Goal: Communication & Community: Answer question/provide support

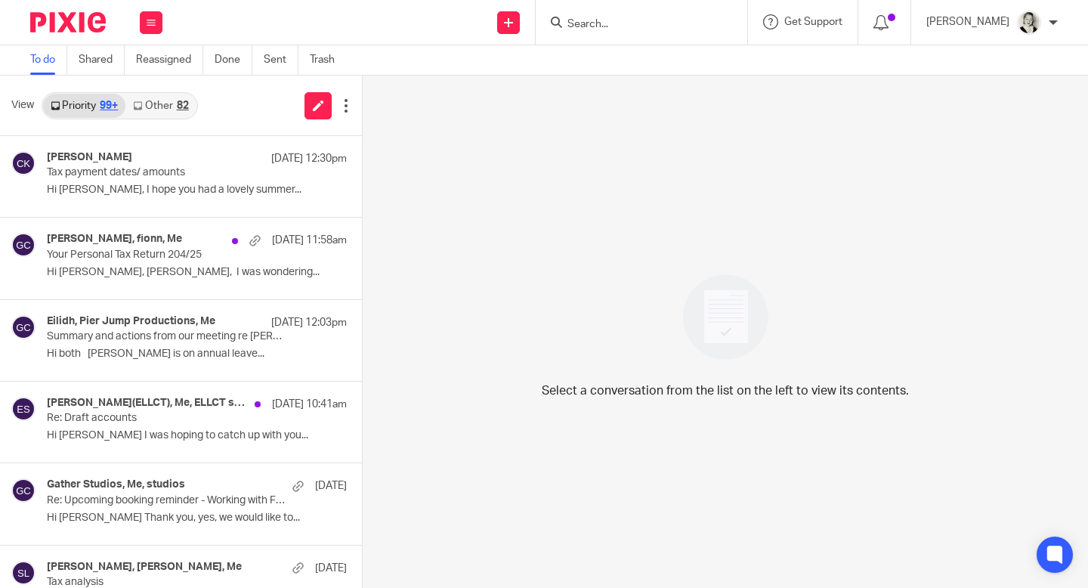
click at [186, 101] on div "82" at bounding box center [183, 106] width 12 height 11
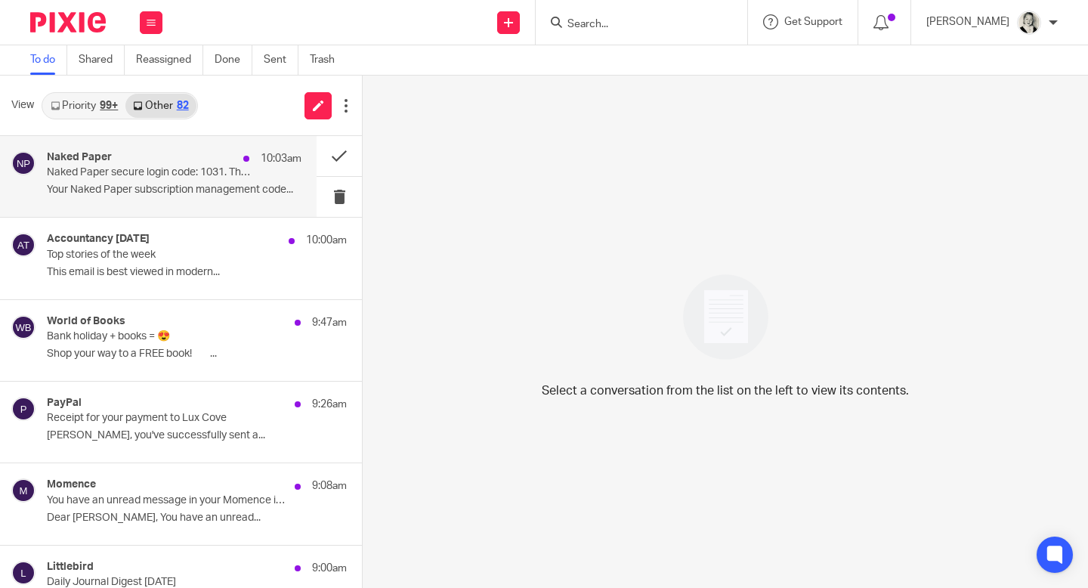
click at [195, 164] on div "Naked Paper 10:03am" at bounding box center [174, 158] width 255 height 15
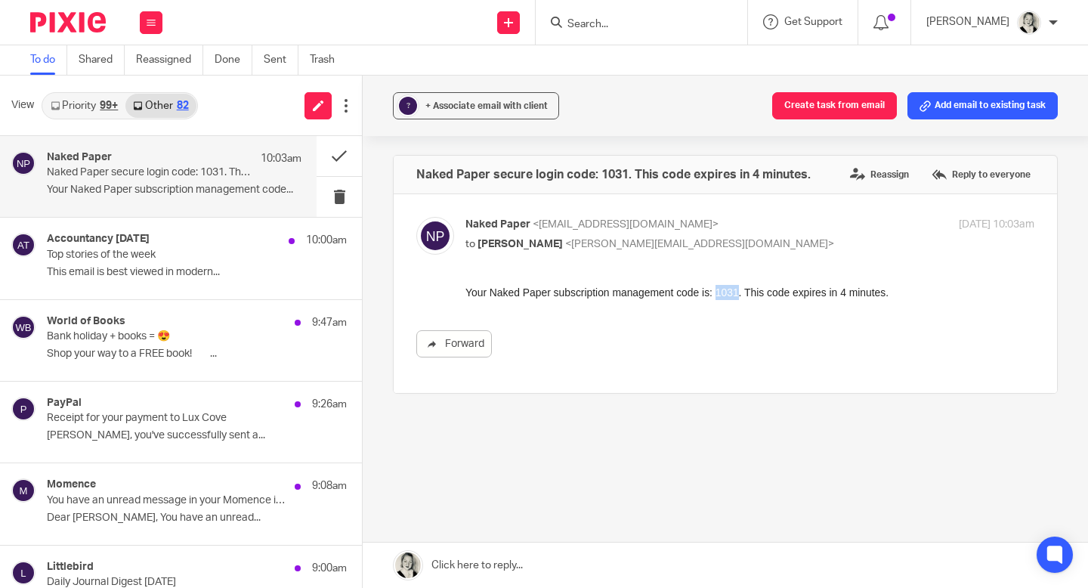
drag, startPoint x: 726, startPoint y: 289, endPoint x: 745, endPoint y: 289, distance: 18.9
click at [745, 289] on div "Your Naked Paper subscription management code is: 1031. This code expires in 4 …" at bounding box center [750, 292] width 569 height 15
copy div "1031"
click at [337, 150] on button at bounding box center [339, 156] width 45 height 40
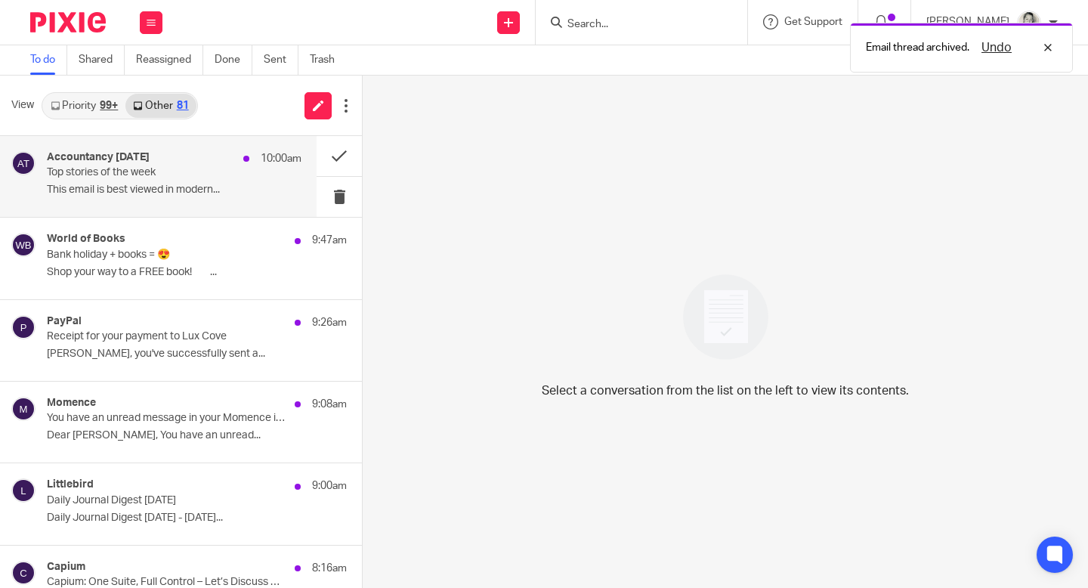
click at [181, 208] on div "Accountancy Today 10:00am Top stories of the week This email is best viewed in …" at bounding box center [158, 176] width 317 height 81
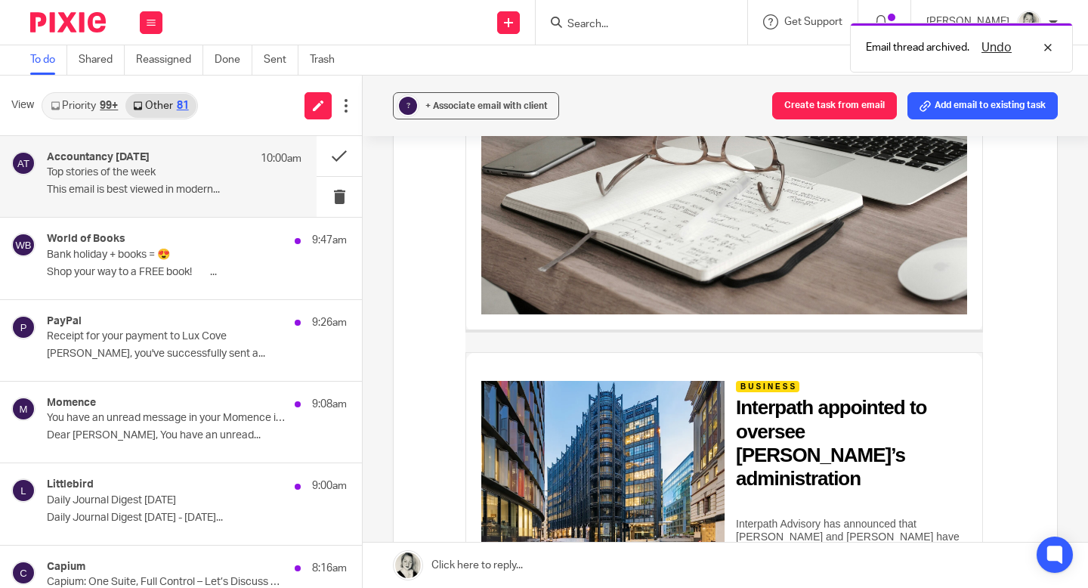
scroll to position [965, 0]
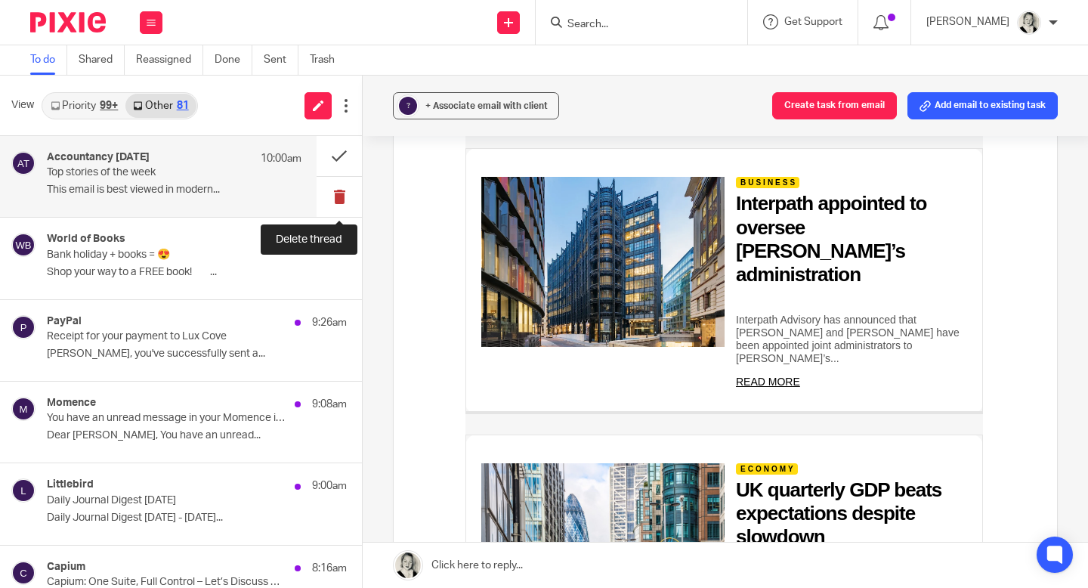
click at [341, 201] on button at bounding box center [339, 197] width 45 height 40
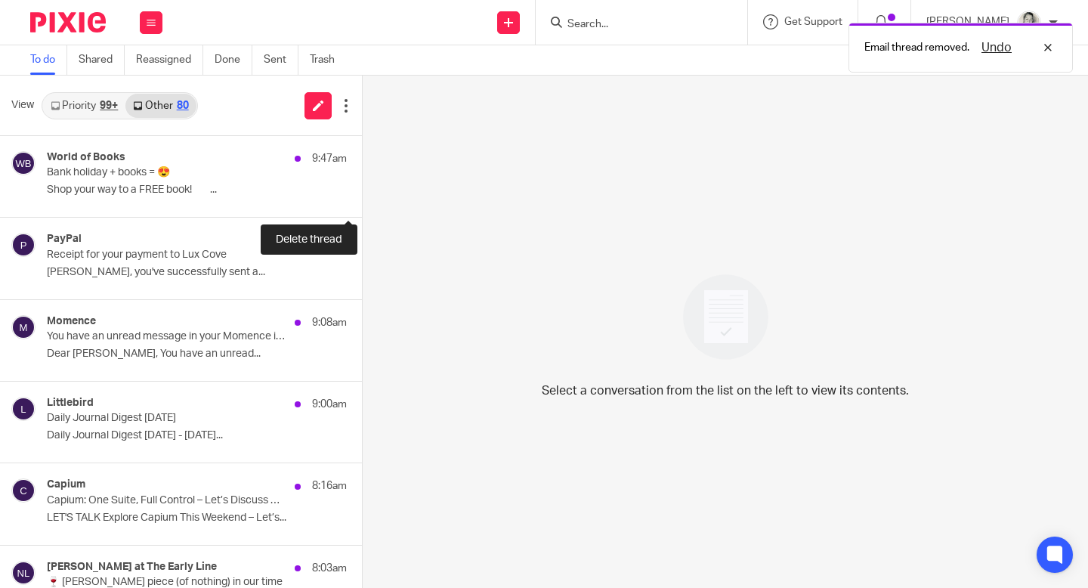
click at [362, 201] on button at bounding box center [368, 197] width 12 height 40
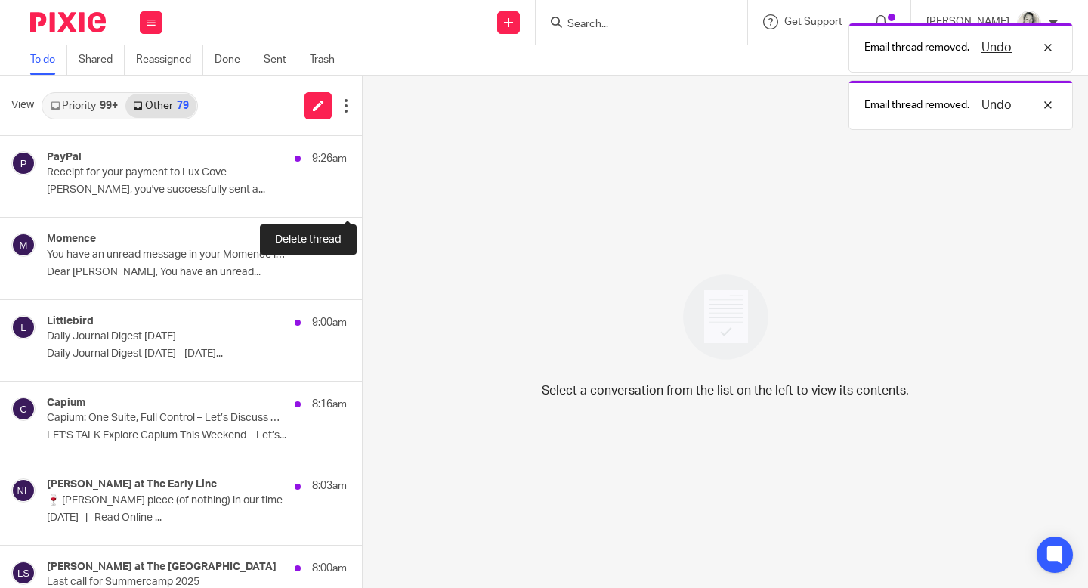
click at [362, 201] on button at bounding box center [368, 197] width 12 height 40
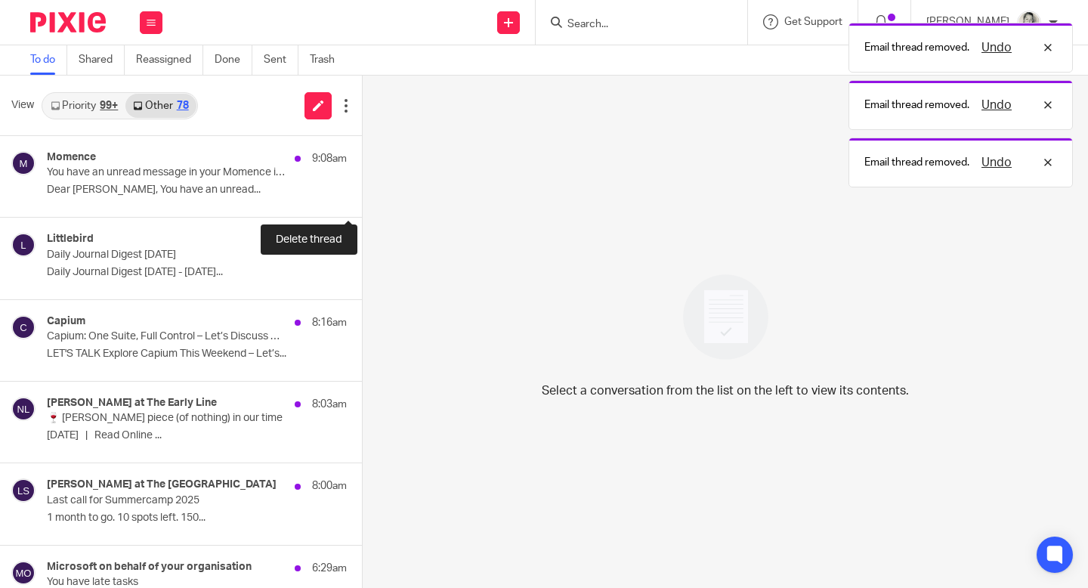
click at [362, 201] on button at bounding box center [368, 197] width 12 height 40
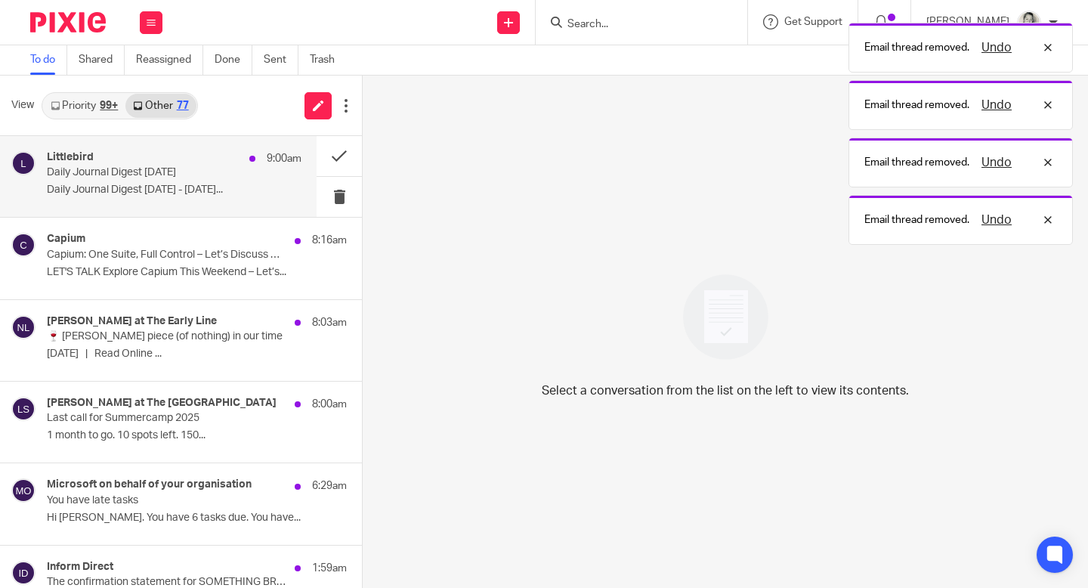
click at [243, 178] on p "Daily Journal Digest August 15th" at bounding box center [149, 172] width 204 height 13
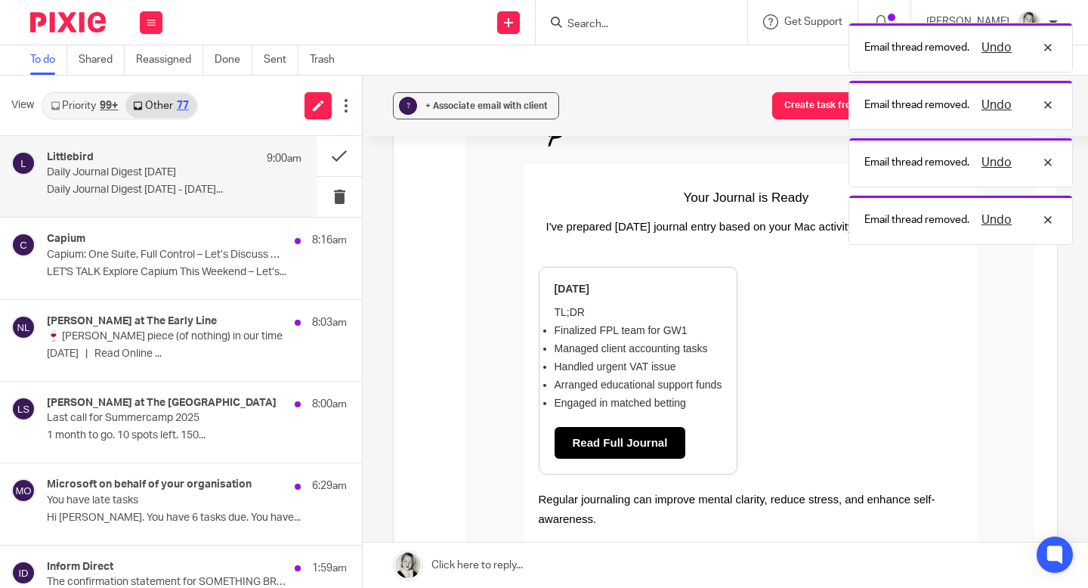
scroll to position [222, 0]
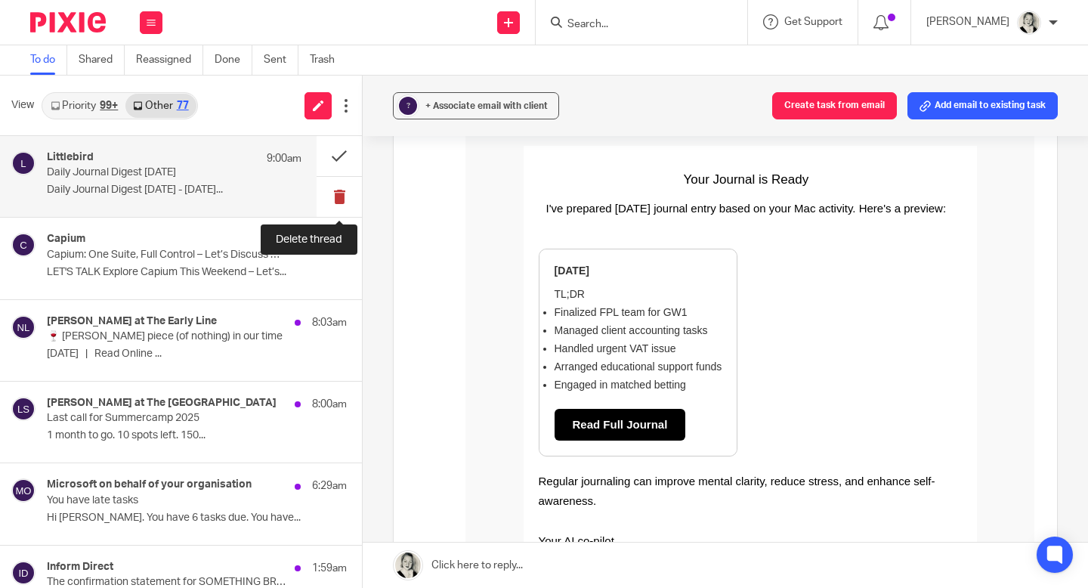
click at [343, 193] on button at bounding box center [339, 197] width 45 height 40
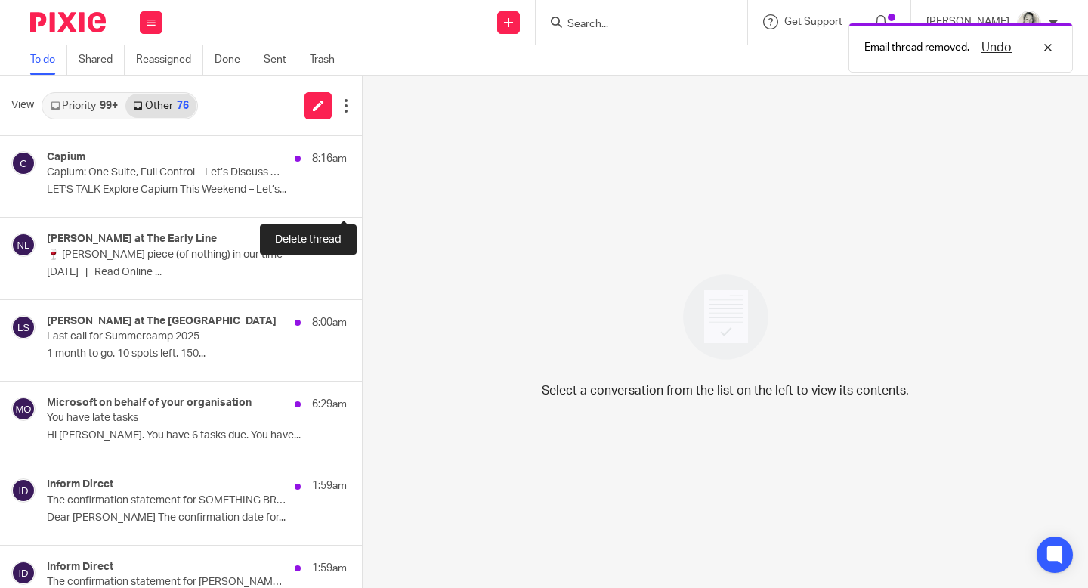
click at [362, 193] on button at bounding box center [368, 197] width 12 height 40
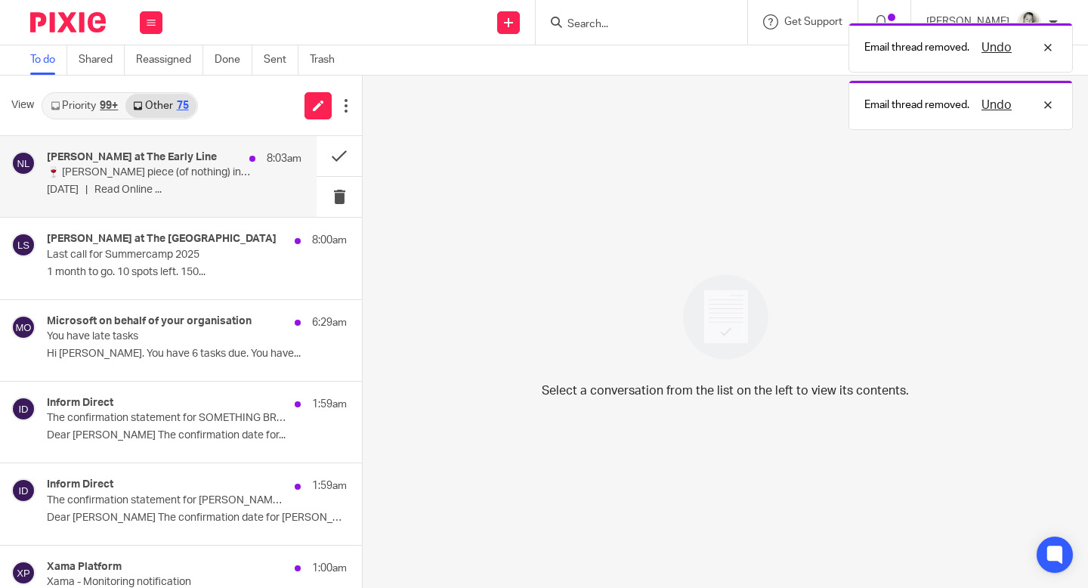
click at [171, 178] on p "🍷 Trump's piece (of nothing) in our time" at bounding box center [149, 172] width 204 height 13
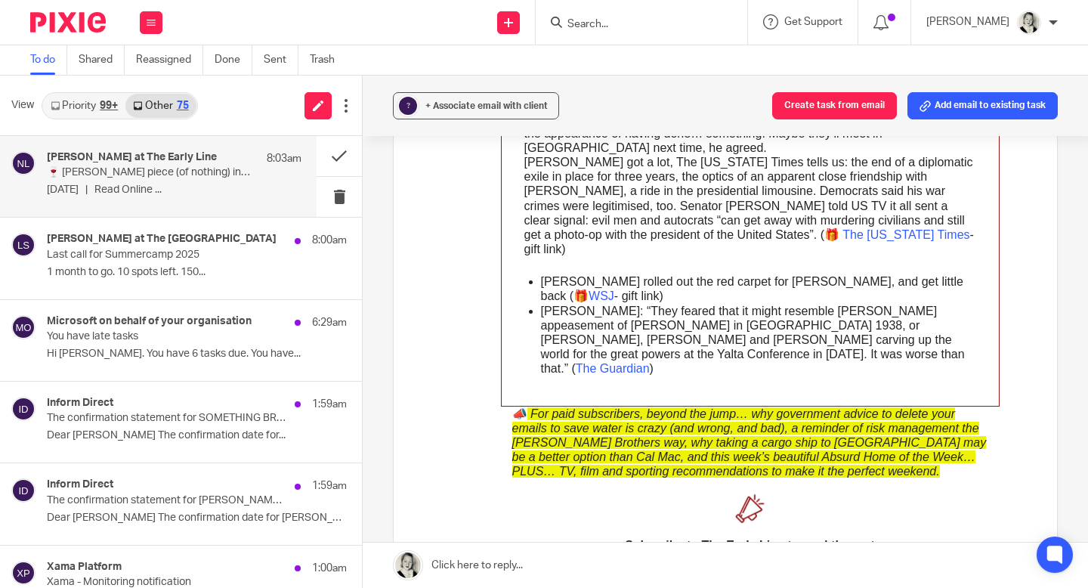
scroll to position [573, 0]
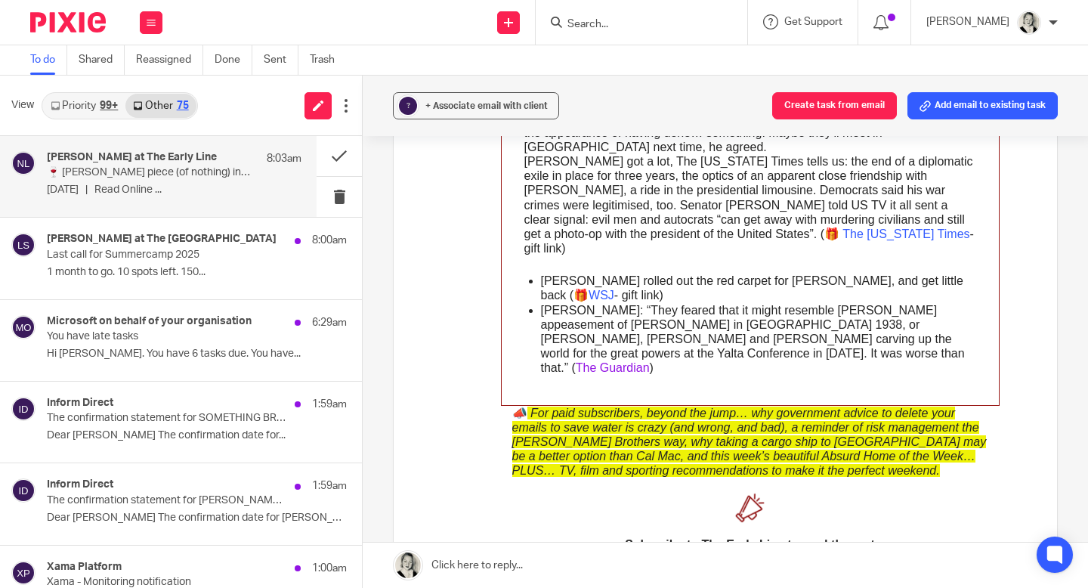
click at [650, 361] on span "The Guardian" at bounding box center [613, 367] width 74 height 13
click at [843, 235] on span "The New York Times" at bounding box center [906, 233] width 127 height 13
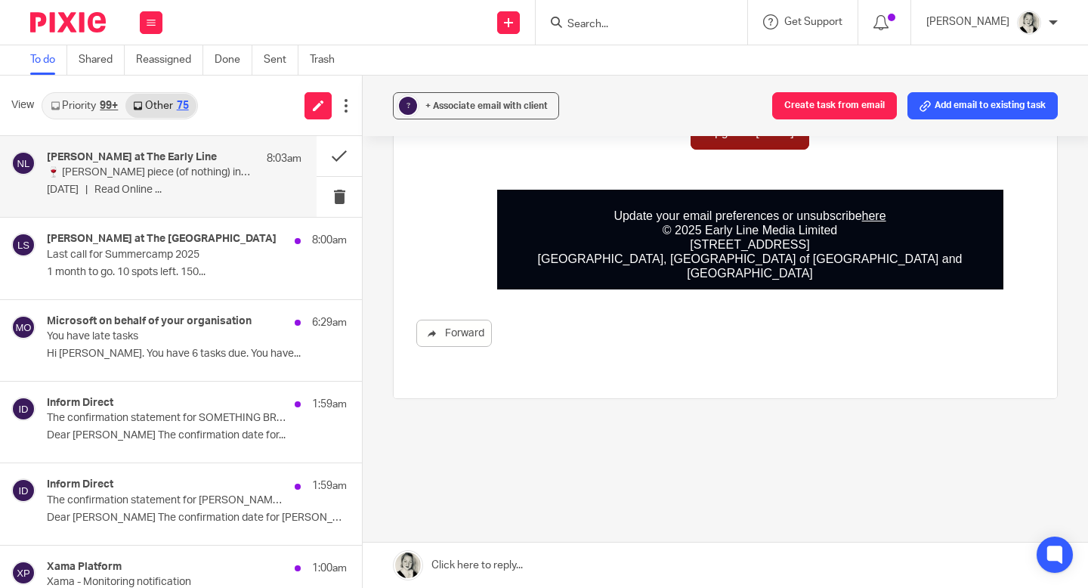
scroll to position [731, 0]
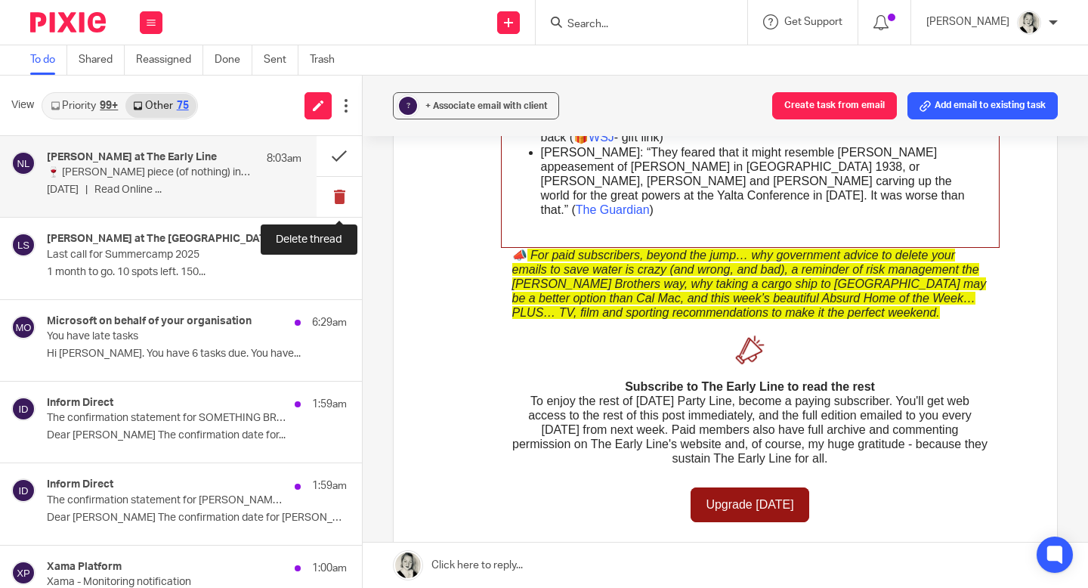
click at [338, 197] on button at bounding box center [339, 197] width 45 height 40
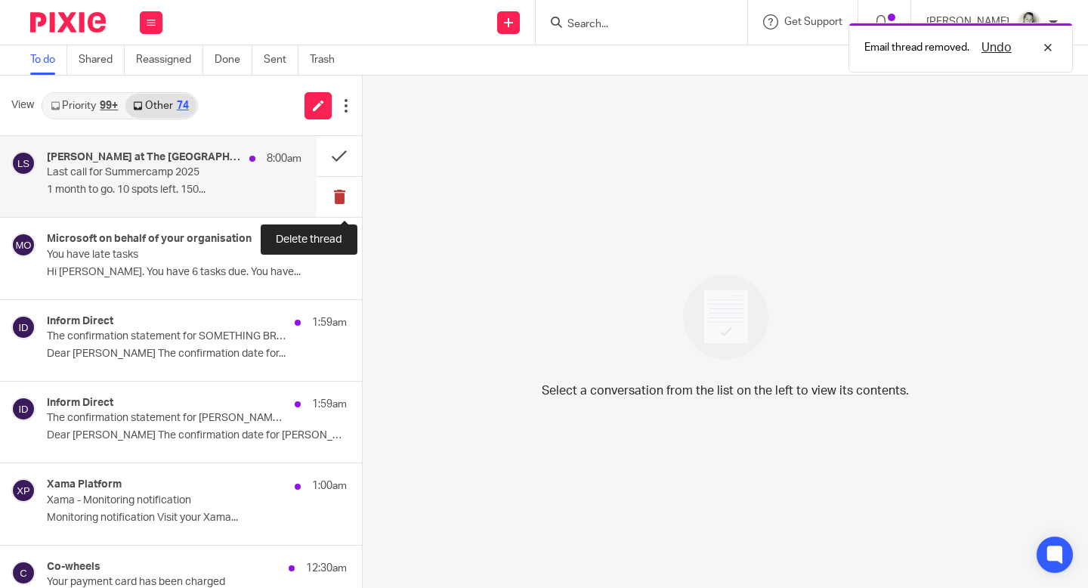
click at [338, 197] on button at bounding box center [339, 197] width 45 height 40
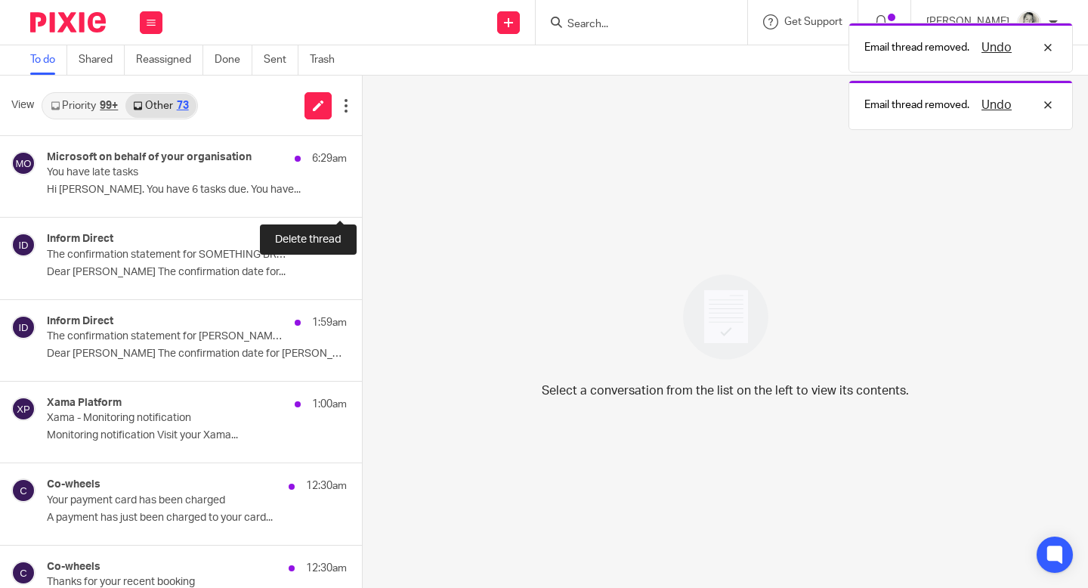
click at [362, 197] on button at bounding box center [368, 197] width 12 height 40
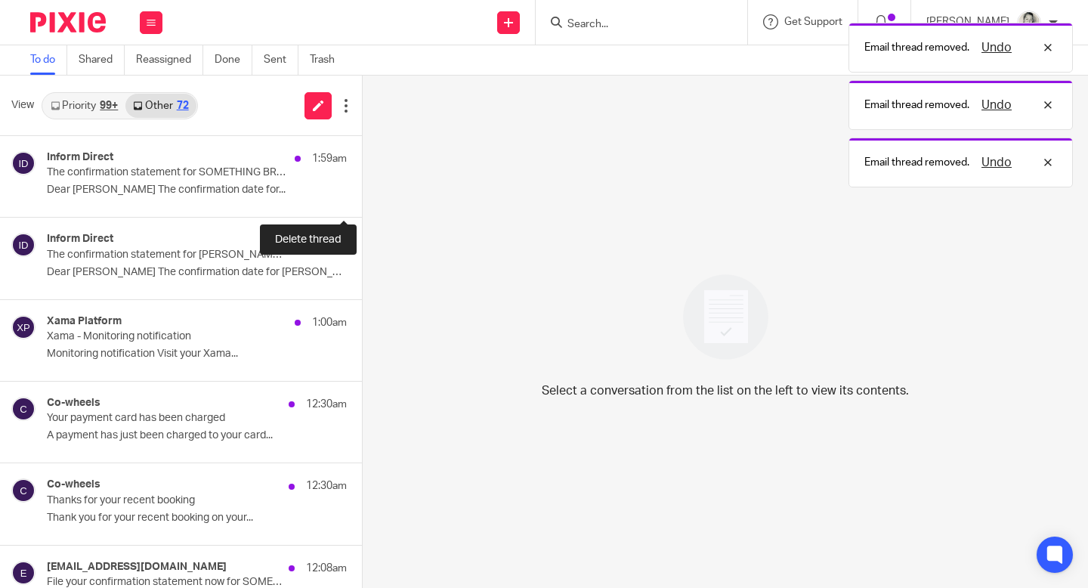
click at [362, 197] on button at bounding box center [368, 197] width 12 height 40
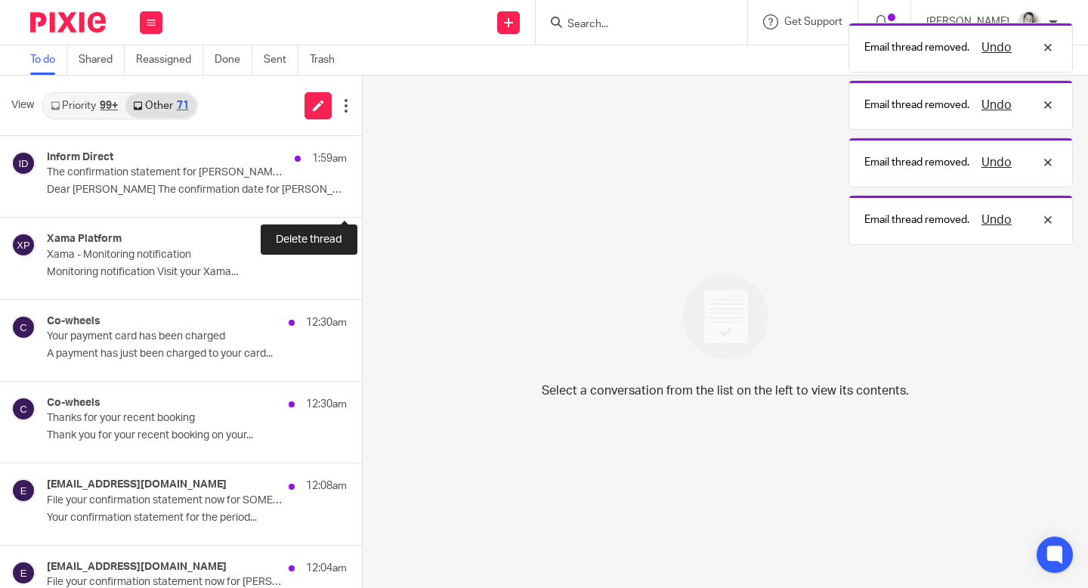
click at [362, 197] on button at bounding box center [368, 197] width 12 height 40
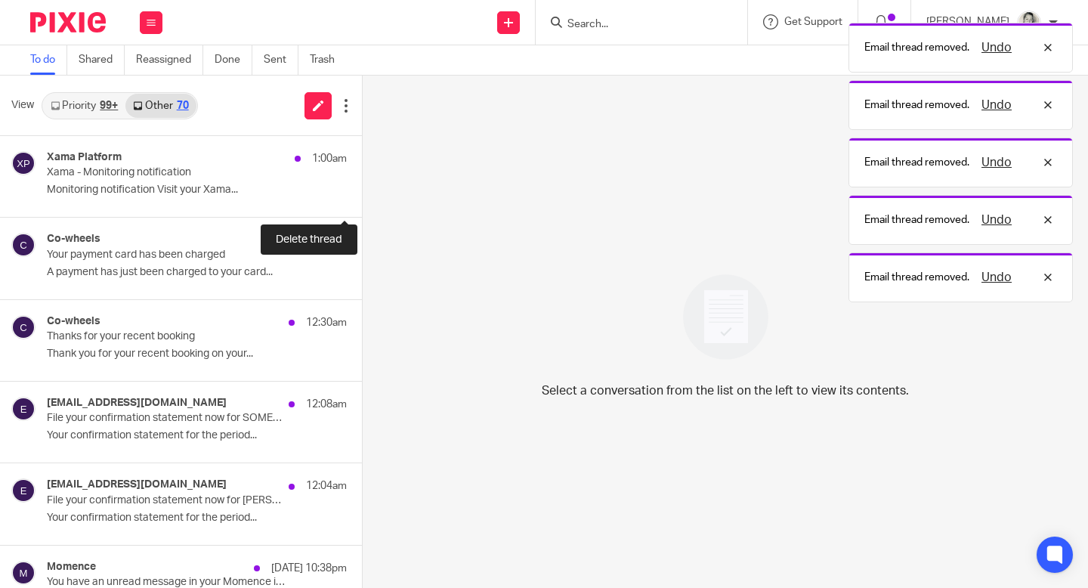
click at [362, 197] on button at bounding box center [368, 197] width 12 height 40
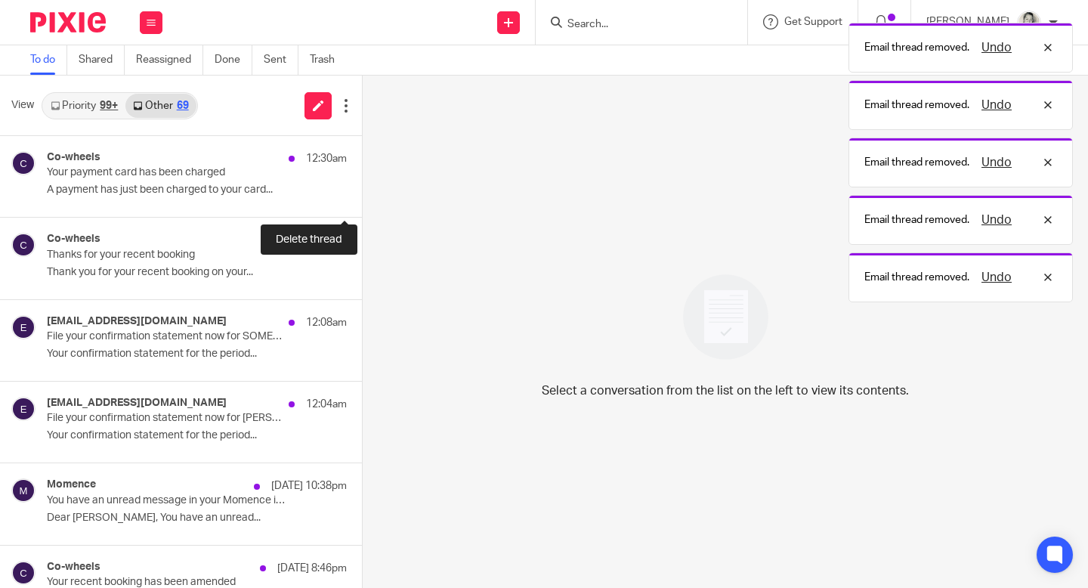
click at [362, 197] on button at bounding box center [368, 197] width 12 height 40
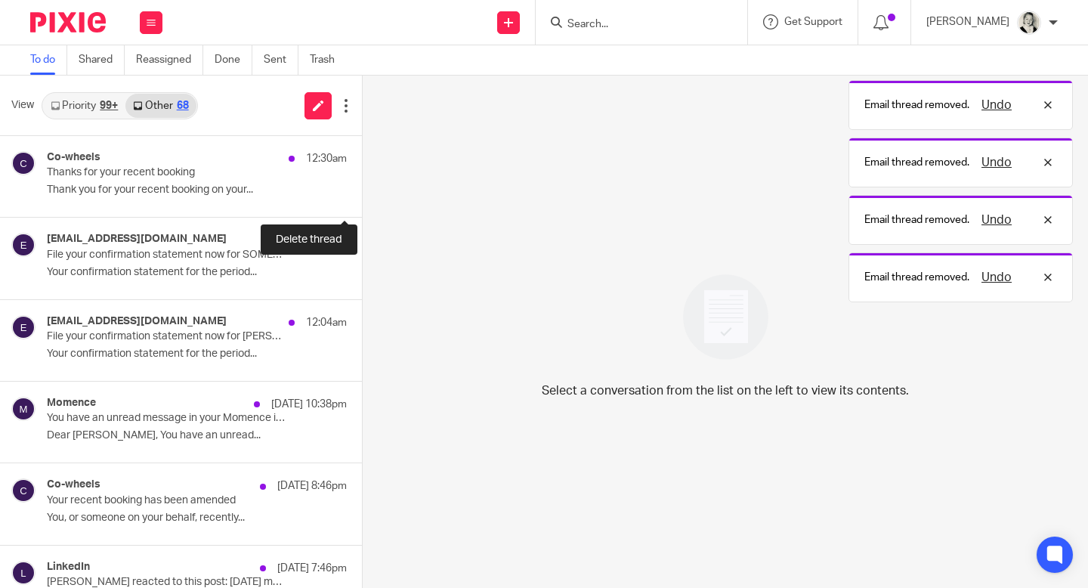
click at [362, 197] on button at bounding box center [368, 197] width 12 height 40
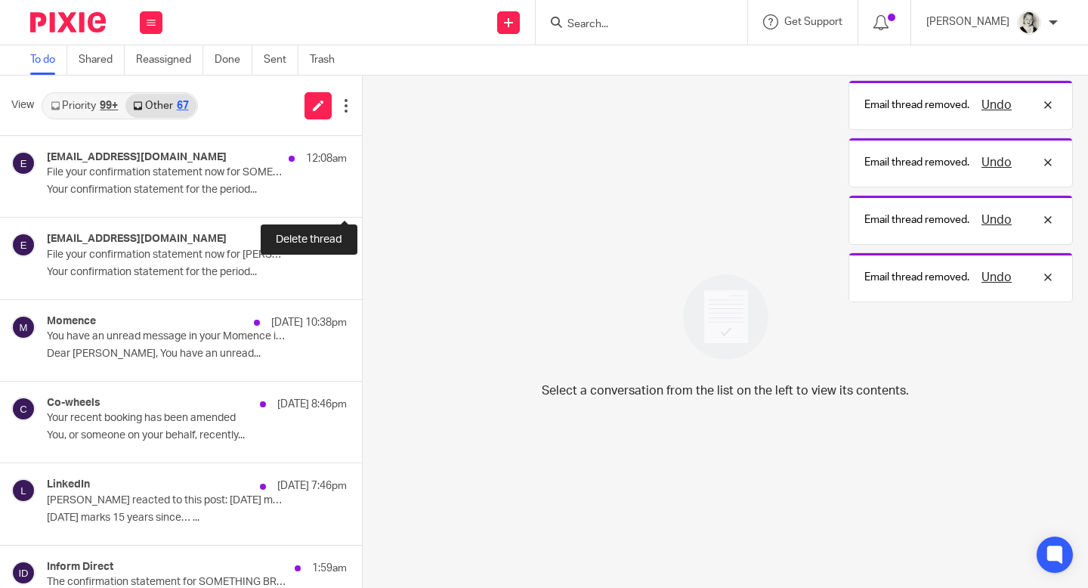
click at [362, 197] on button at bounding box center [368, 197] width 12 height 40
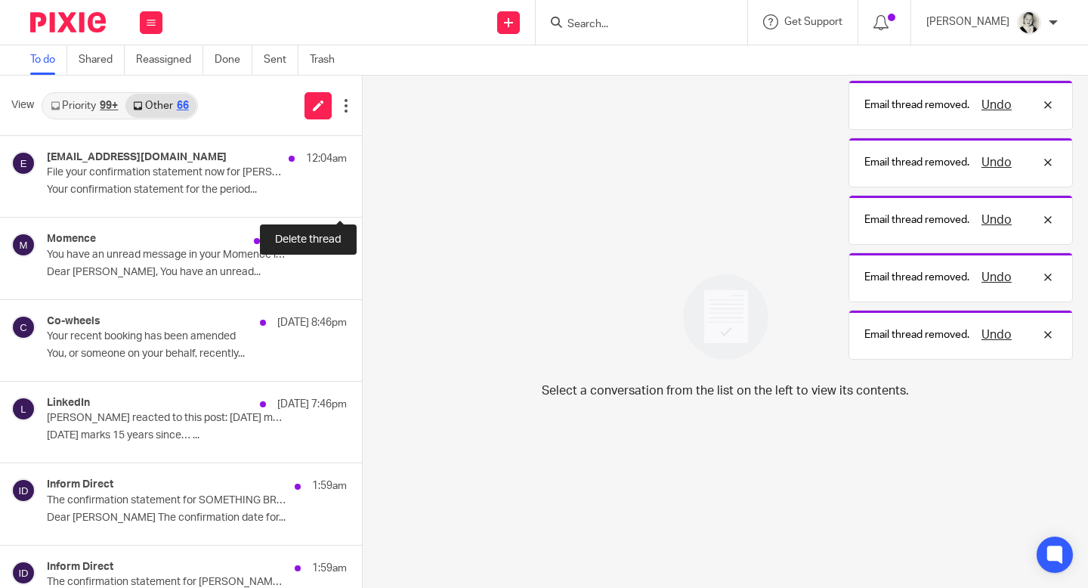
click at [362, 197] on button at bounding box center [368, 197] width 12 height 40
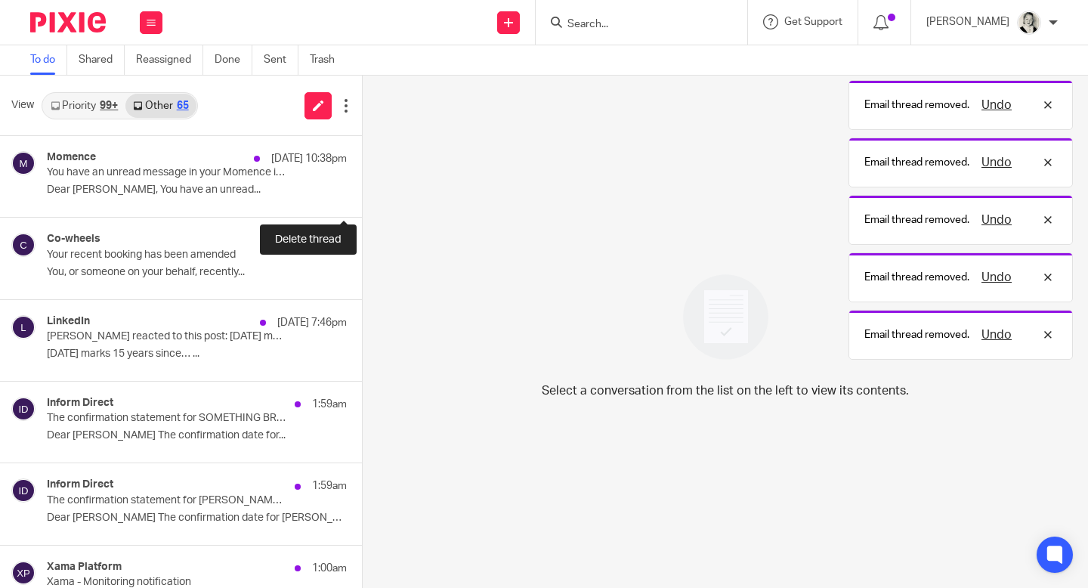
click at [362, 197] on button at bounding box center [368, 197] width 12 height 40
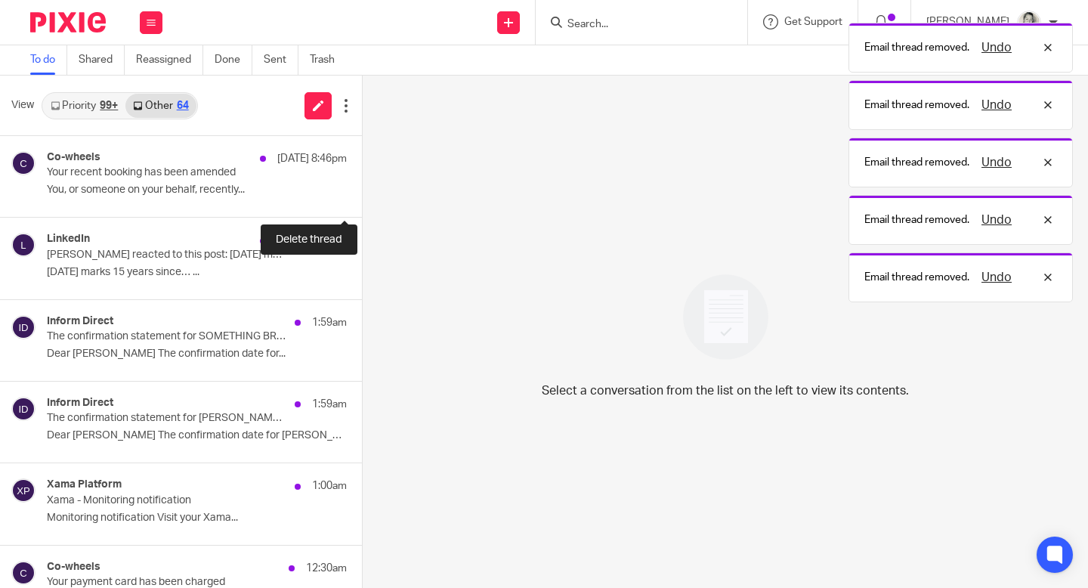
click at [362, 197] on button at bounding box center [368, 197] width 12 height 40
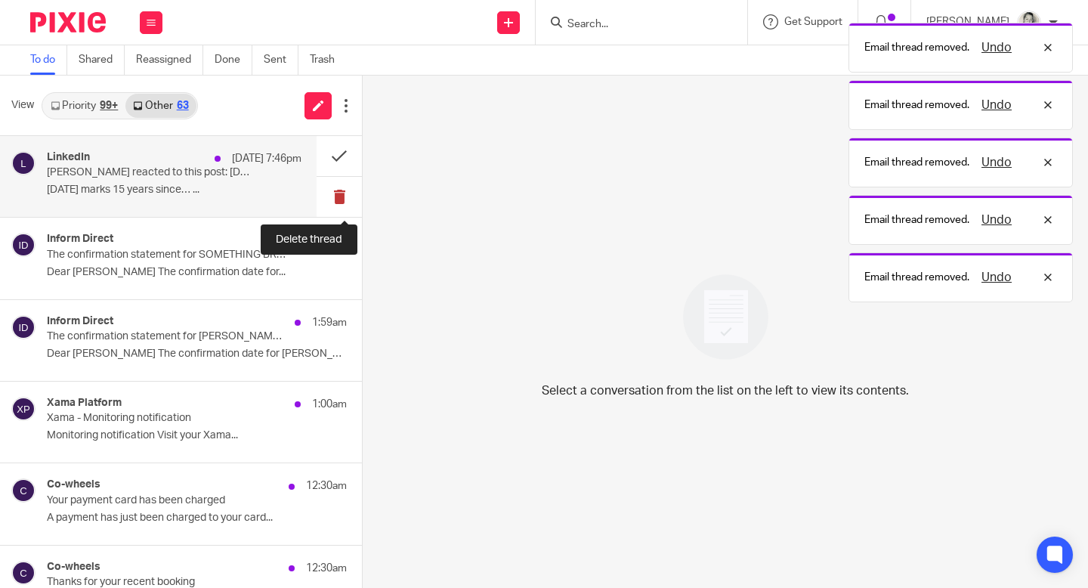
click at [338, 197] on button at bounding box center [339, 197] width 45 height 40
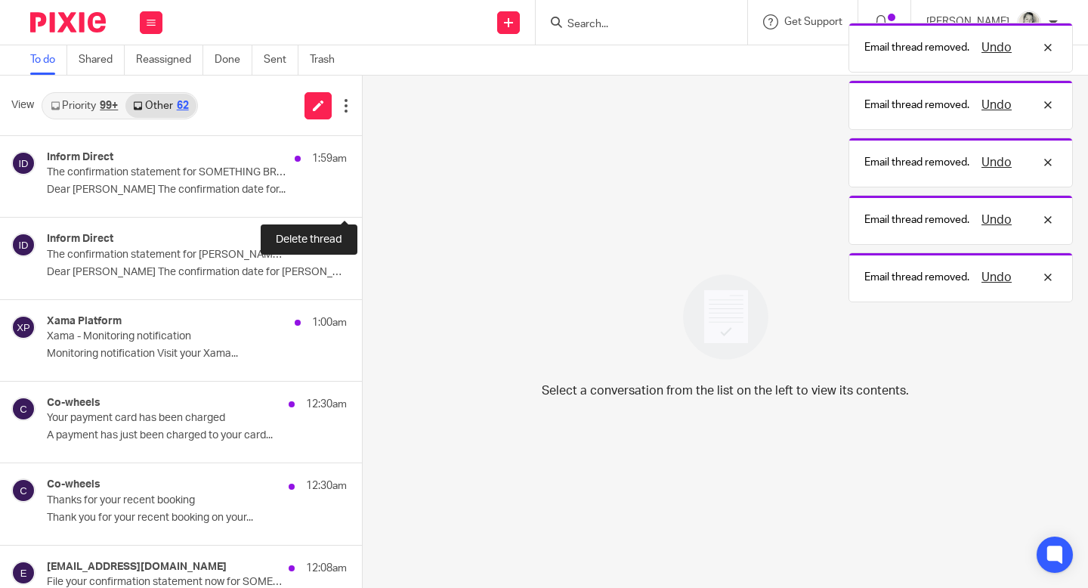
click at [362, 197] on button at bounding box center [368, 197] width 12 height 40
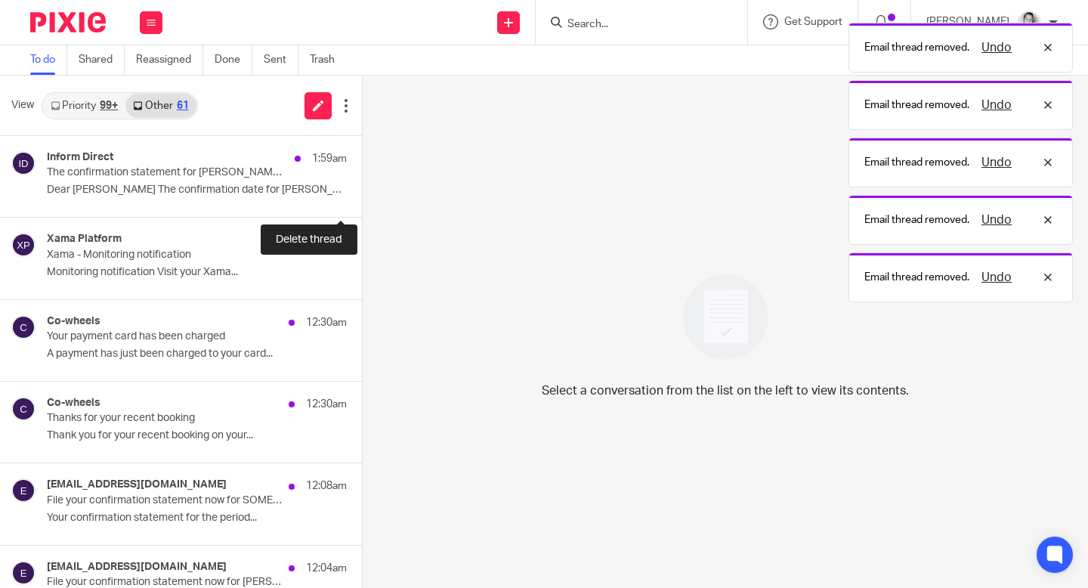
click at [362, 197] on button at bounding box center [368, 197] width 12 height 40
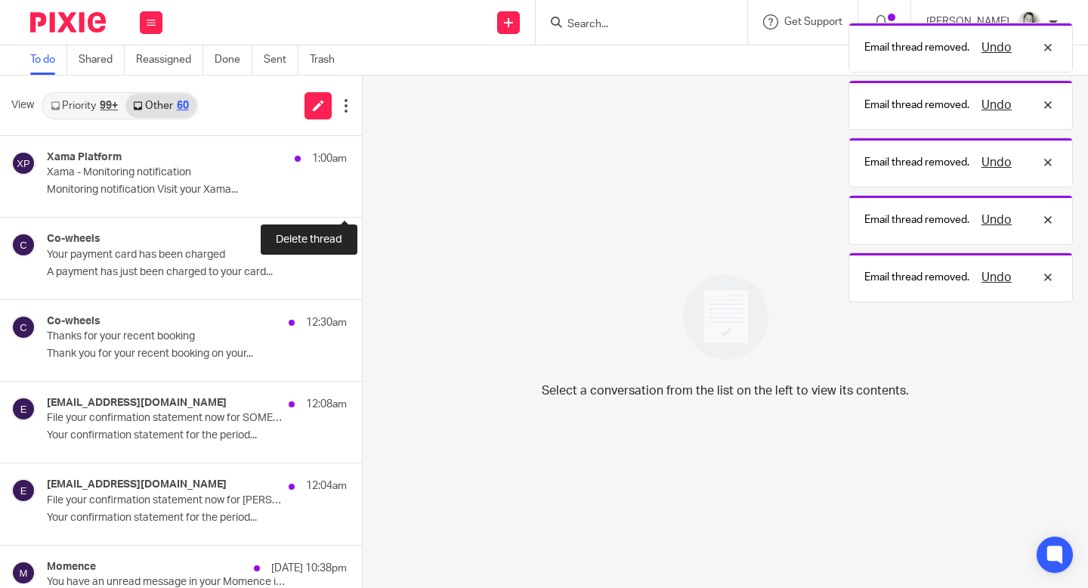
click at [362, 197] on button at bounding box center [368, 197] width 12 height 40
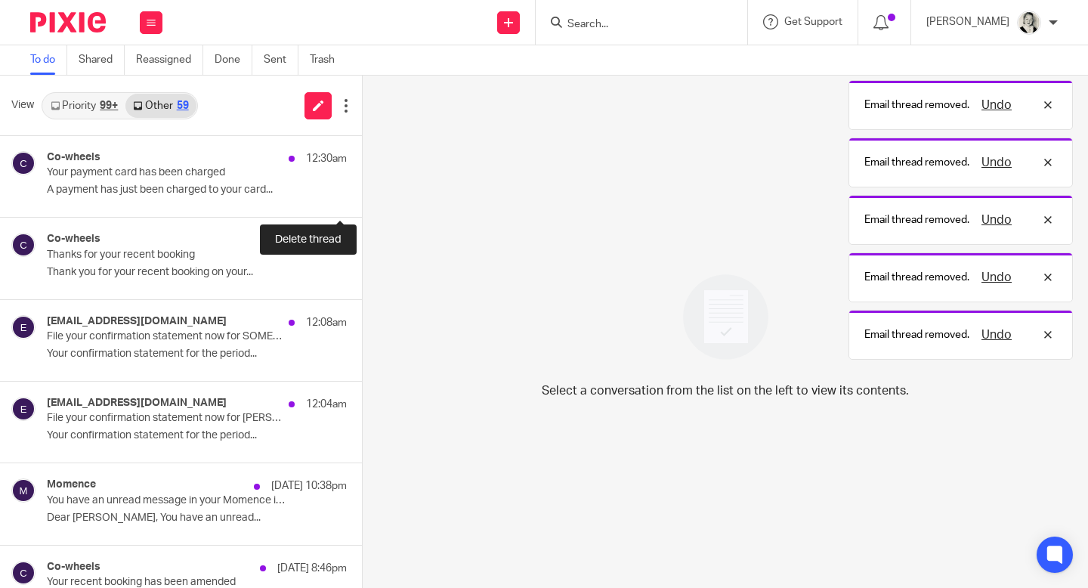
click at [362, 197] on button at bounding box center [368, 197] width 12 height 40
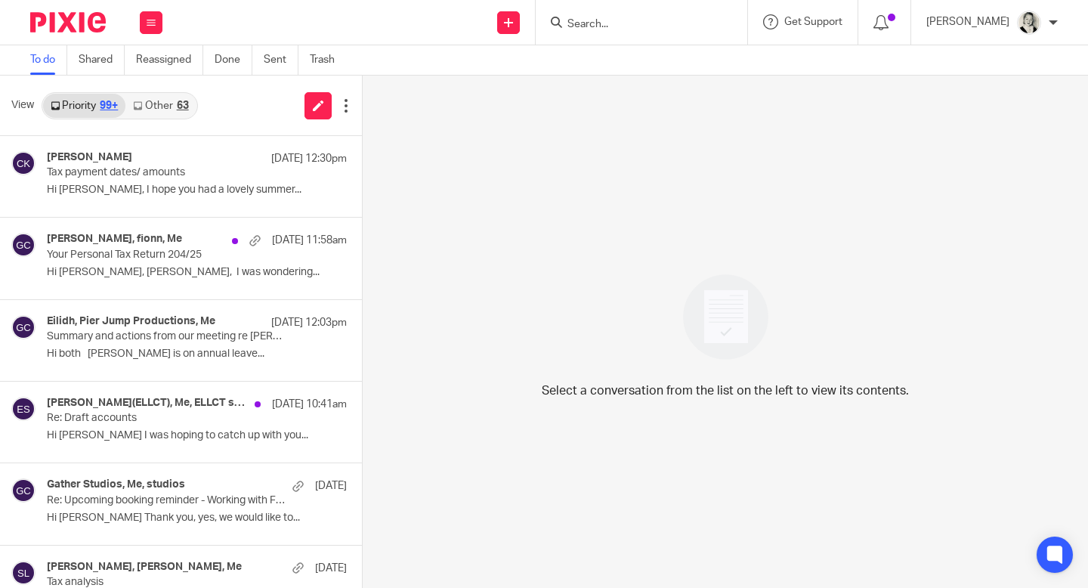
click at [184, 107] on div "63" at bounding box center [183, 106] width 12 height 11
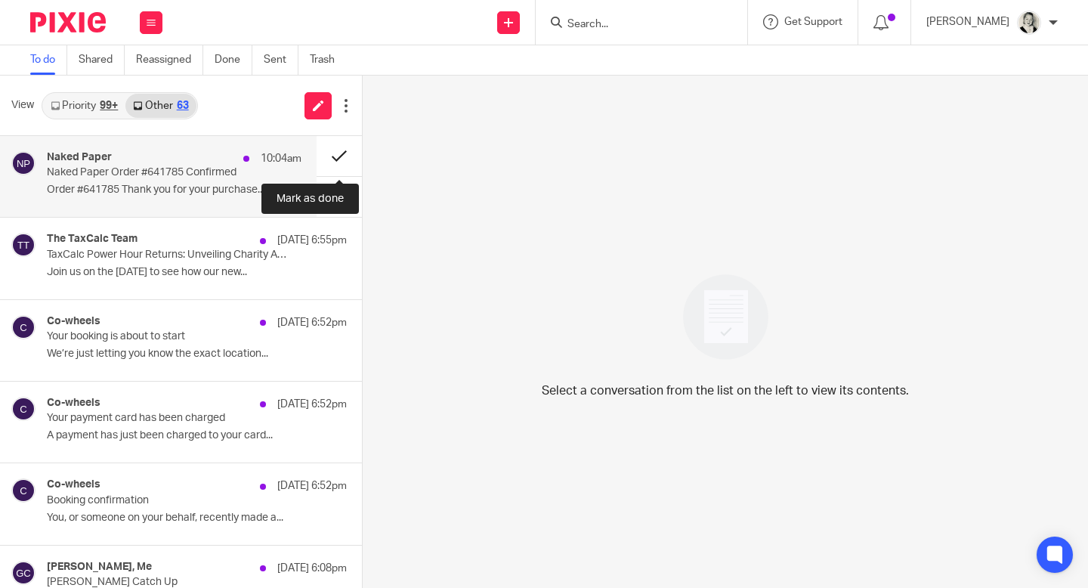
click at [344, 149] on button at bounding box center [339, 156] width 45 height 40
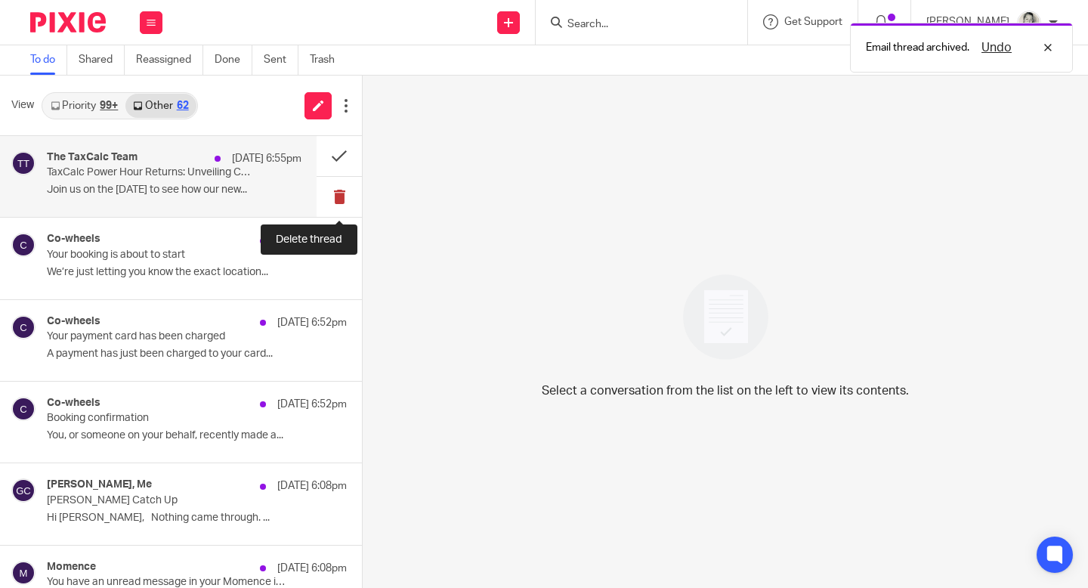
click at [342, 198] on button at bounding box center [339, 197] width 45 height 40
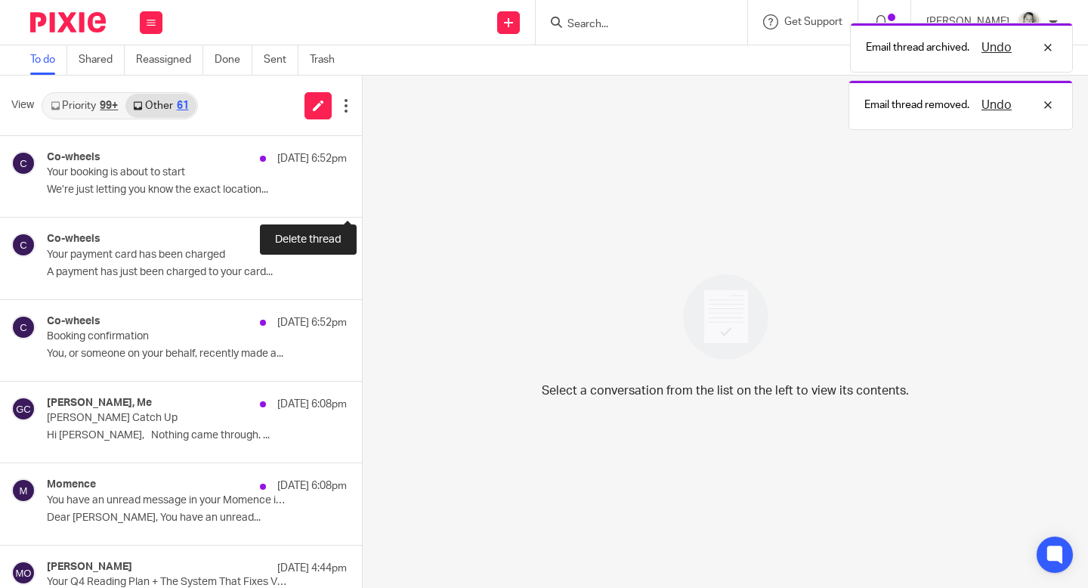
click at [362, 198] on button at bounding box center [368, 197] width 12 height 40
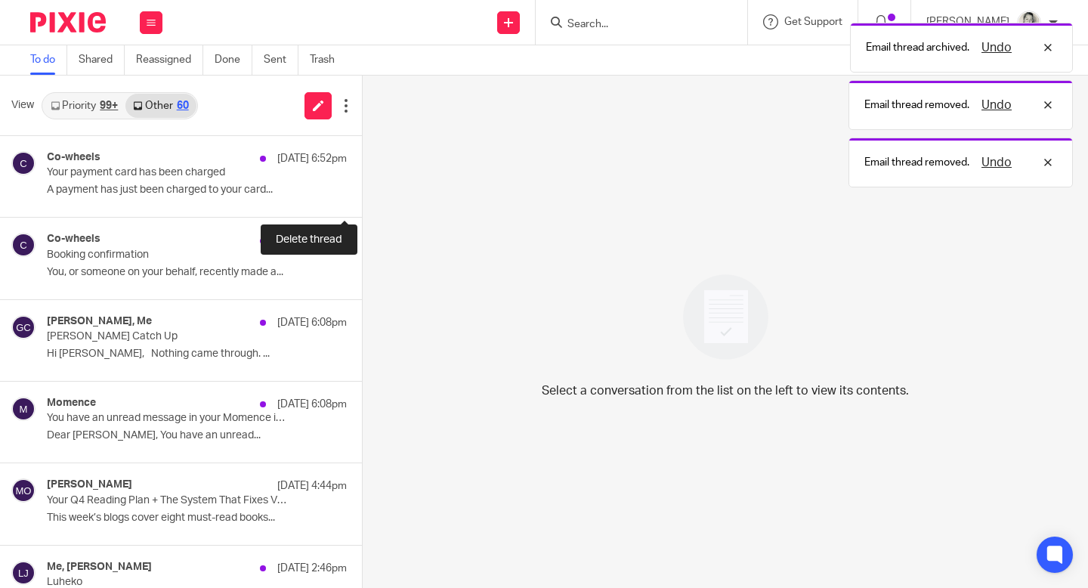
click at [362, 198] on button at bounding box center [368, 197] width 12 height 40
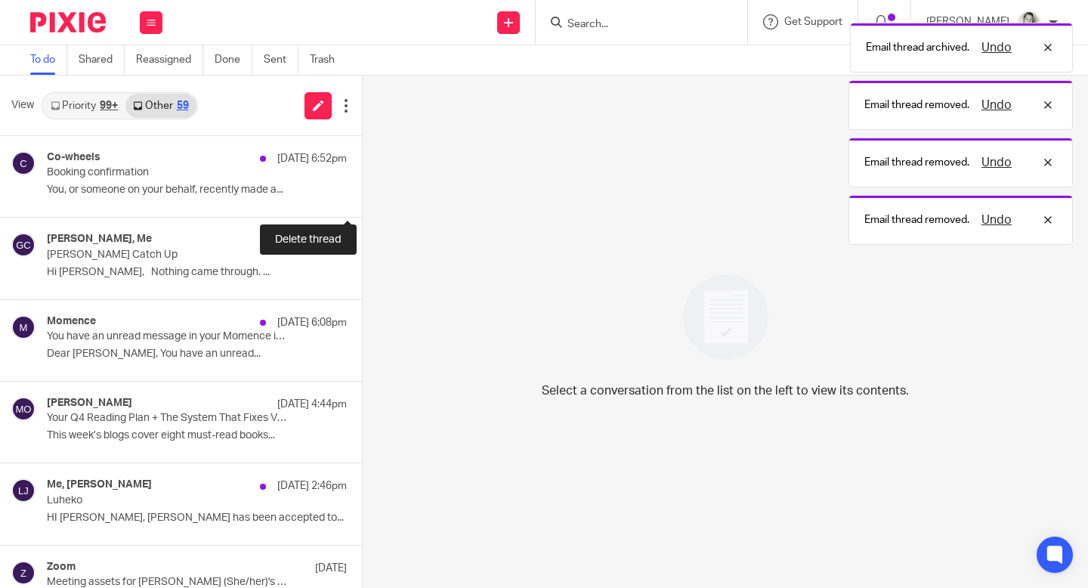
click at [362, 198] on button at bounding box center [368, 197] width 12 height 40
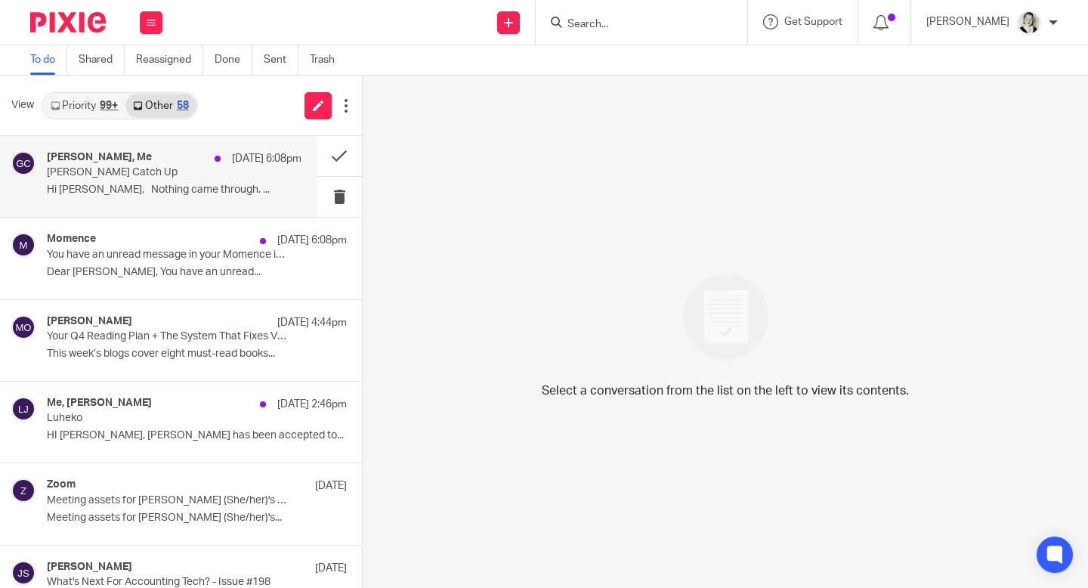
click at [216, 175] on p "Anne Catch Up" at bounding box center [149, 172] width 204 height 13
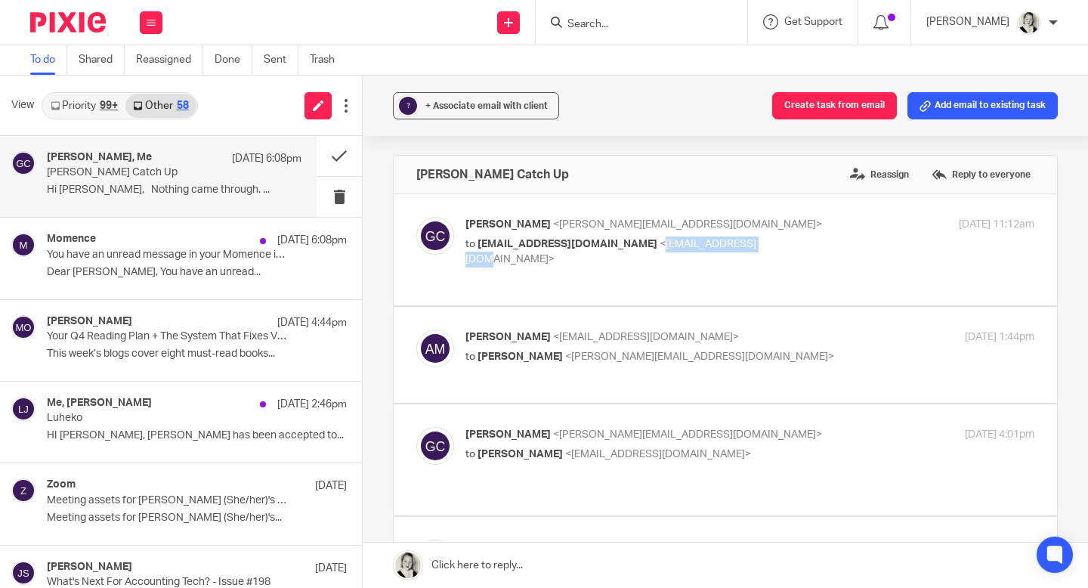
drag, startPoint x: 596, startPoint y: 247, endPoint x: 698, endPoint y: 250, distance: 102.8
click at [698, 250] on span "<mail@amcinnes.co.uk>" at bounding box center [611, 252] width 291 height 26
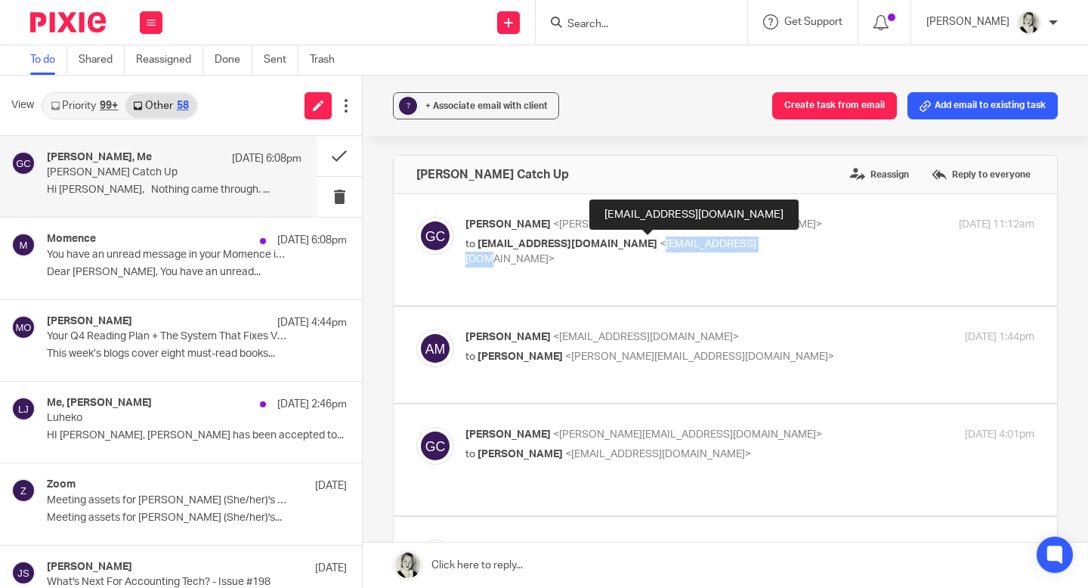
copy span "mail@amcinnes.co.uk"
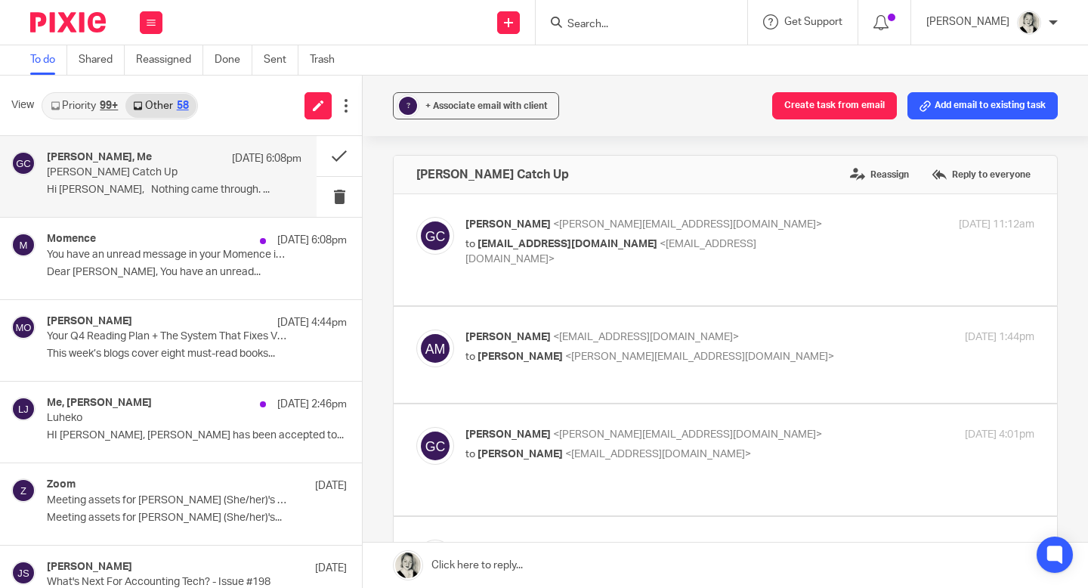
click at [448, 563] on link at bounding box center [725, 565] width 725 height 45
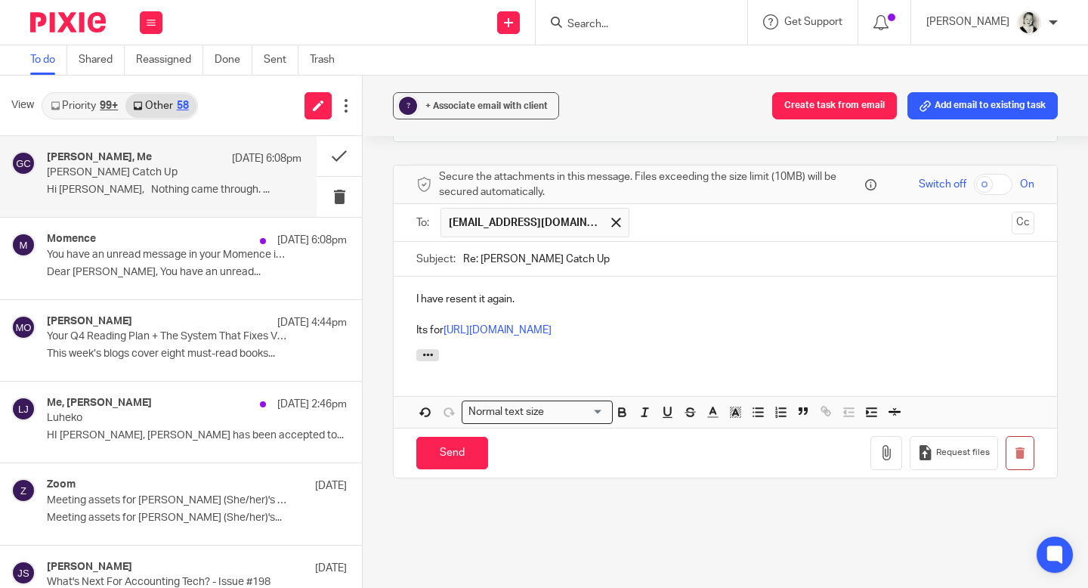
click at [442, 323] on p "Its for https://us02web.zoom.us/j/5547824159" at bounding box center [725, 330] width 618 height 15
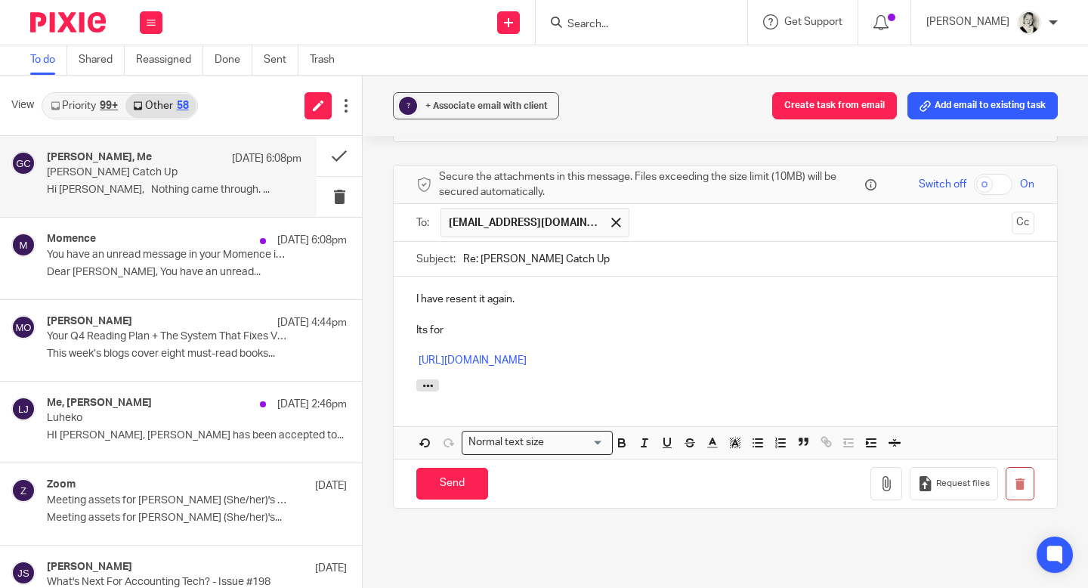
click at [475, 323] on p "Its for" at bounding box center [725, 330] width 618 height 15
click at [472, 479] on input "Send" at bounding box center [452, 484] width 72 height 32
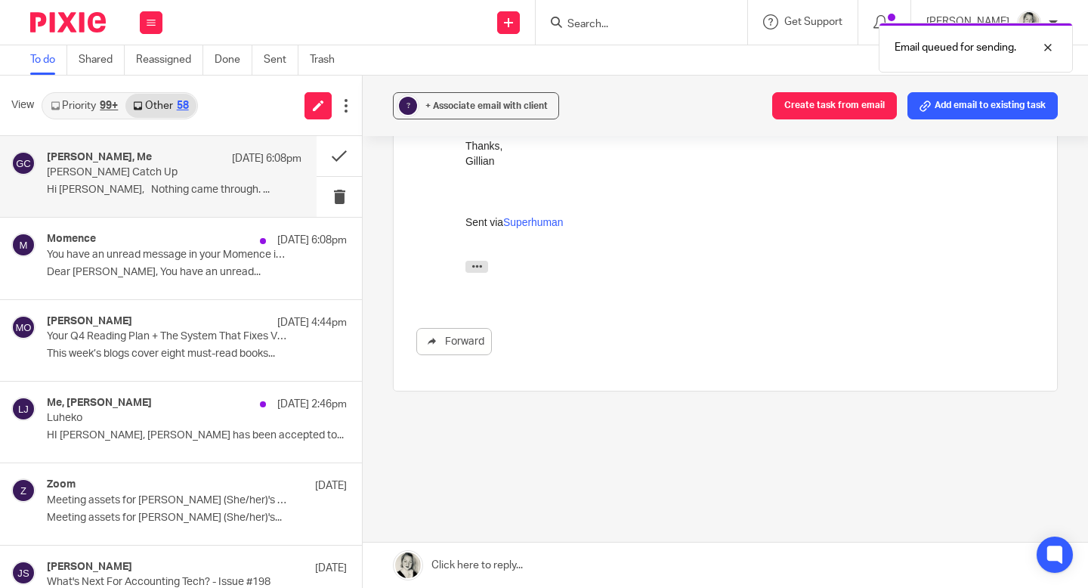
scroll to position [732, 0]
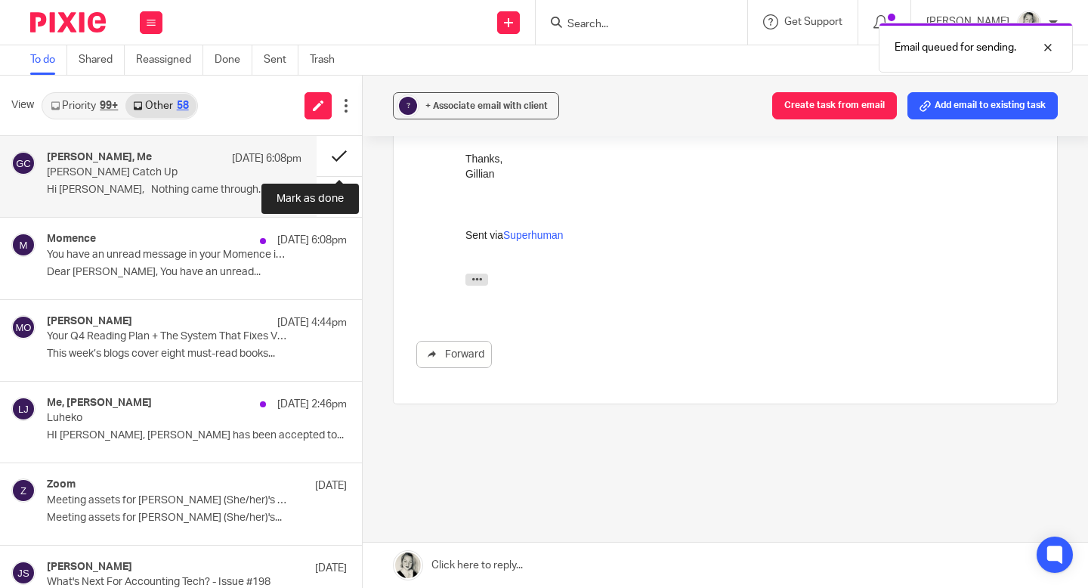
click at [343, 155] on button at bounding box center [339, 156] width 45 height 40
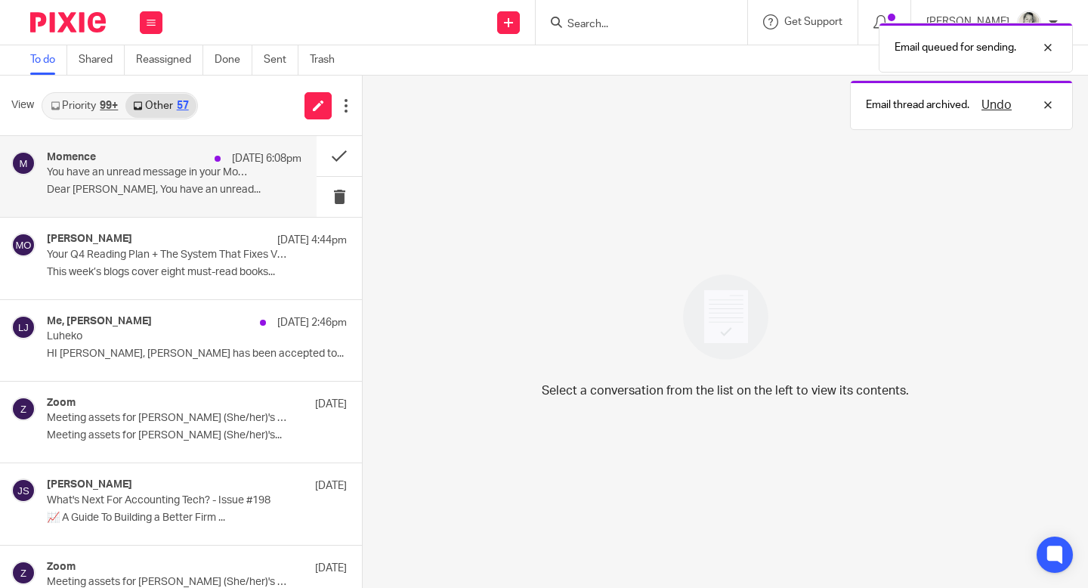
click at [208, 190] on p "Dear Gillian Caughey, You have an unread..." at bounding box center [174, 190] width 255 height 13
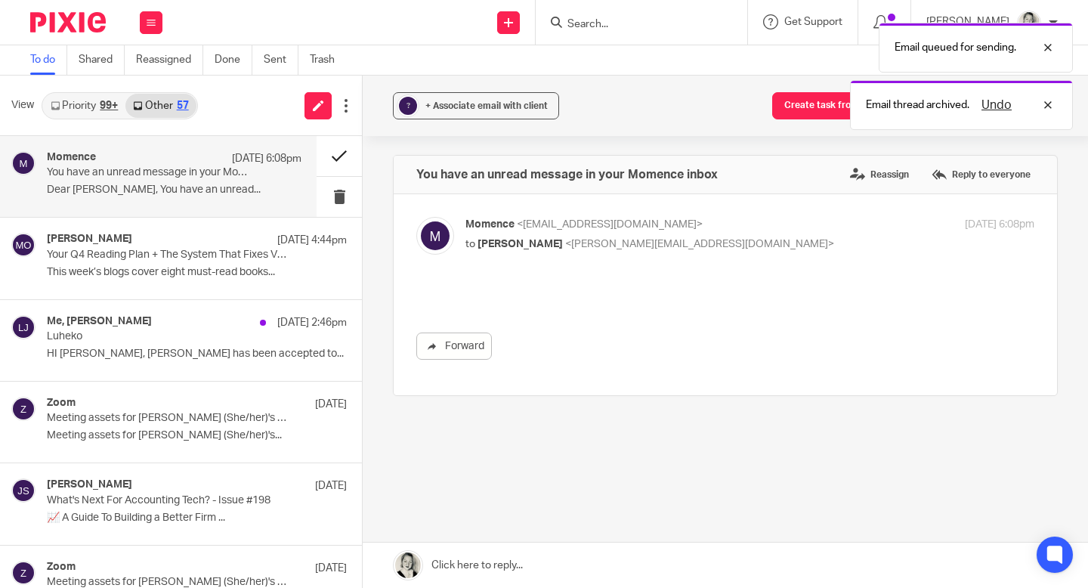
scroll to position [0, 0]
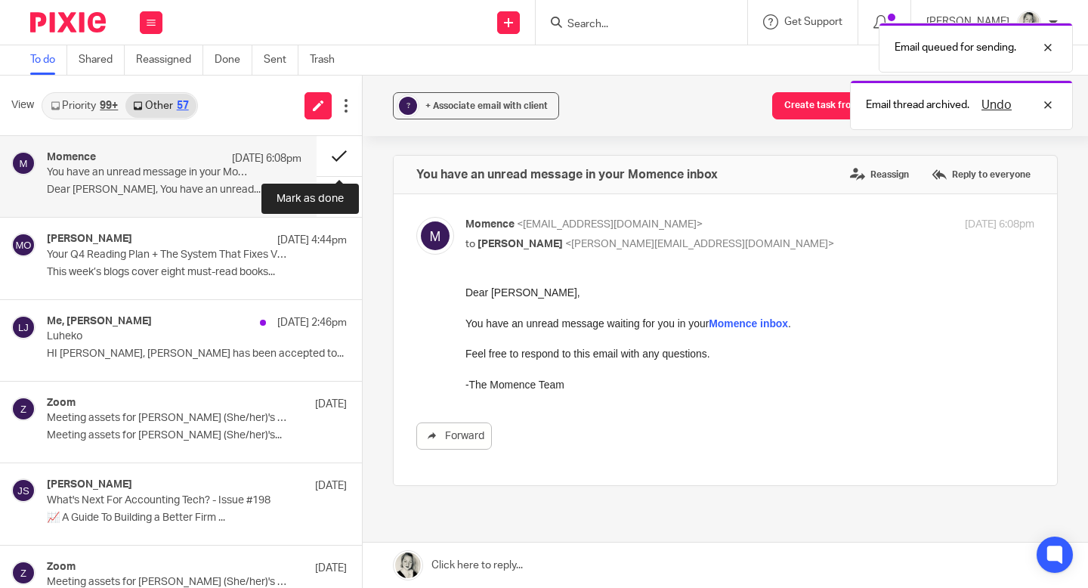
click at [339, 158] on button at bounding box center [339, 156] width 45 height 40
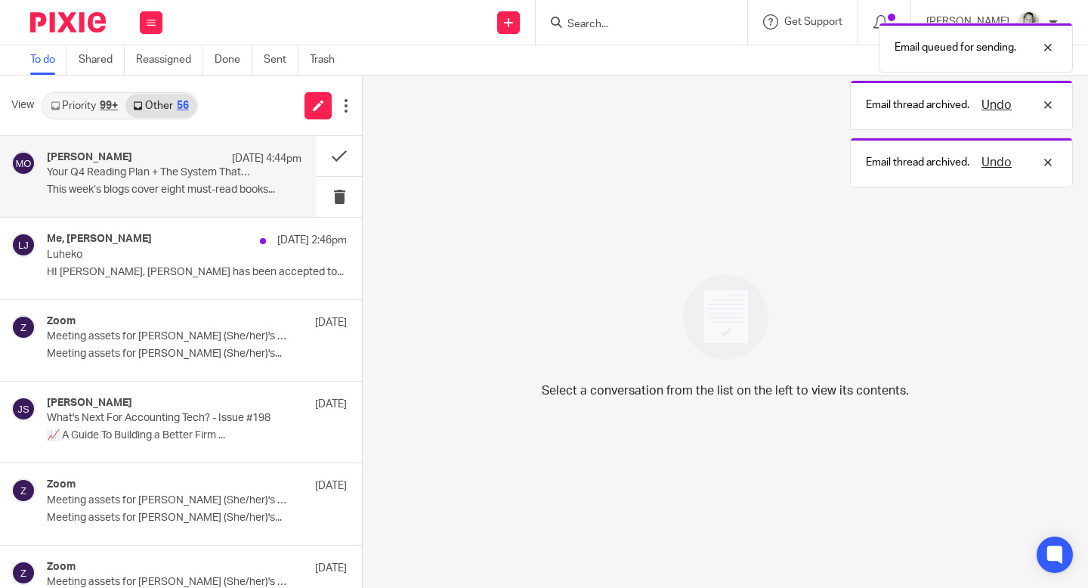
click at [224, 189] on p "This week’s blogs cover eight must-read books..." at bounding box center [174, 190] width 255 height 13
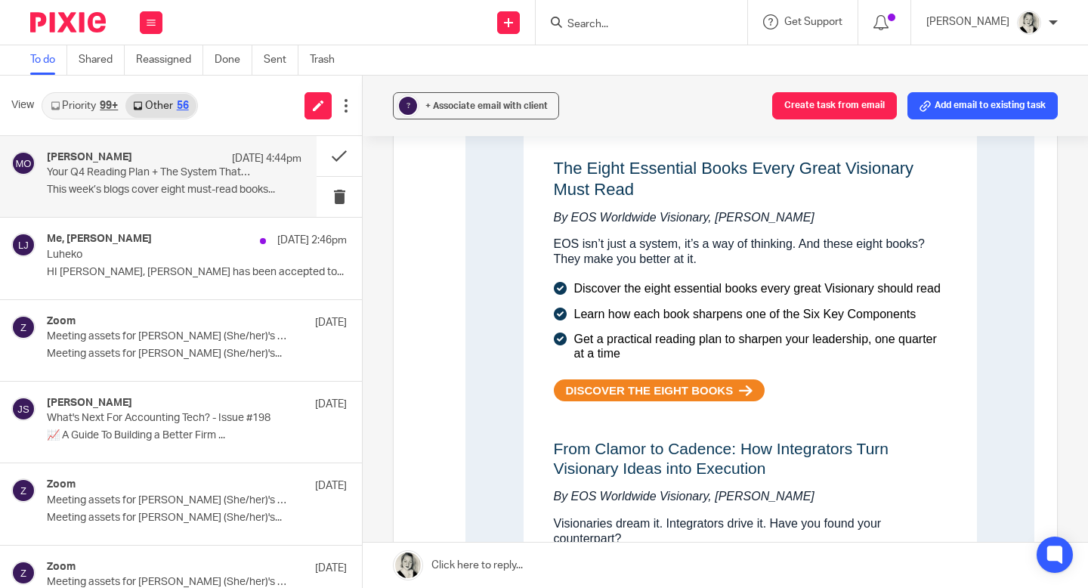
scroll to position [546, 0]
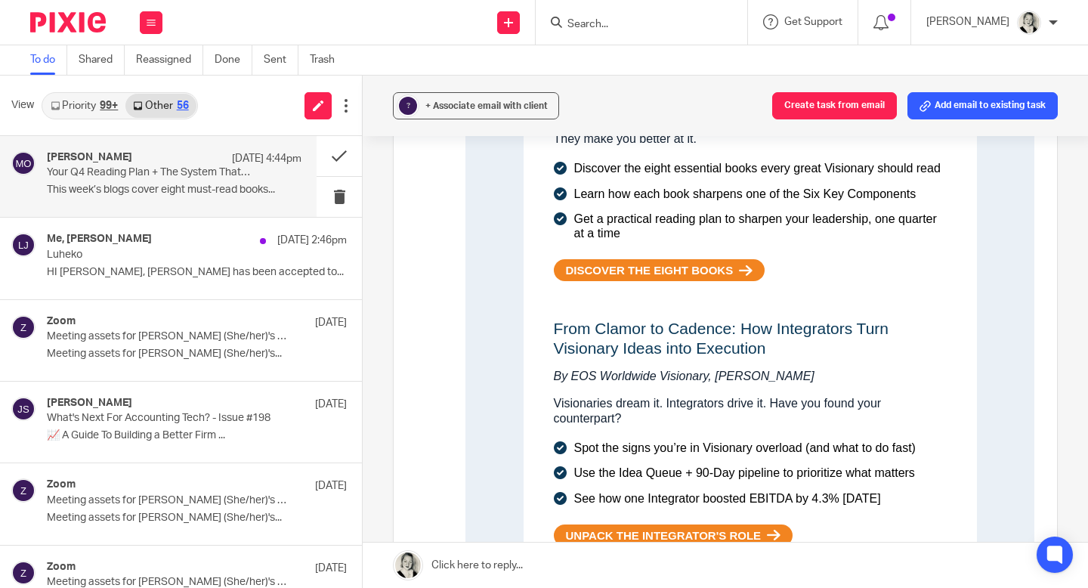
click at [585, 270] on span "DISCOVER THE EIGHT BOOKS" at bounding box center [650, 270] width 168 height 11
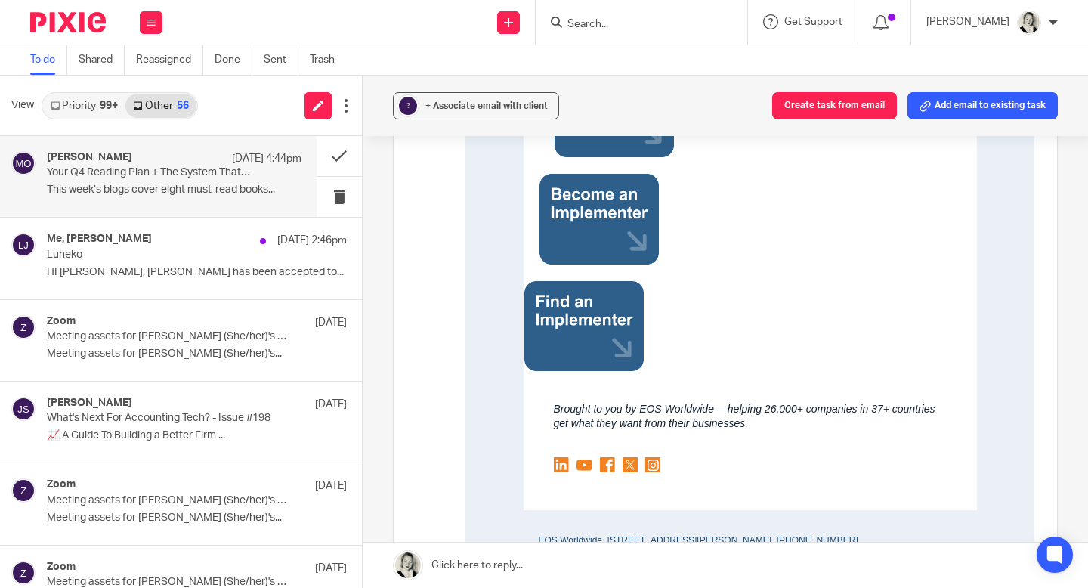
scroll to position [1548, 0]
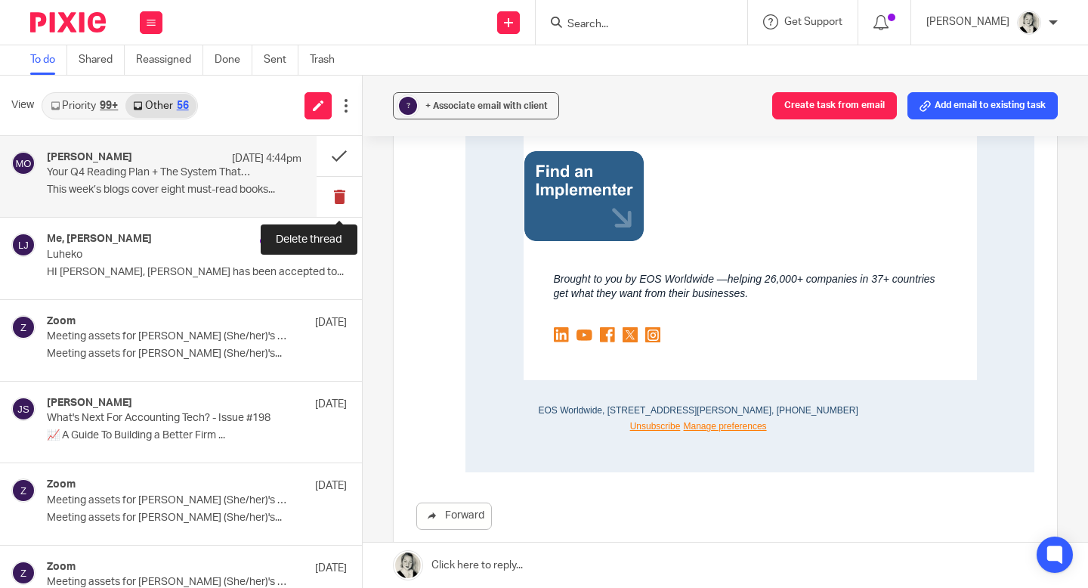
click at [342, 196] on button at bounding box center [339, 197] width 45 height 40
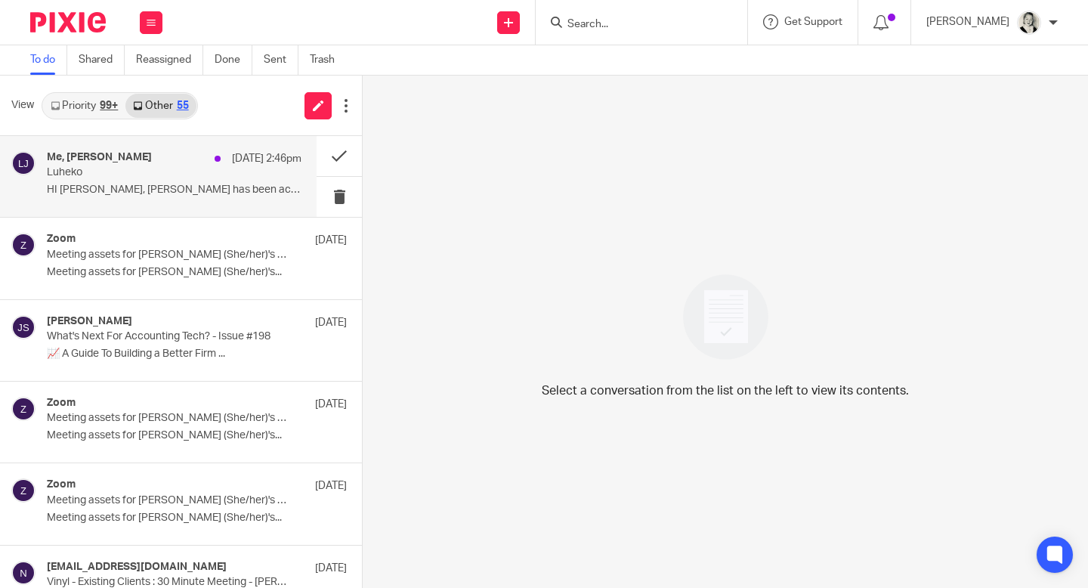
click at [212, 166] on div "15 Aug 2:46pm" at bounding box center [254, 158] width 94 height 15
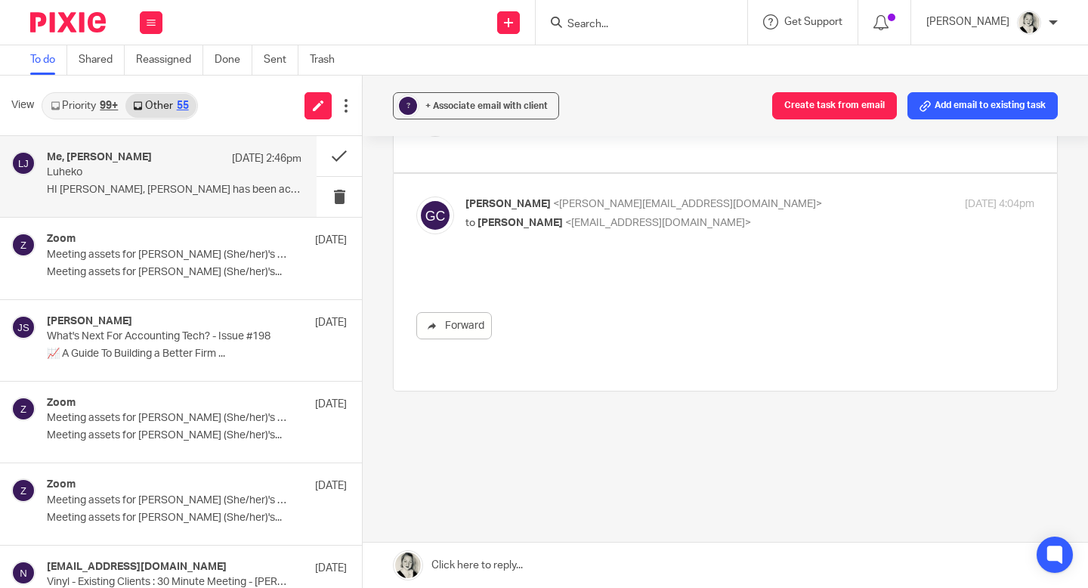
scroll to position [0, 0]
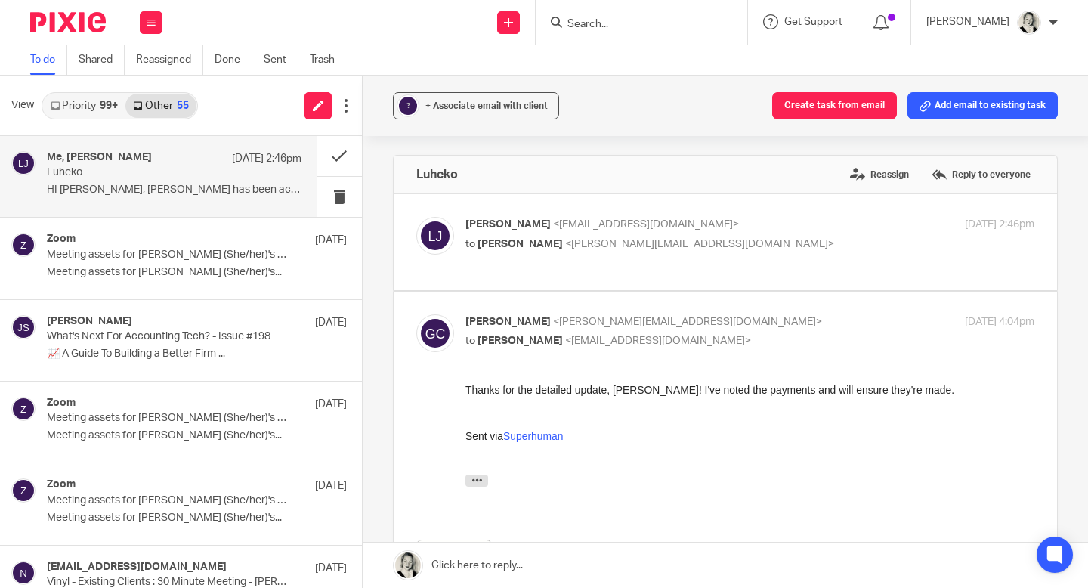
click at [542, 239] on span "[PERSON_NAME]" at bounding box center [520, 244] width 85 height 11
checkbox input "true"
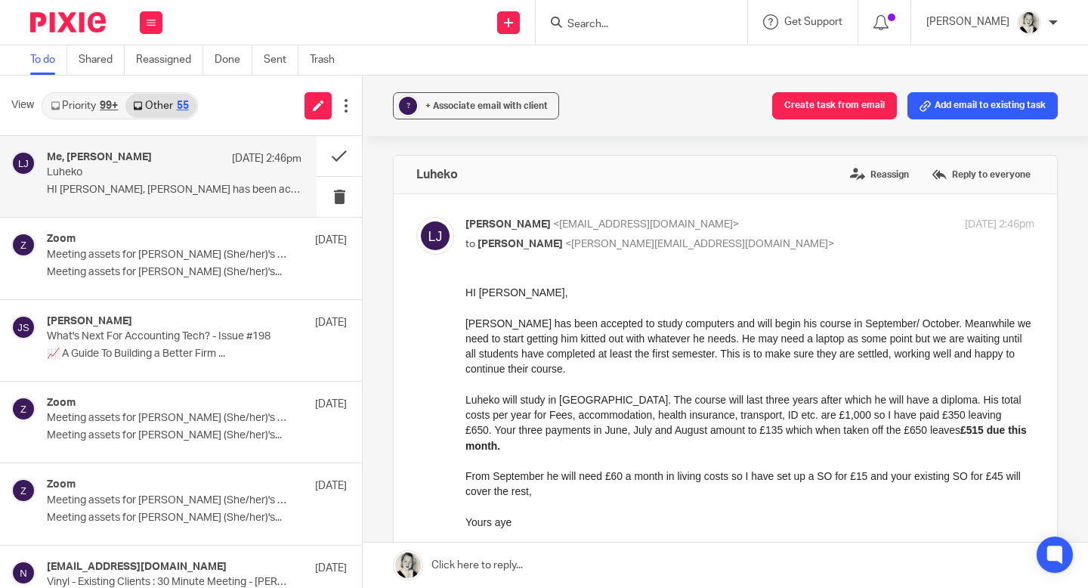
click at [502, 572] on link at bounding box center [725, 565] width 725 height 45
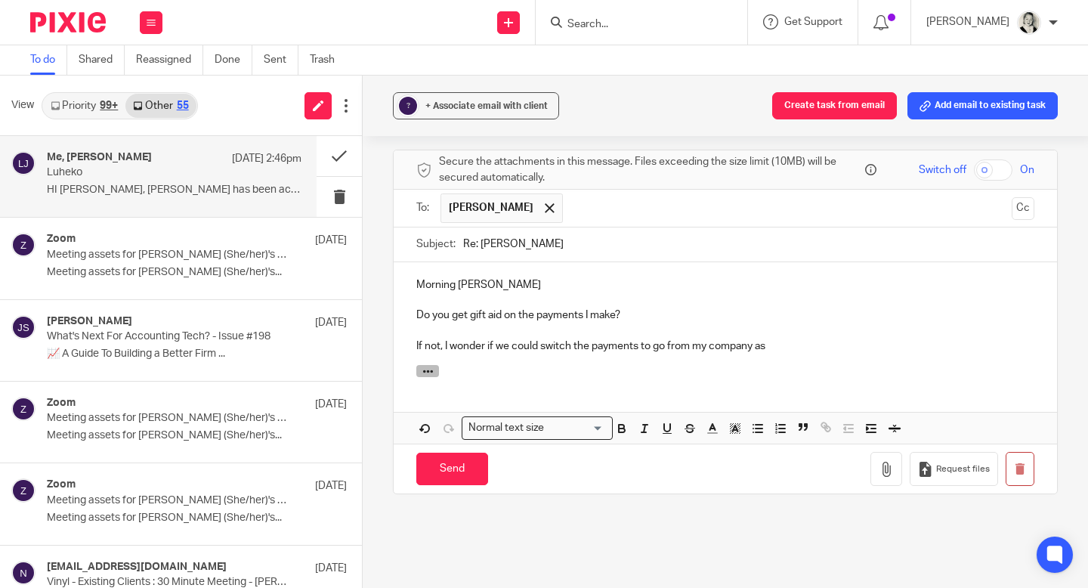
click at [436, 369] on button "button" at bounding box center [427, 371] width 23 height 12
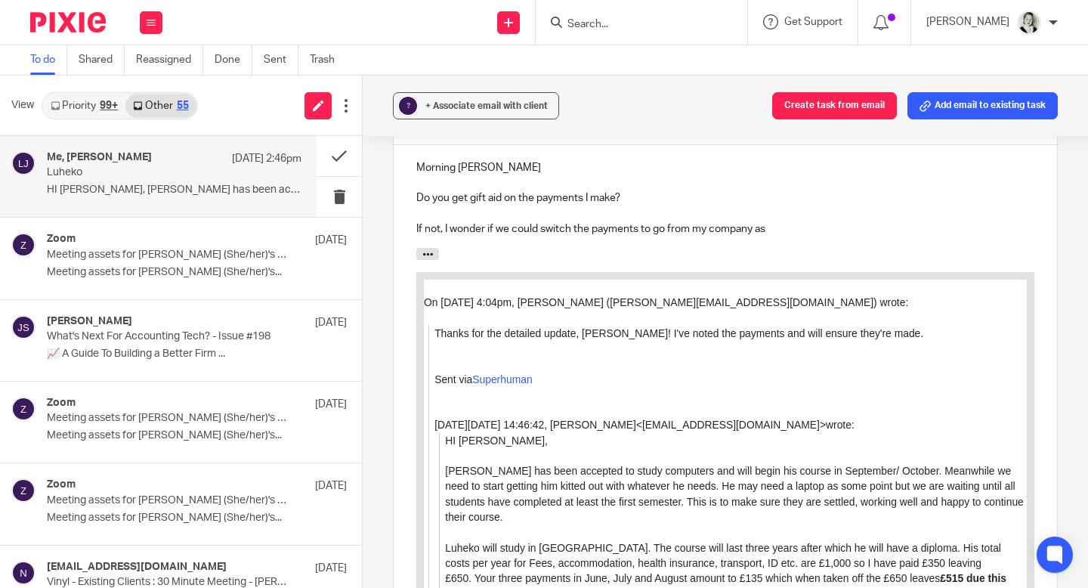
scroll to position [933, 0]
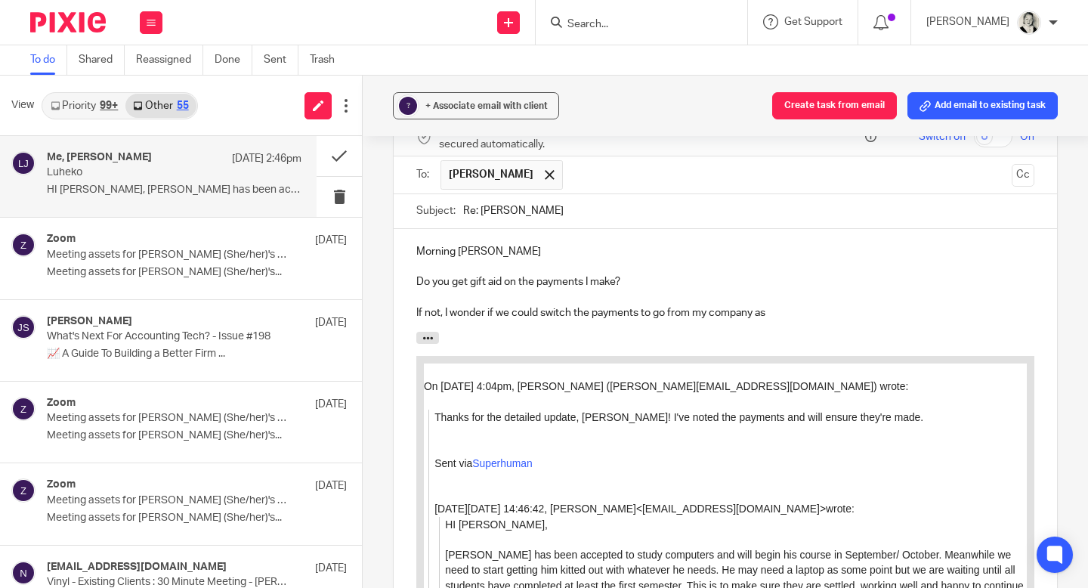
click at [776, 317] on p "If not, I wonder if we could switch the payments to go from my company as" at bounding box center [725, 312] width 618 height 15
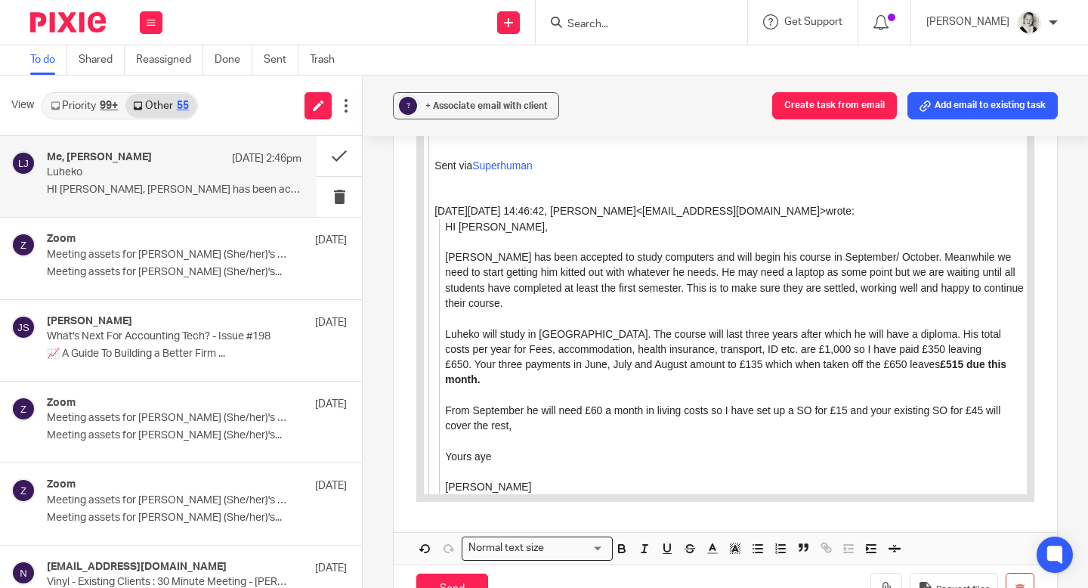
scroll to position [1301, 0]
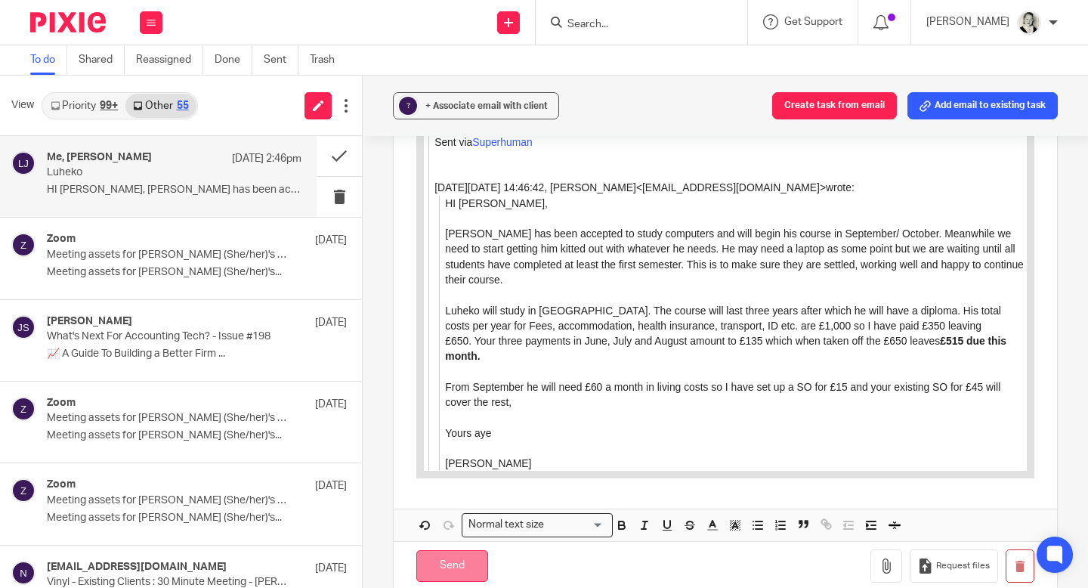
click at [485, 553] on input "Send" at bounding box center [452, 566] width 72 height 32
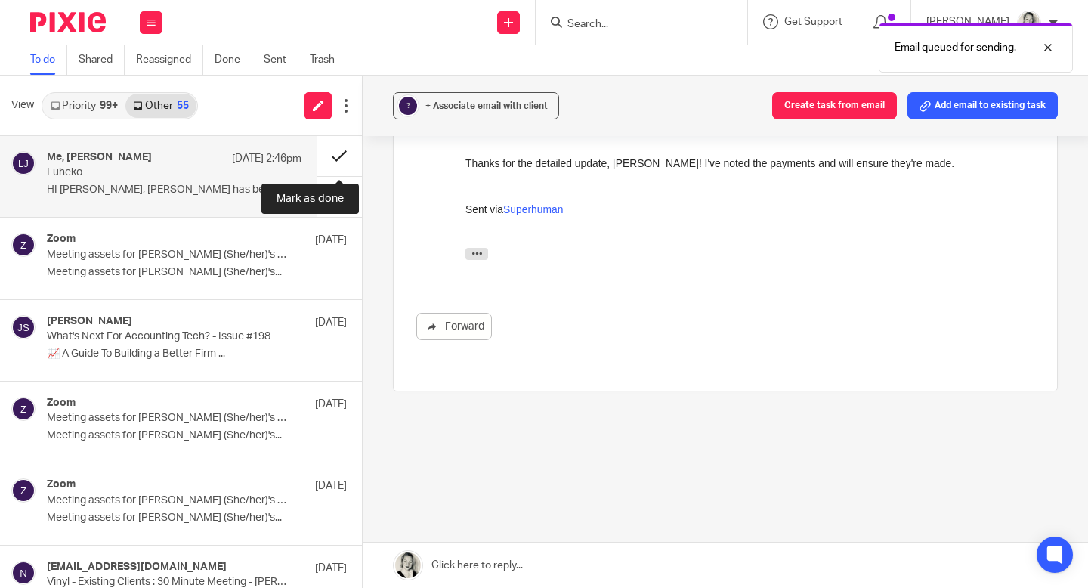
click at [342, 159] on button at bounding box center [339, 156] width 45 height 40
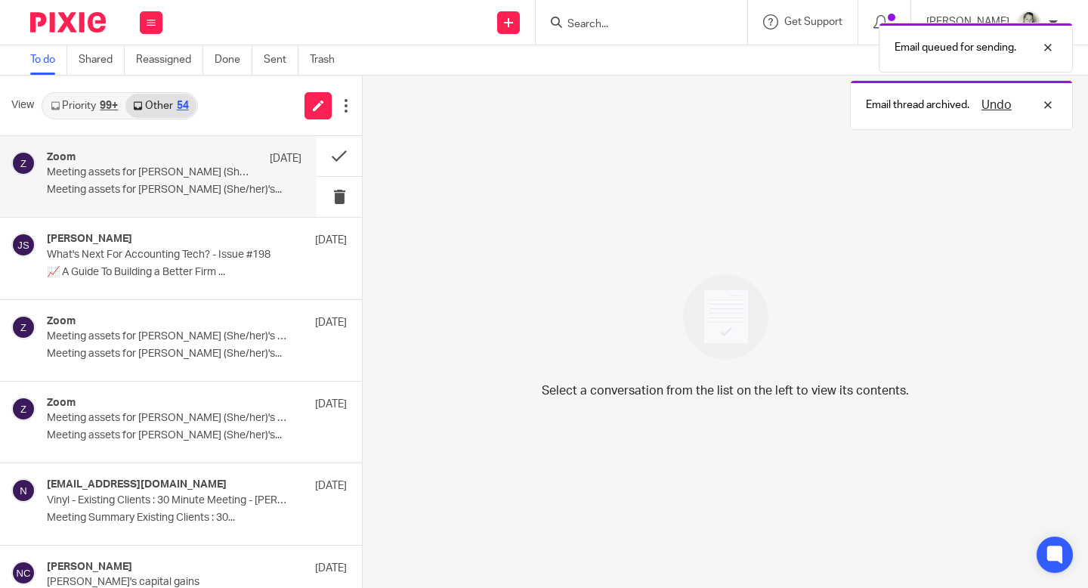
click at [200, 187] on p "Meeting assets for [PERSON_NAME] (She/her)'s..." at bounding box center [174, 190] width 255 height 13
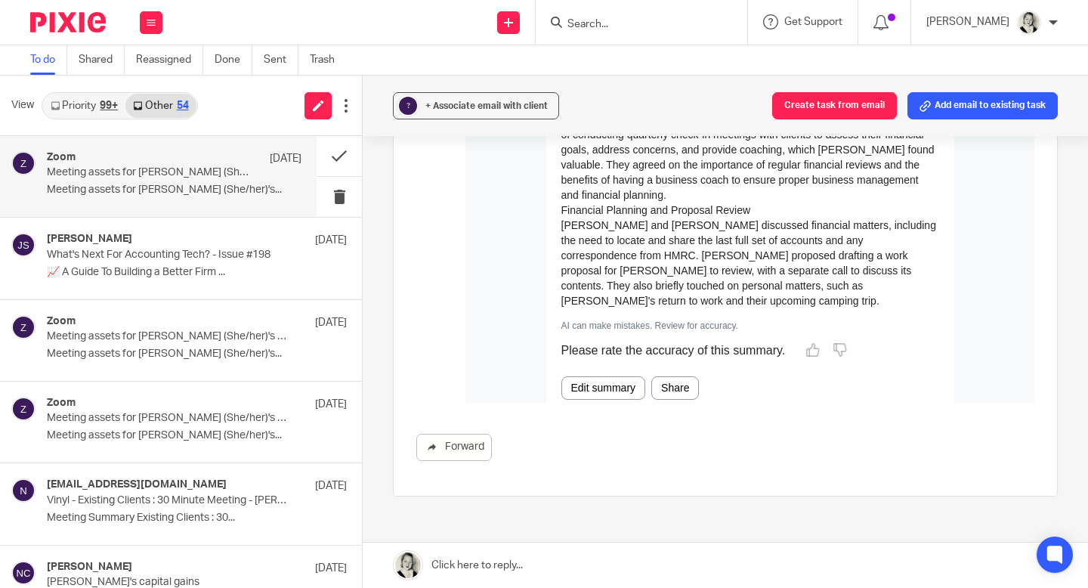
scroll to position [1582, 0]
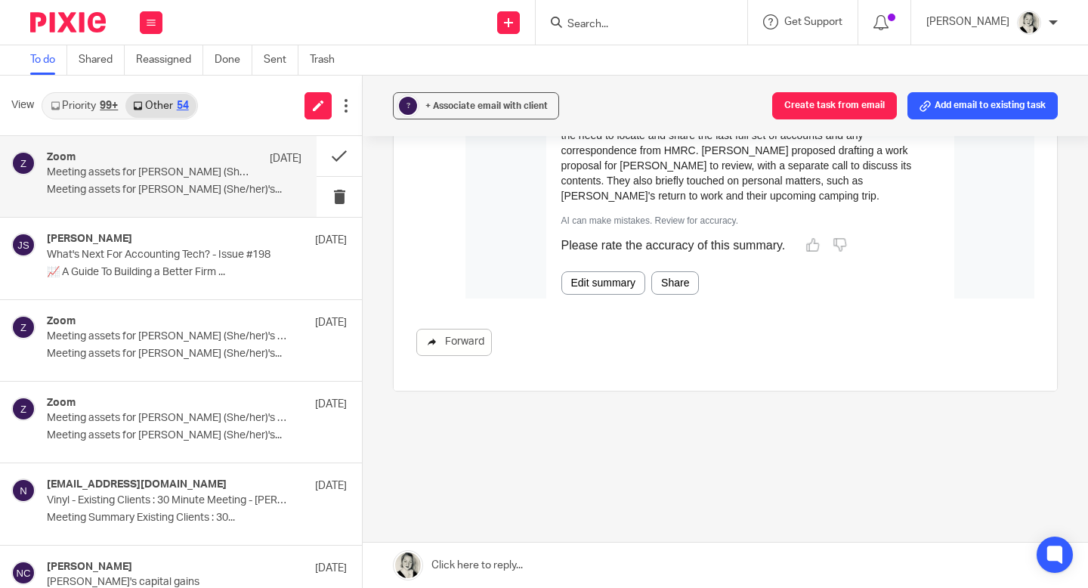
click at [482, 349] on link "Forward" at bounding box center [454, 342] width 76 height 27
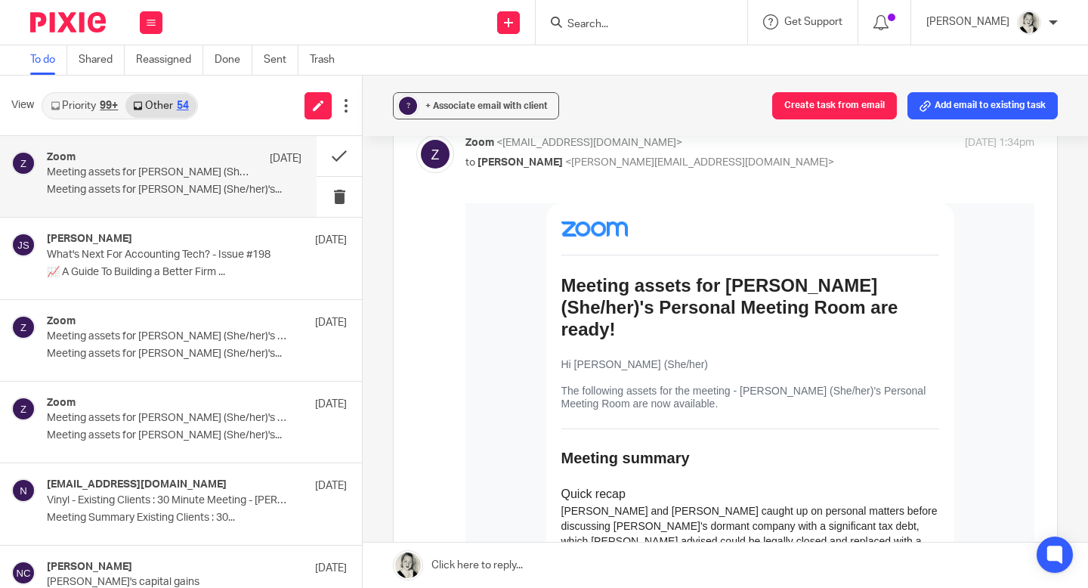
scroll to position [0, 0]
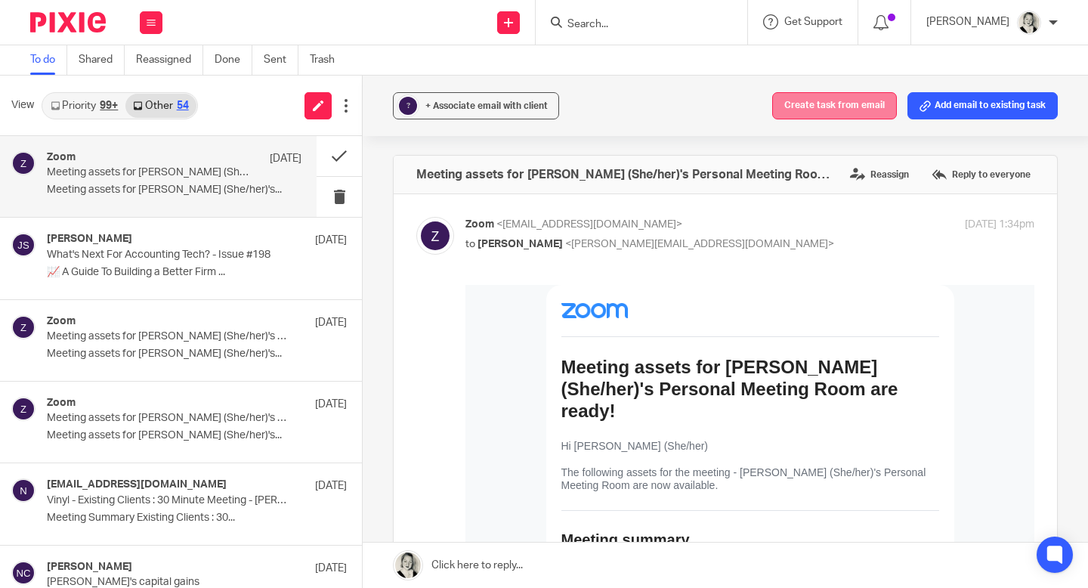
click at [867, 107] on button "Create task from email" at bounding box center [834, 105] width 125 height 27
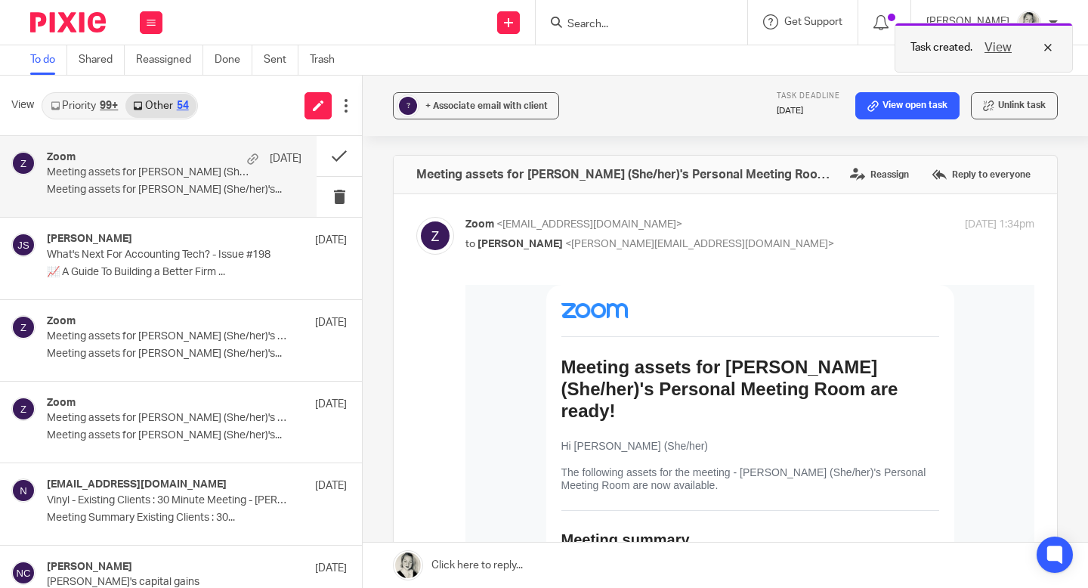
click at [1005, 50] on button "View" at bounding box center [998, 48] width 36 height 18
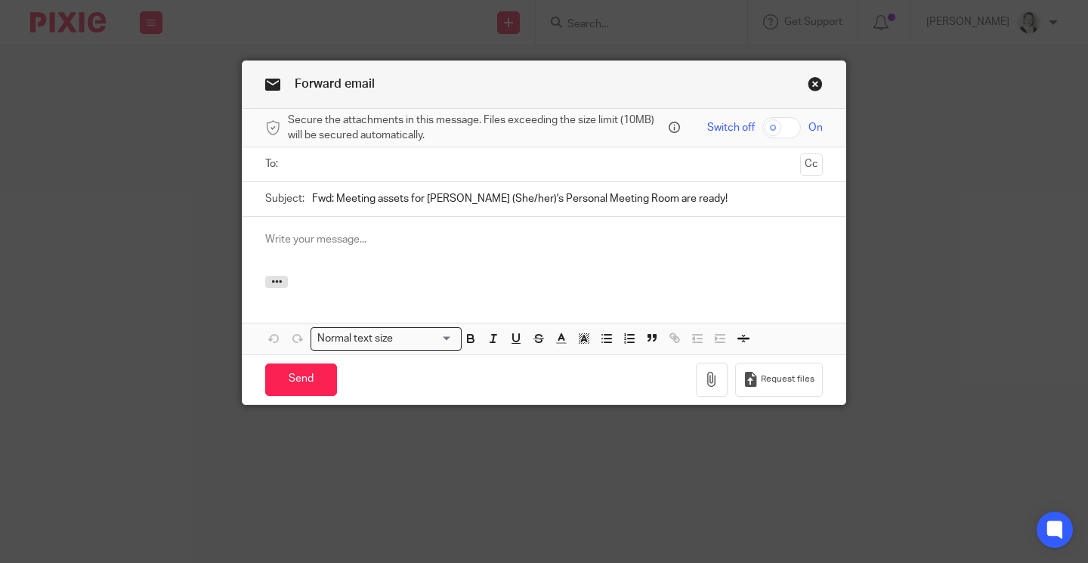
click at [399, 164] on input "text" at bounding box center [543, 164] width 501 height 17
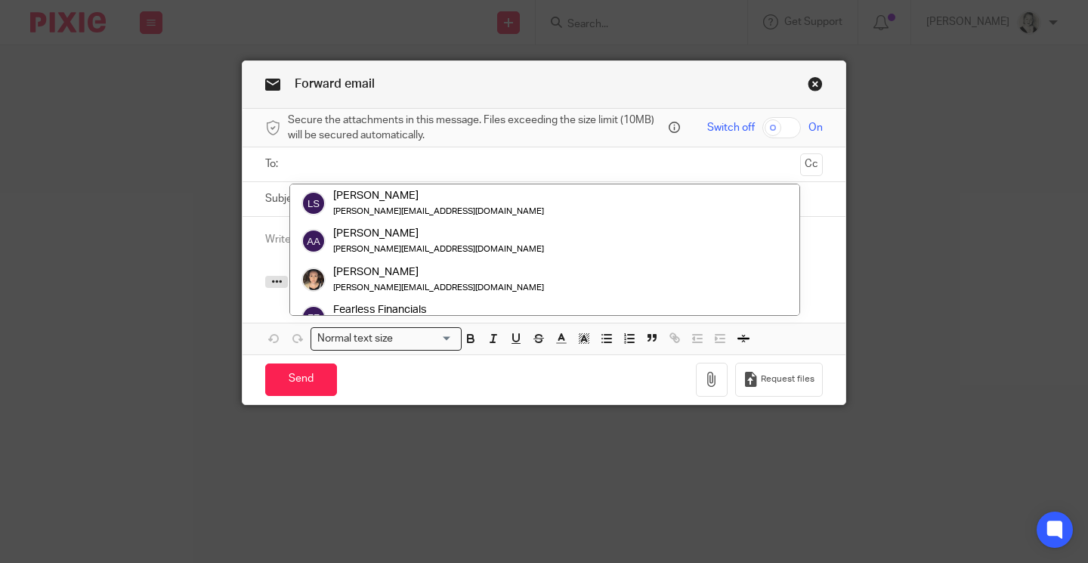
type input "v"
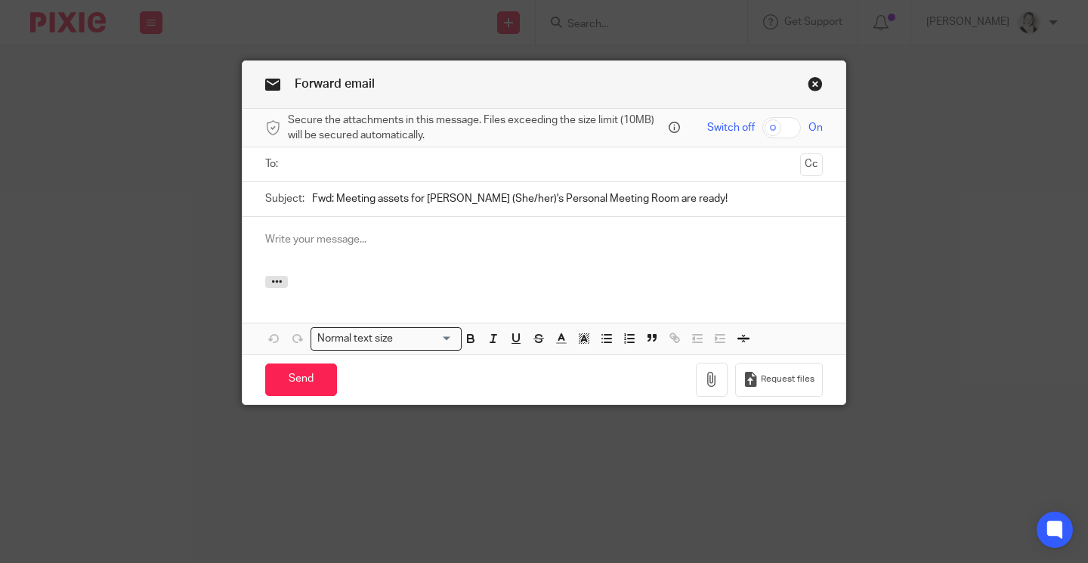
paste input "[EMAIL_ADDRESS][DOMAIN_NAME]"
type input "[EMAIL_ADDRESS][DOMAIN_NAME]"
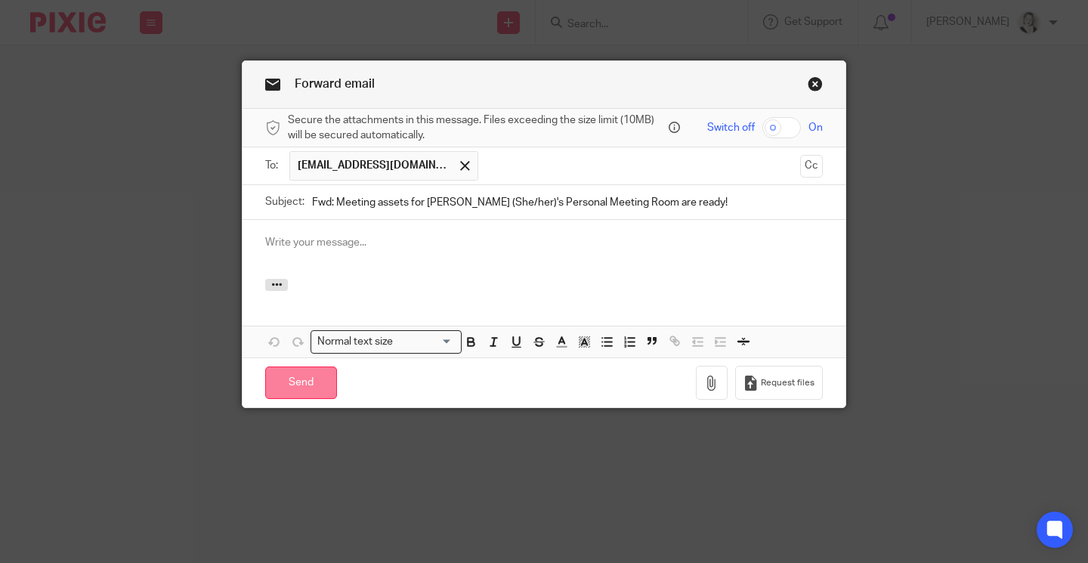
click at [324, 376] on input "Send" at bounding box center [301, 383] width 72 height 32
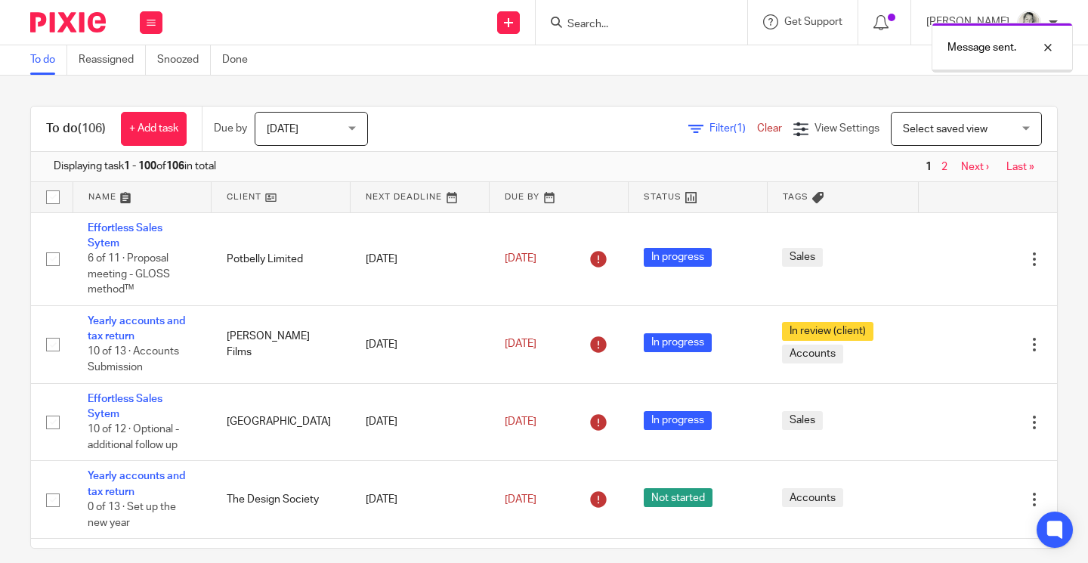
click at [577, 23] on div "Message sent." at bounding box center [808, 43] width 529 height 57
click at [605, 26] on div "Message sent." at bounding box center [808, 43] width 529 height 57
click at [626, 20] on div "Message sent." at bounding box center [808, 43] width 529 height 57
click at [152, 26] on button at bounding box center [151, 22] width 23 height 23
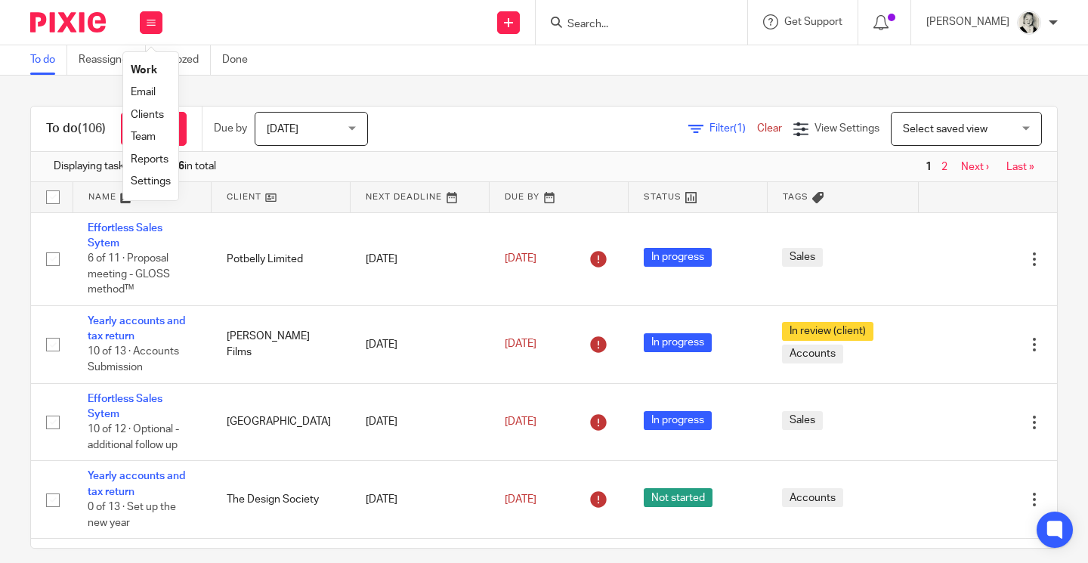
click at [145, 91] on link "Email" at bounding box center [143, 92] width 25 height 11
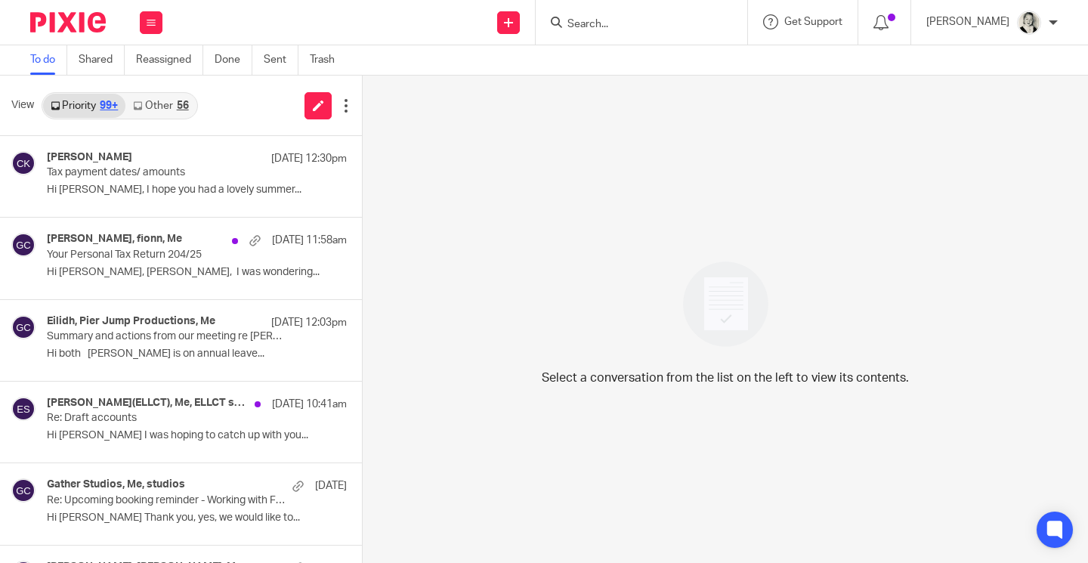
click at [182, 111] on div "56" at bounding box center [183, 106] width 12 height 11
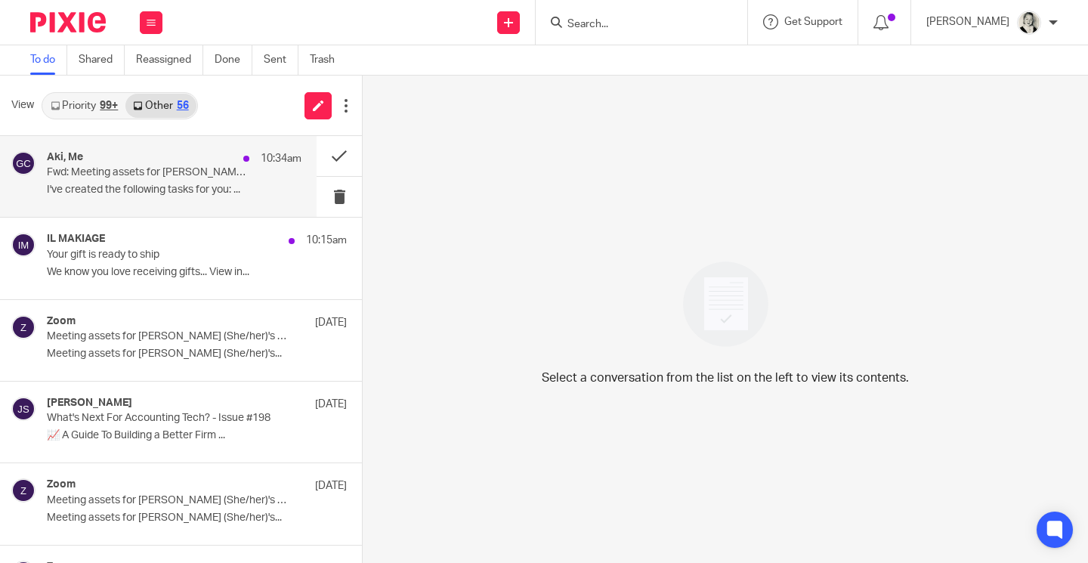
click at [203, 155] on div "Aki, Me 10:34am" at bounding box center [174, 158] width 255 height 15
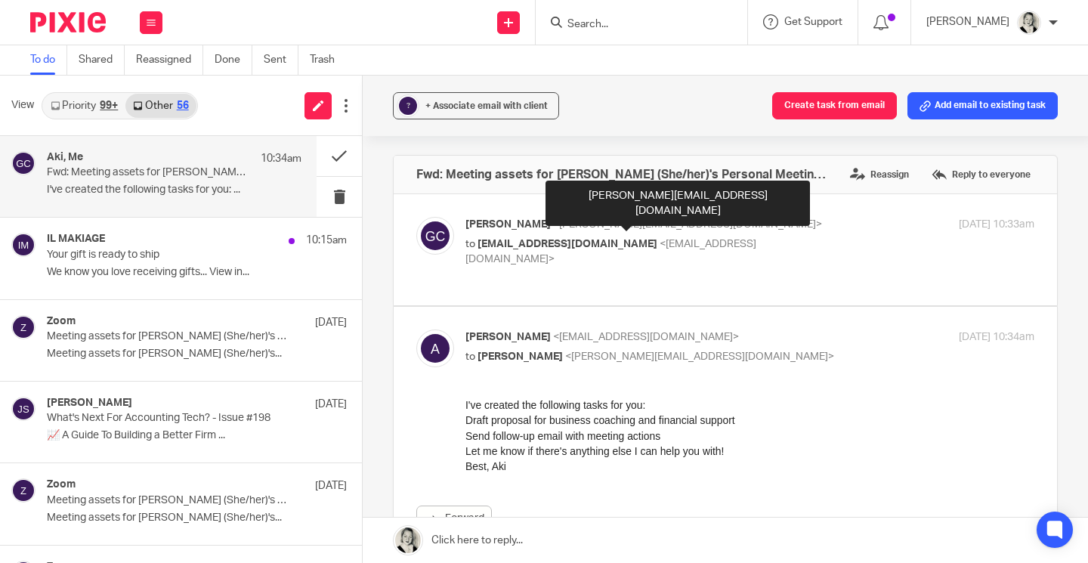
click at [544, 217] on p "Gillian Caughey <gillian@fearlessfinancials.co.uk>" at bounding box center [655, 225] width 379 height 16
checkbox input "true"
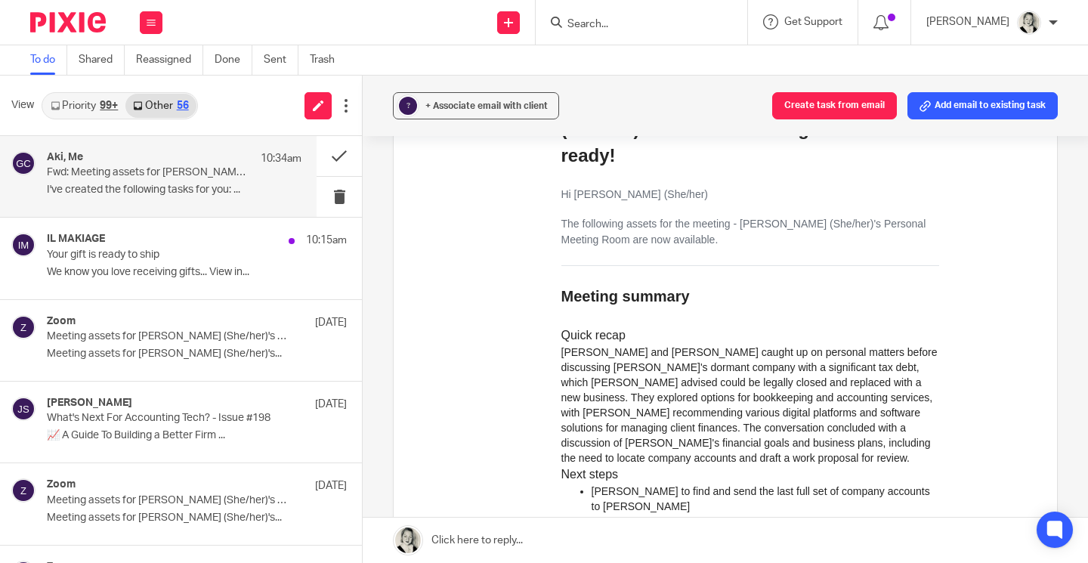
scroll to position [534, 0]
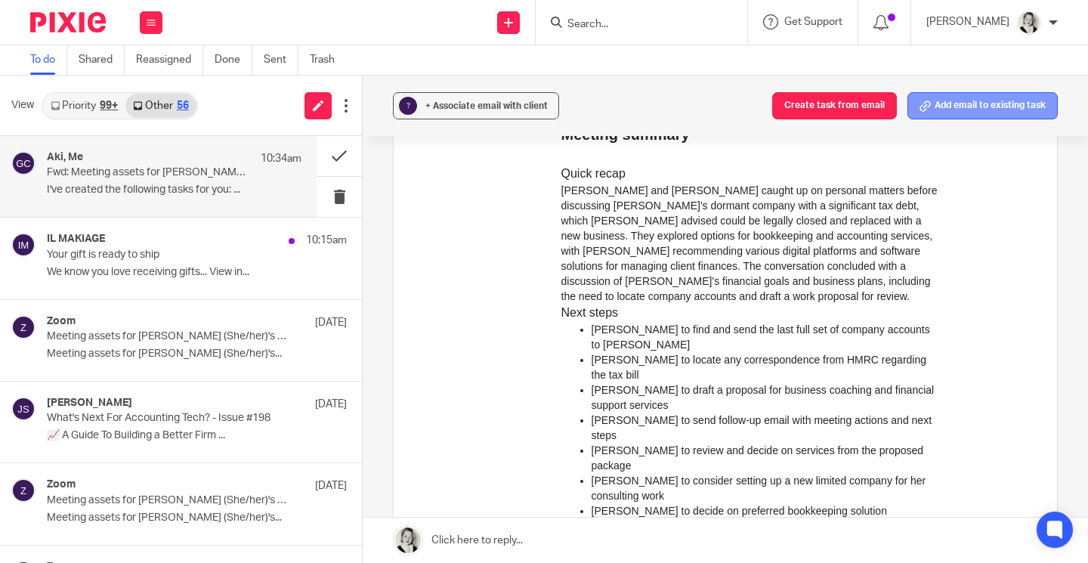
click at [976, 102] on button "Add email to existing task" at bounding box center [983, 105] width 150 height 27
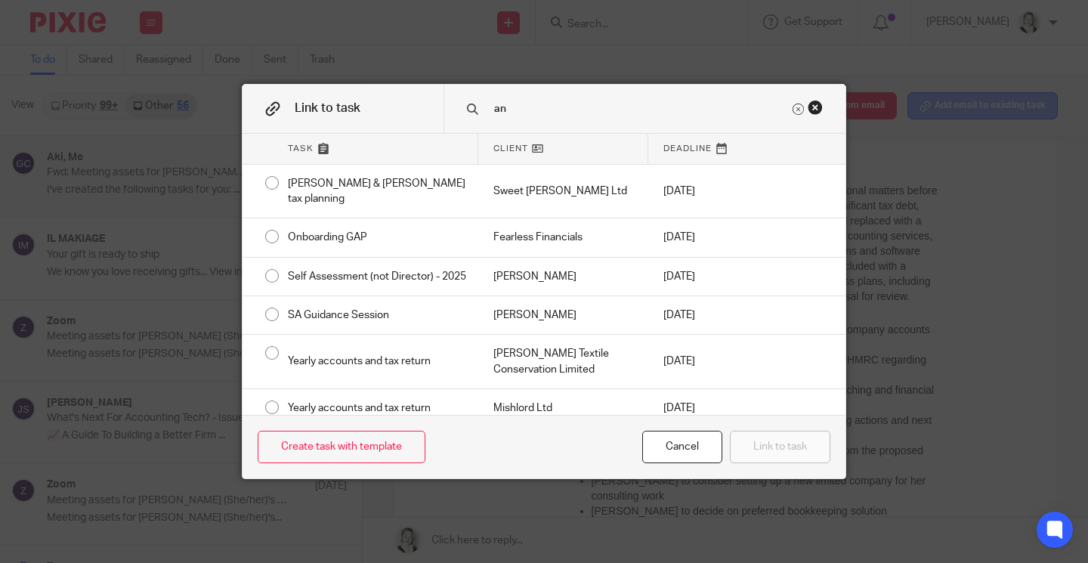
type input "a"
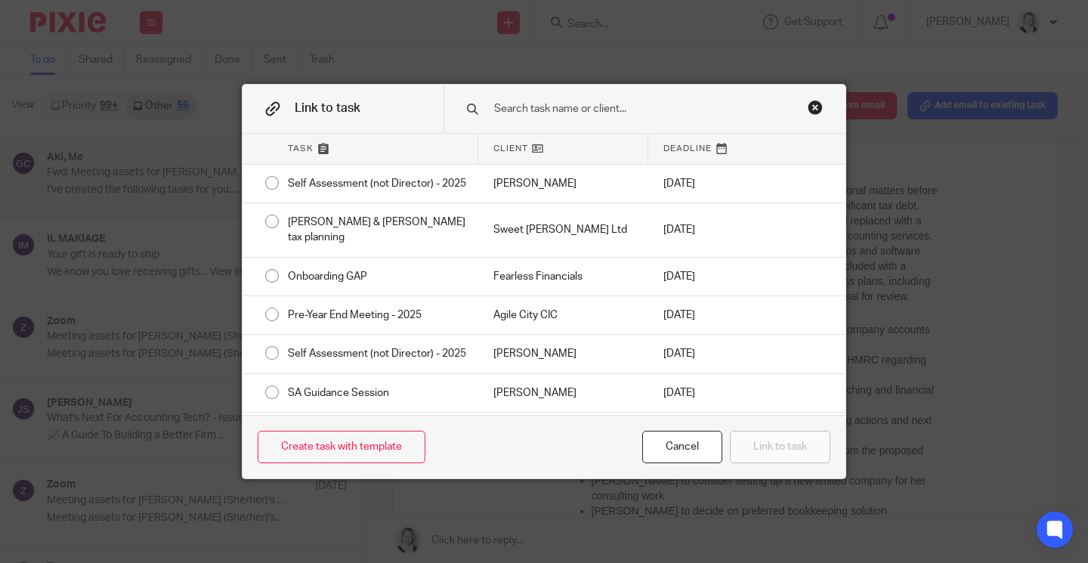
click at [959, 277] on div "Link to task Task Client Deadline Self Assessment (not Director) - 2025 Yvonne …" at bounding box center [544, 281] width 1088 height 563
click at [818, 98] on div at bounding box center [645, 109] width 402 height 48
click at [818, 101] on div "Close this dialog window" at bounding box center [815, 107] width 15 height 15
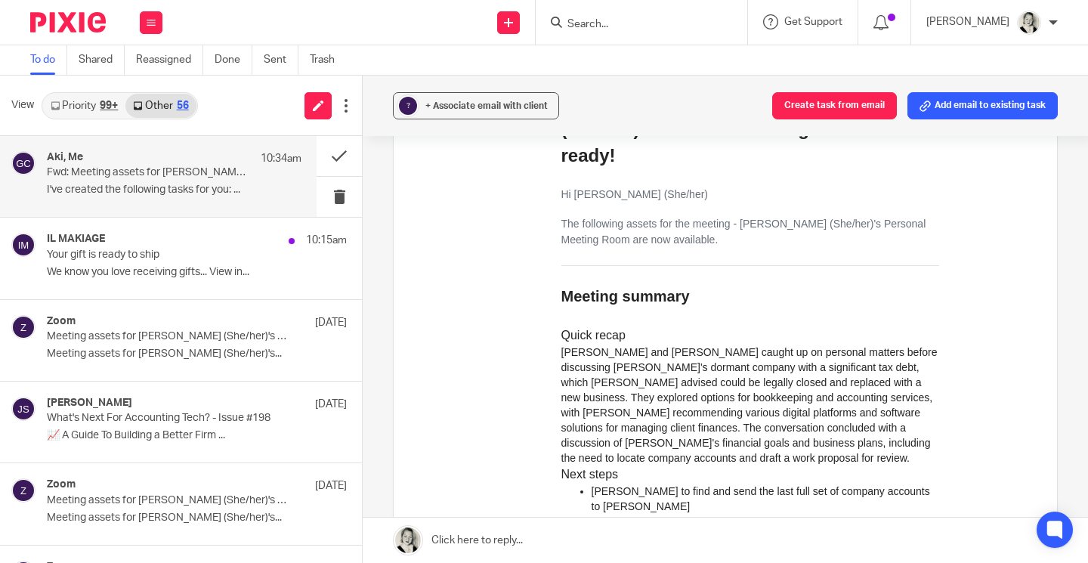
scroll to position [553, 0]
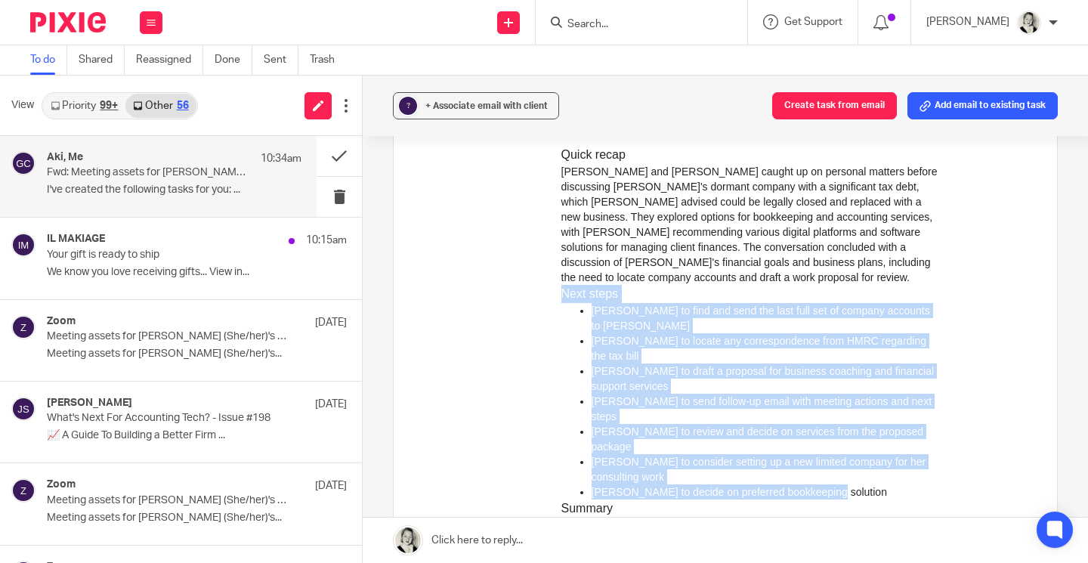
drag, startPoint x: 561, startPoint y: 292, endPoint x: 841, endPoint y: 432, distance: 313.0
copy td "Next steps Anne to find and send the last full set of company accounts to Gilli…"
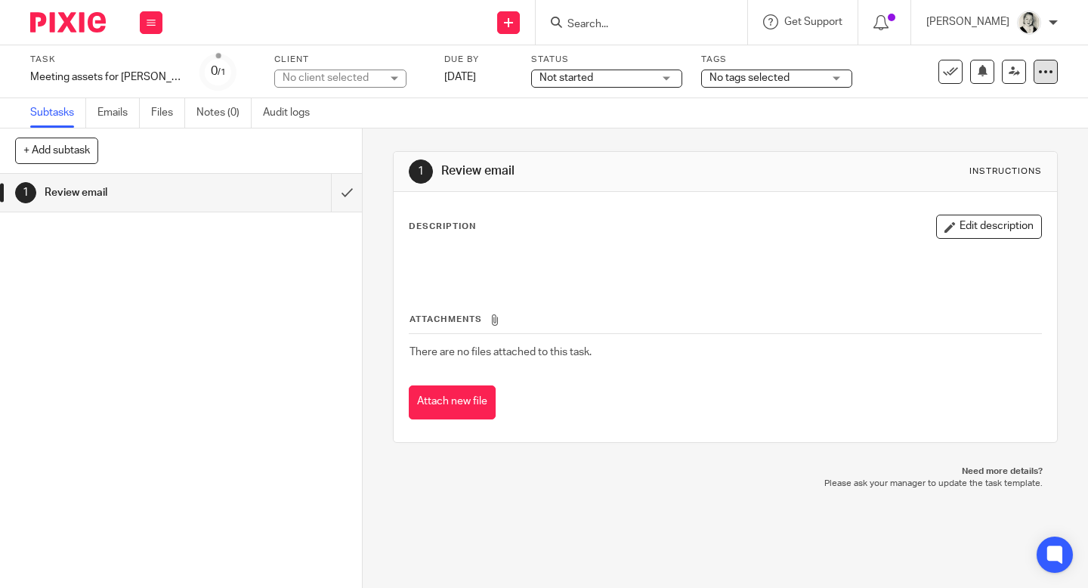
click at [1042, 68] on icon at bounding box center [1045, 71] width 15 height 15
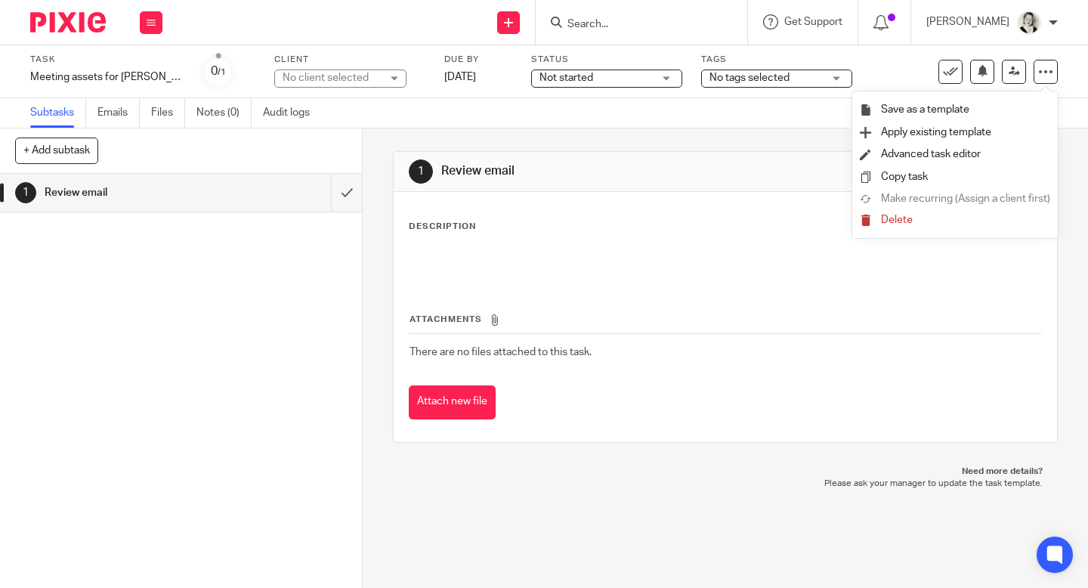
click at [880, 224] on button "Delete" at bounding box center [955, 221] width 190 height 12
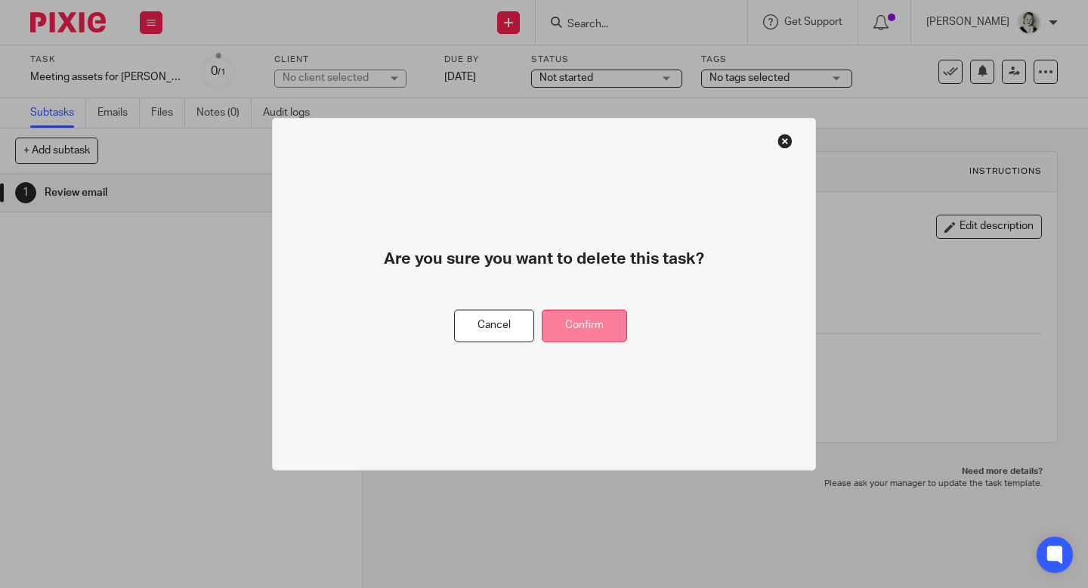
click at [587, 341] on button "Confirm" at bounding box center [584, 326] width 85 height 32
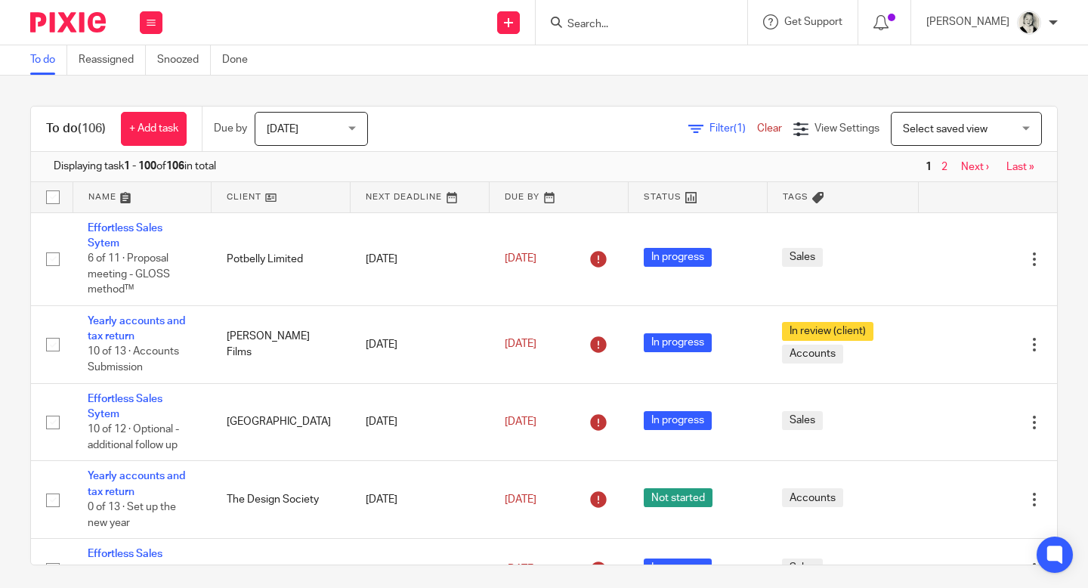
click at [652, 26] on input "Search" at bounding box center [634, 25] width 136 height 14
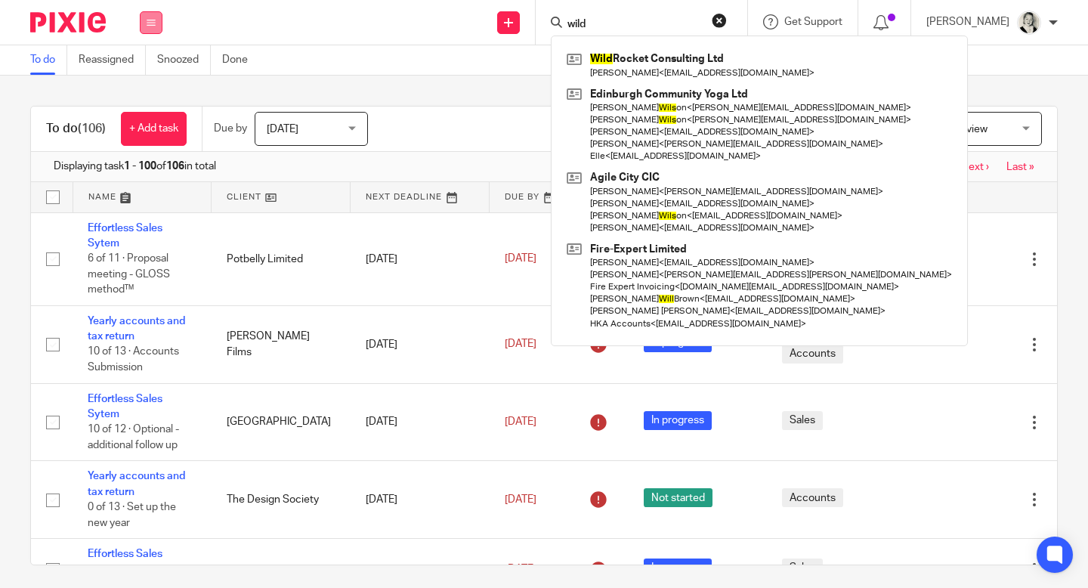
type input "wild"
click at [154, 28] on button at bounding box center [151, 22] width 23 height 23
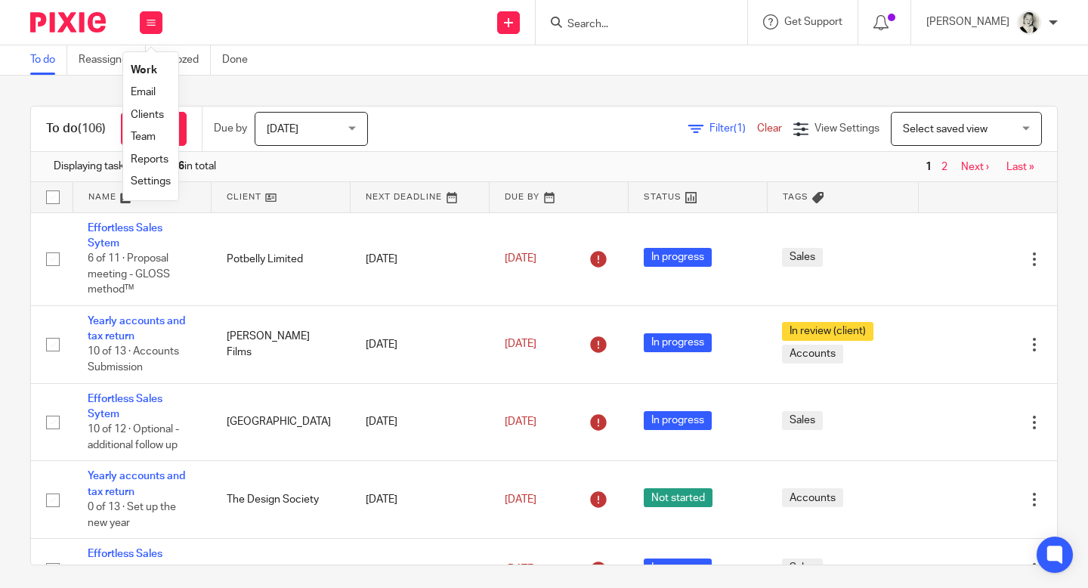
click at [149, 93] on link "Email" at bounding box center [143, 92] width 25 height 11
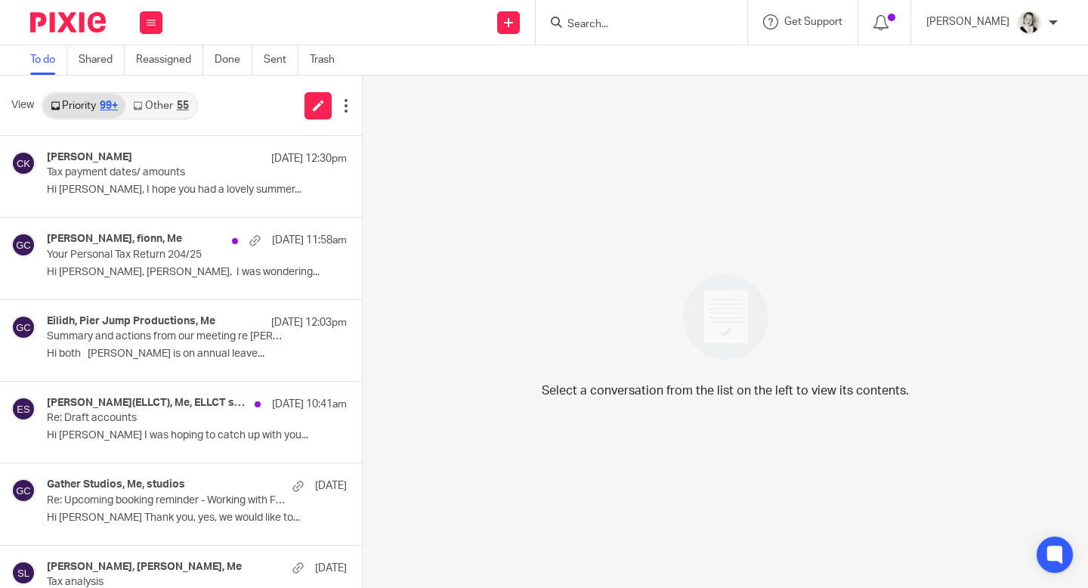
click at [177, 105] on div "55" at bounding box center [183, 106] width 12 height 11
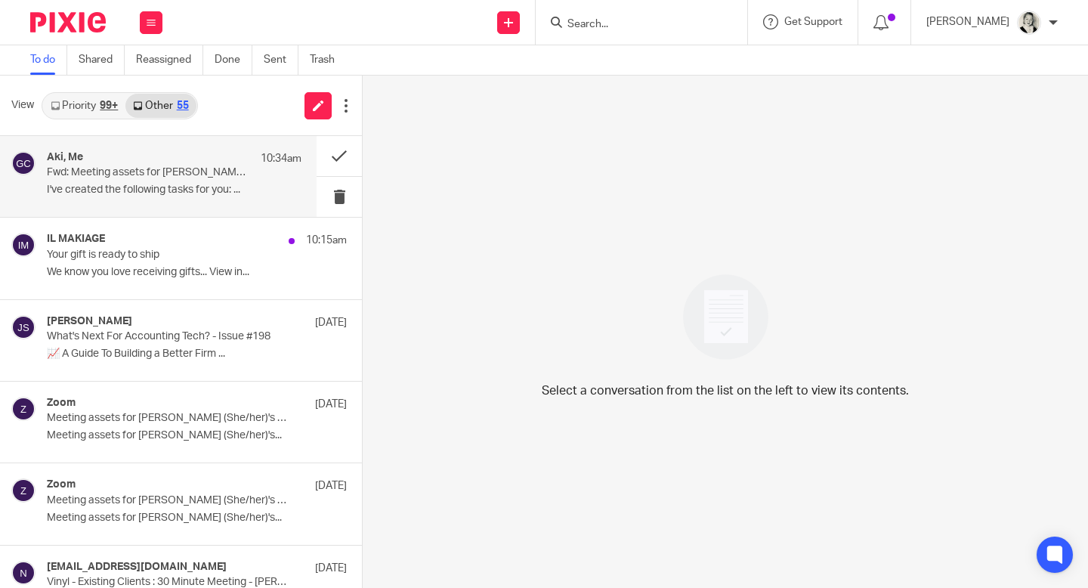
drag, startPoint x: 339, startPoint y: 155, endPoint x: 199, endPoint y: 163, distance: 140.8
click at [199, 163] on div "Aki, Me 10:34am Fwd: Meeting assets for Gillian Caughey (She/her)'s Personal Me…" at bounding box center [181, 177] width 362 height 82
click at [199, 163] on div "Aki, Me 10:34am" at bounding box center [174, 158] width 255 height 15
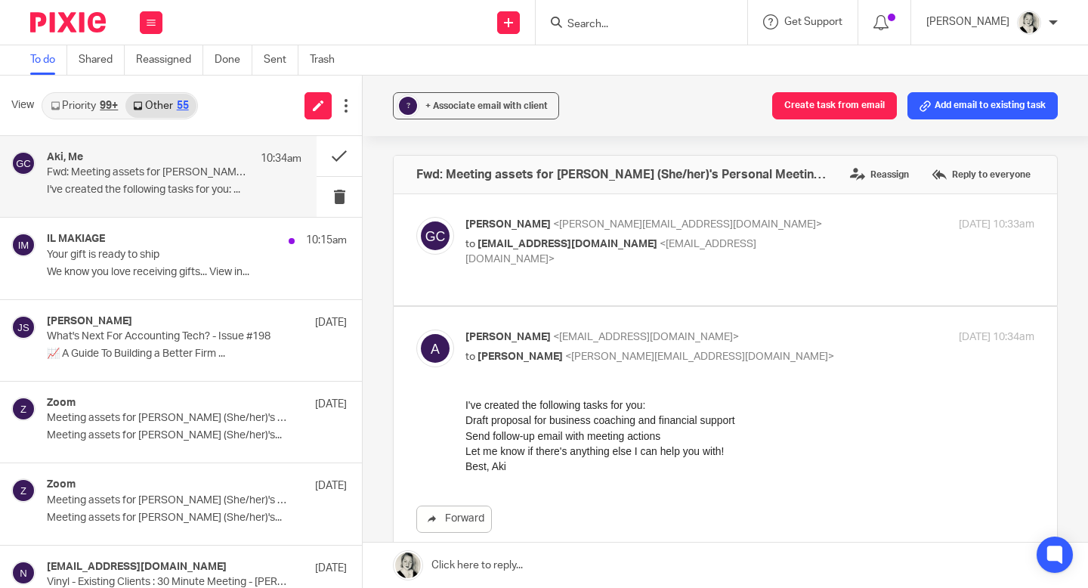
click at [569, 244] on span "aki+revb2xthws@aki.akiflow.com" at bounding box center [568, 244] width 180 height 11
checkbox input "true"
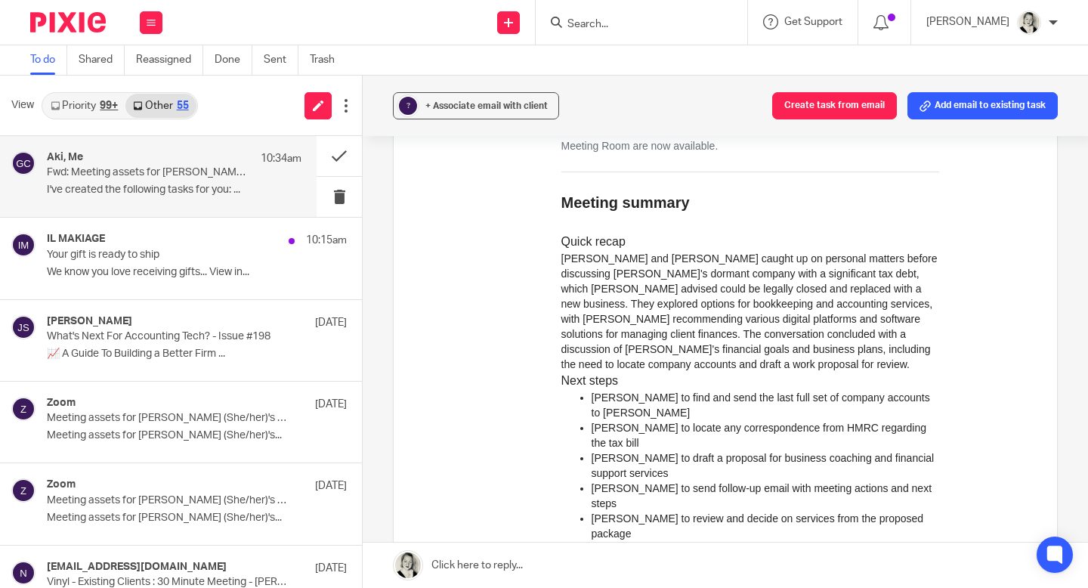
scroll to position [469, 0]
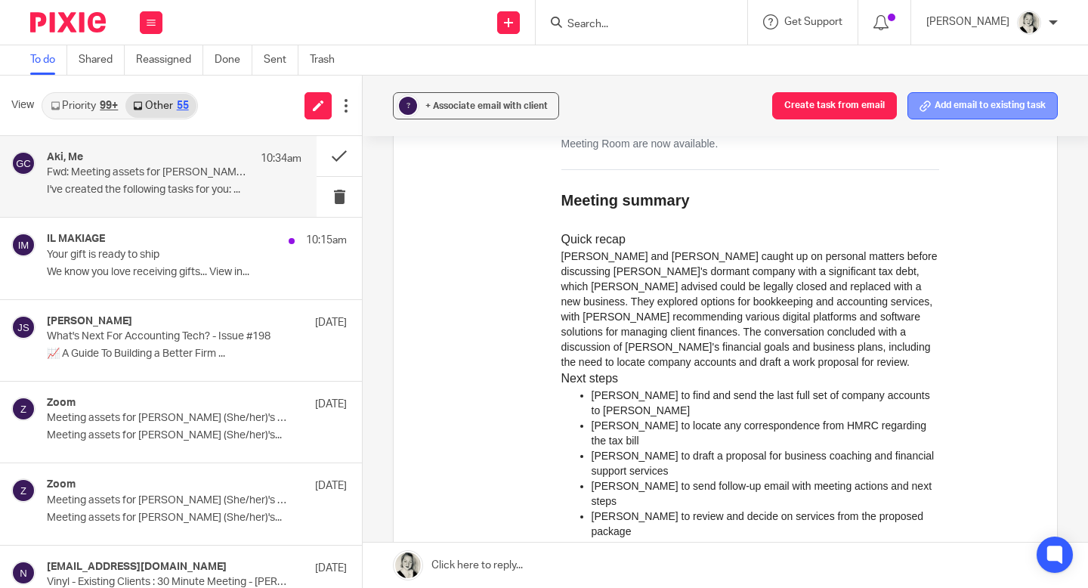
click at [951, 110] on button "Add email to existing task" at bounding box center [983, 105] width 150 height 27
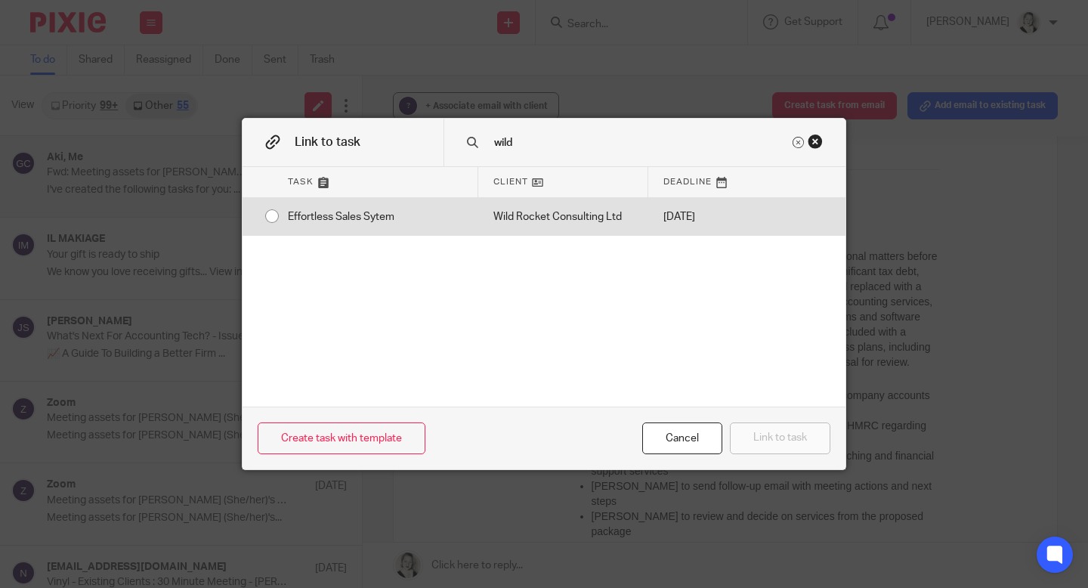
type input "wild"
click at [724, 215] on div "[DATE]" at bounding box center [697, 217] width 98 height 38
radio input "true"
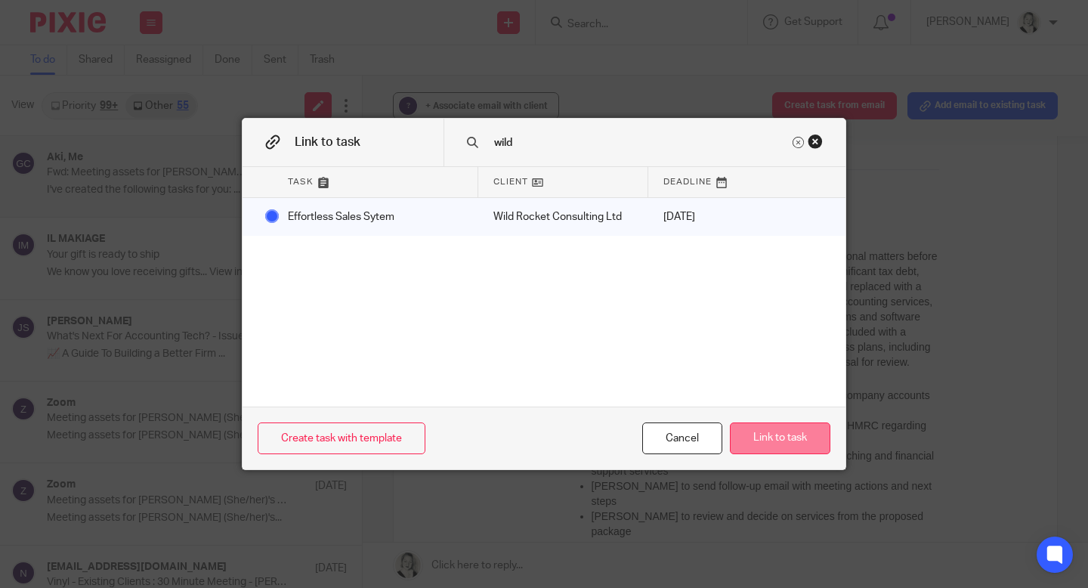
click at [755, 432] on button "Link to task" at bounding box center [780, 438] width 101 height 32
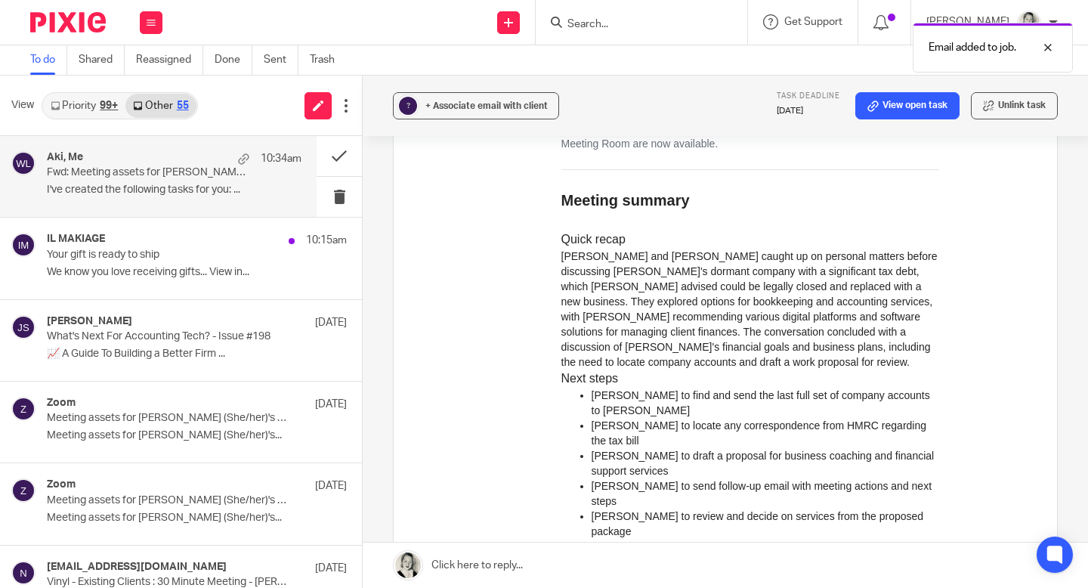
scroll to position [0, 0]
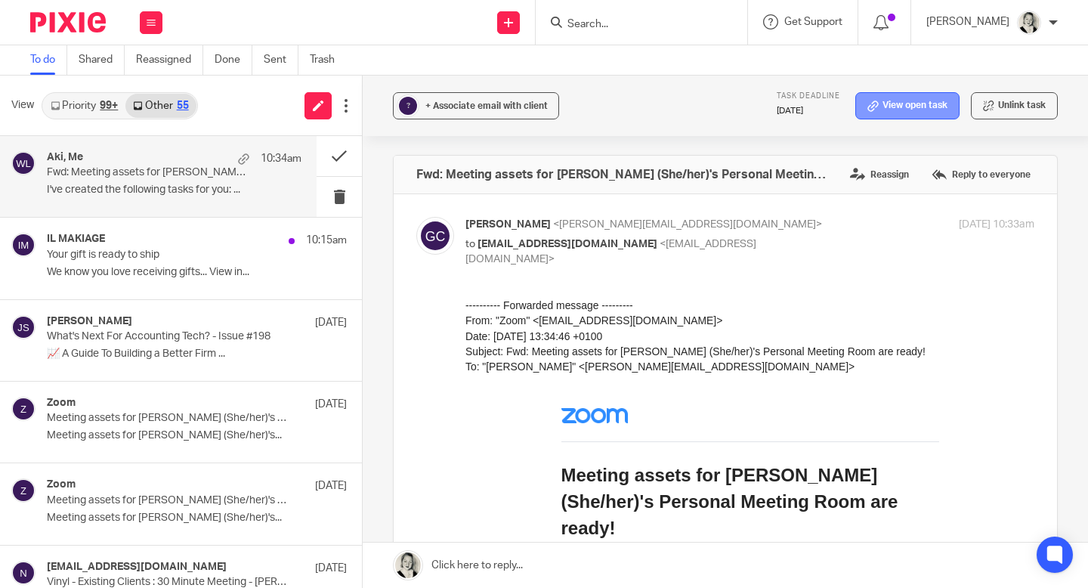
click at [914, 112] on link "View open task" at bounding box center [907, 105] width 104 height 27
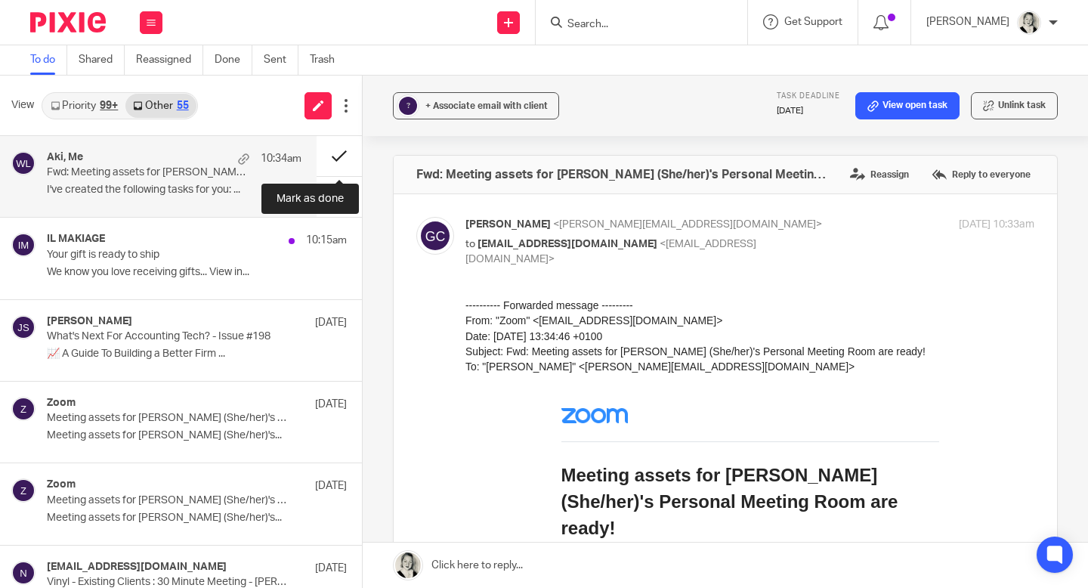
click at [336, 159] on button at bounding box center [339, 156] width 45 height 40
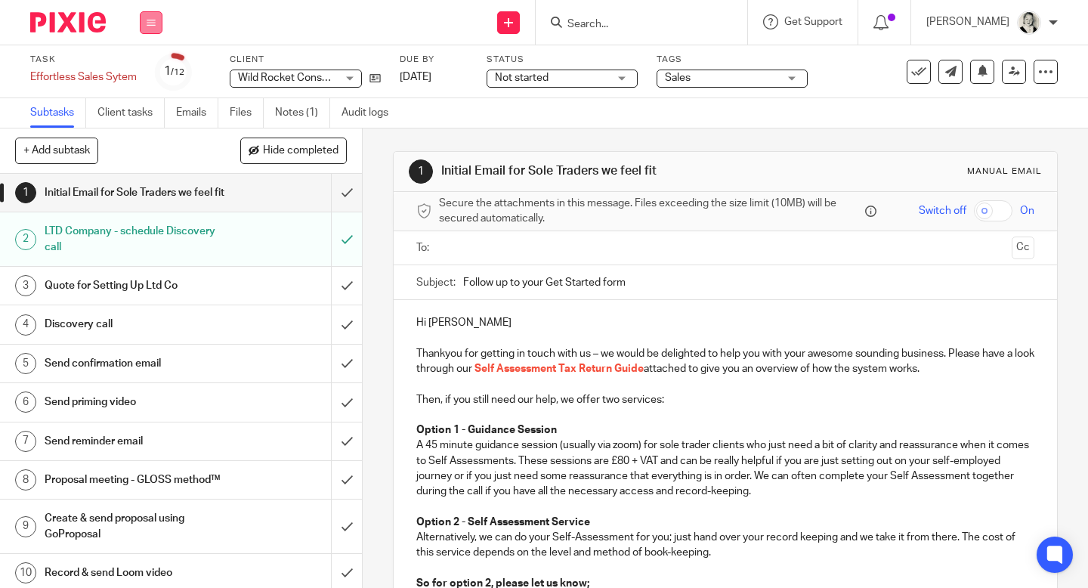
click at [151, 27] on button at bounding box center [151, 22] width 23 height 23
click at [150, 91] on link "Email" at bounding box center [143, 92] width 25 height 11
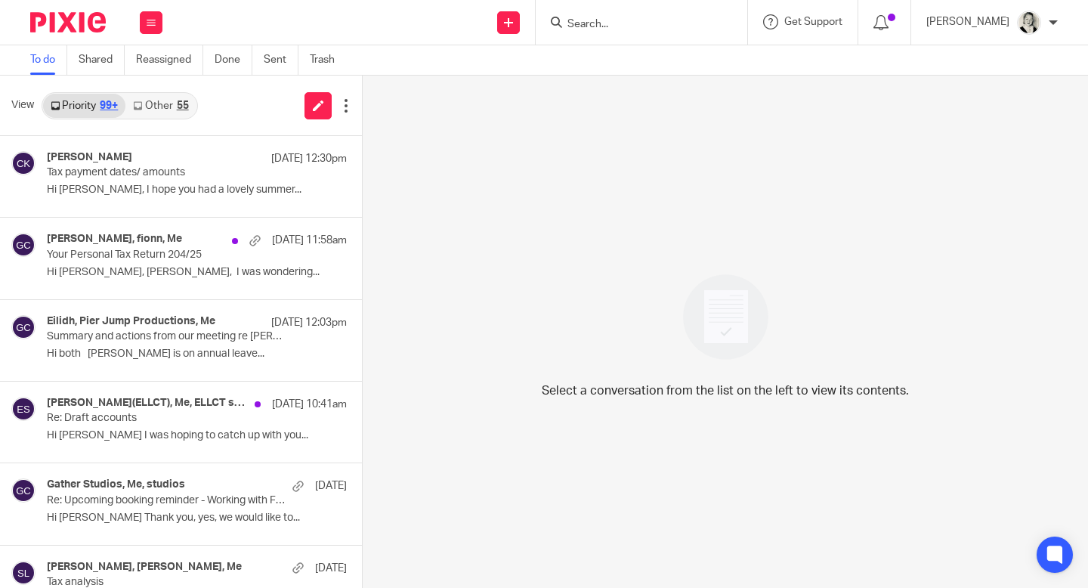
click at [209, 116] on div "View Priority 99+ Other 55" at bounding box center [181, 106] width 362 height 60
click at [191, 104] on link "Other 55" at bounding box center [160, 106] width 70 height 24
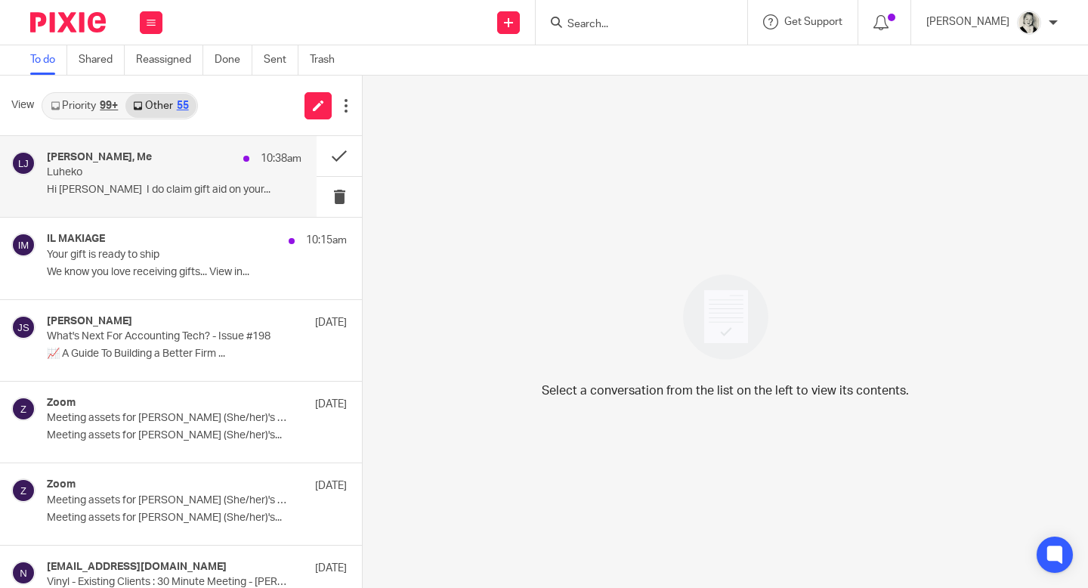
click at [183, 171] on p "Luheko" at bounding box center [149, 172] width 204 height 13
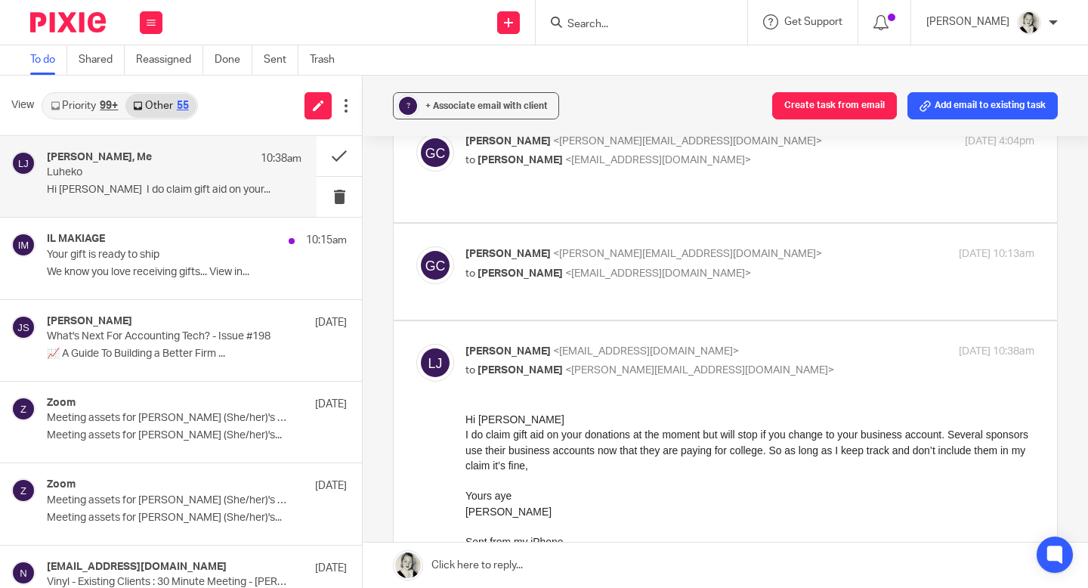
scroll to position [448, 0]
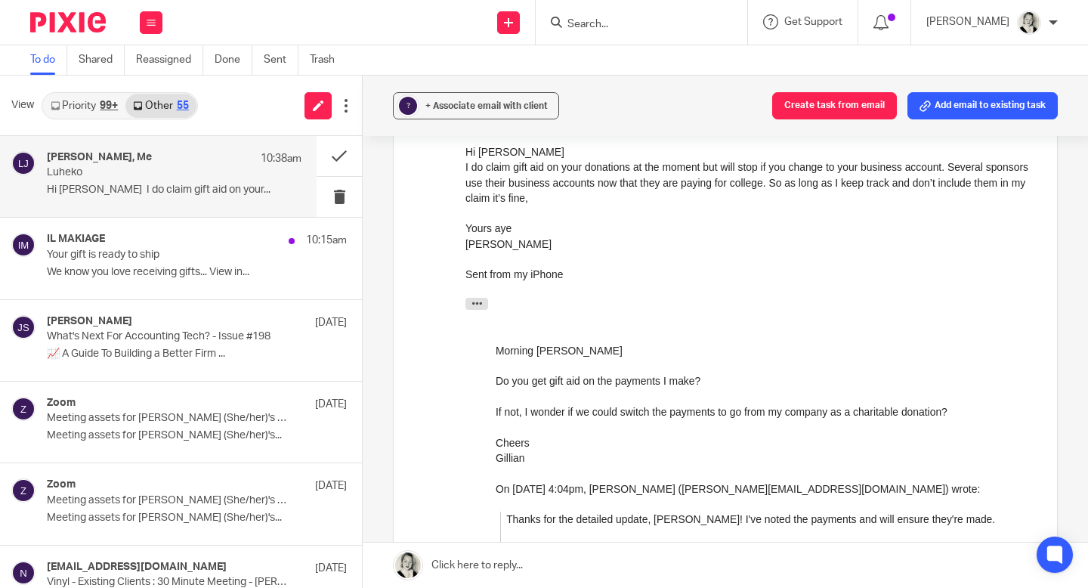
click at [492, 552] on link at bounding box center [725, 565] width 725 height 45
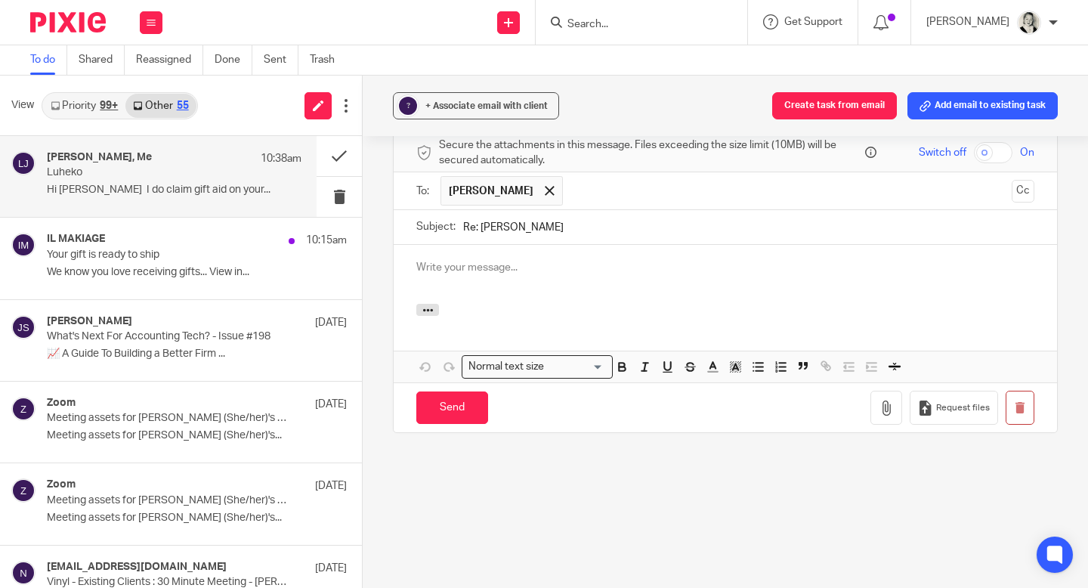
scroll to position [0, 0]
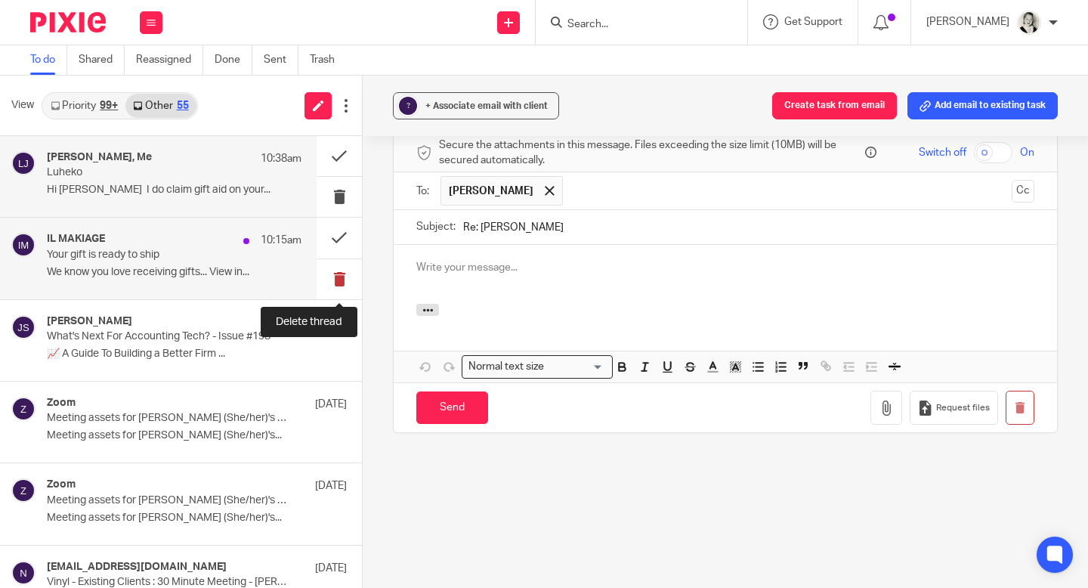
click at [339, 278] on button at bounding box center [339, 279] width 45 height 40
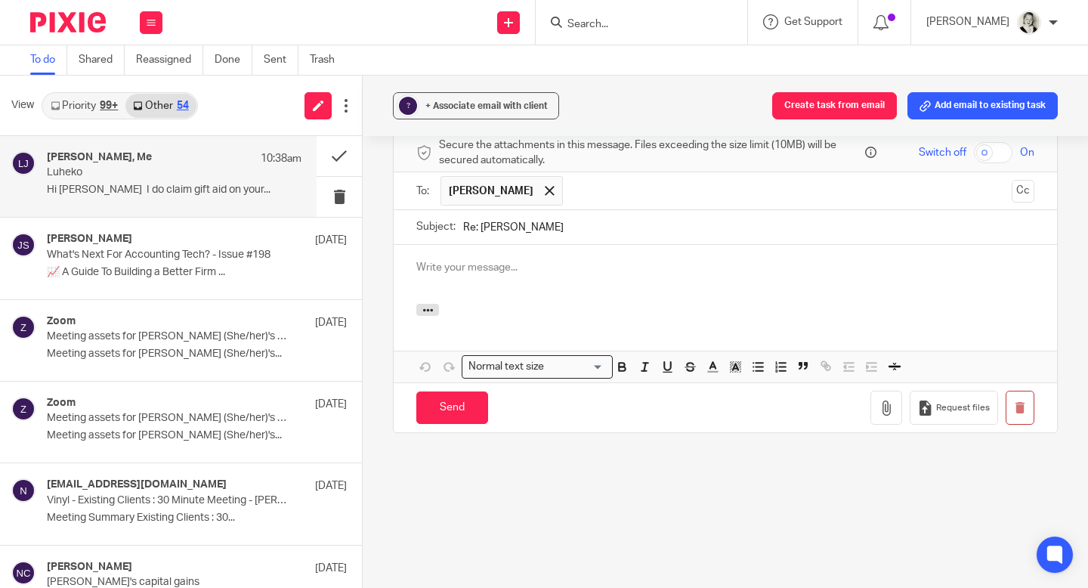
click at [506, 275] on p at bounding box center [725, 267] width 618 height 15
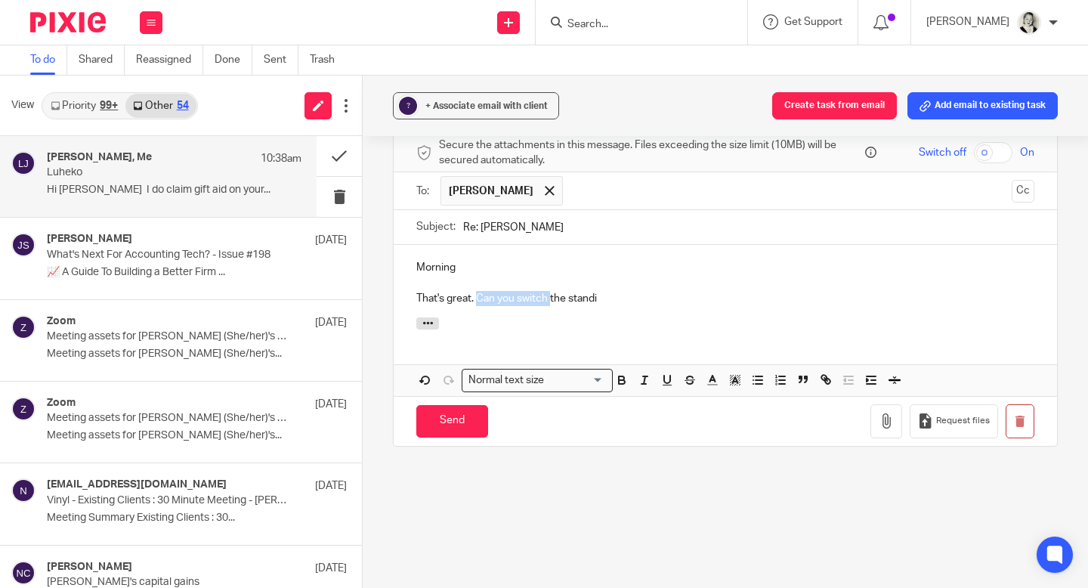
drag, startPoint x: 481, startPoint y: 317, endPoint x: 552, endPoint y: 319, distance: 71.1
click at [552, 306] on p "That's great. Can you switch the standi" at bounding box center [725, 298] width 618 height 15
click at [427, 329] on icon "button" at bounding box center [427, 322] width 11 height 11
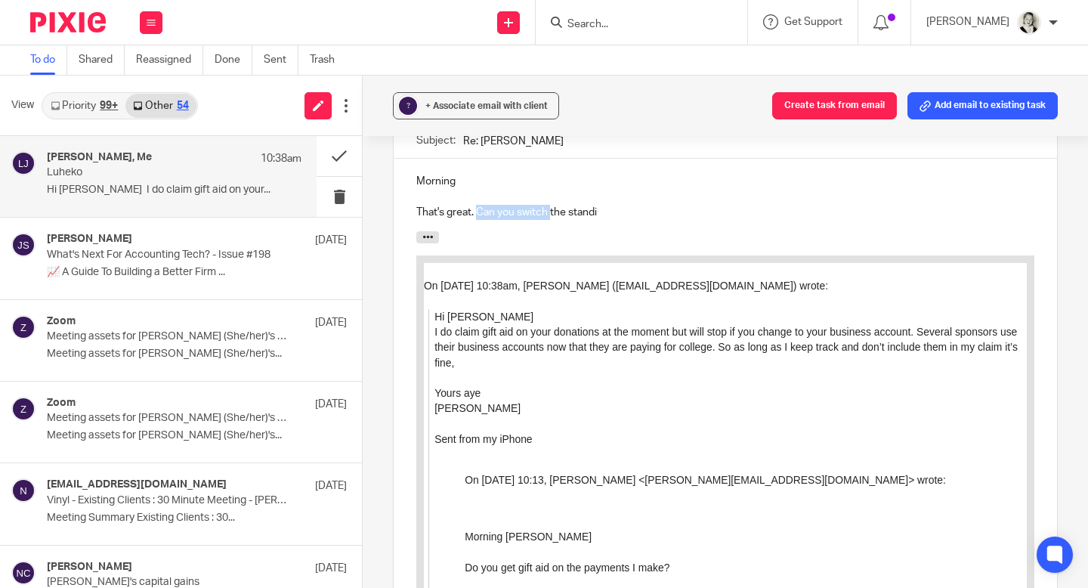
scroll to position [1384, 0]
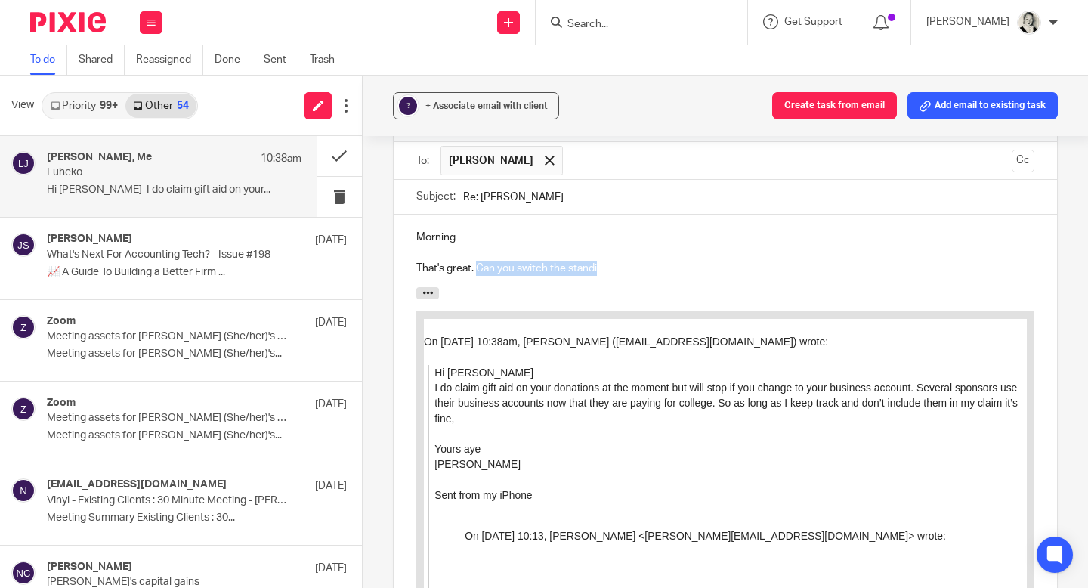
drag, startPoint x: 616, startPoint y: 291, endPoint x: 481, endPoint y: 290, distance: 135.3
click at [481, 276] on p "That's great. Can you switch the standi" at bounding box center [725, 268] width 618 height 15
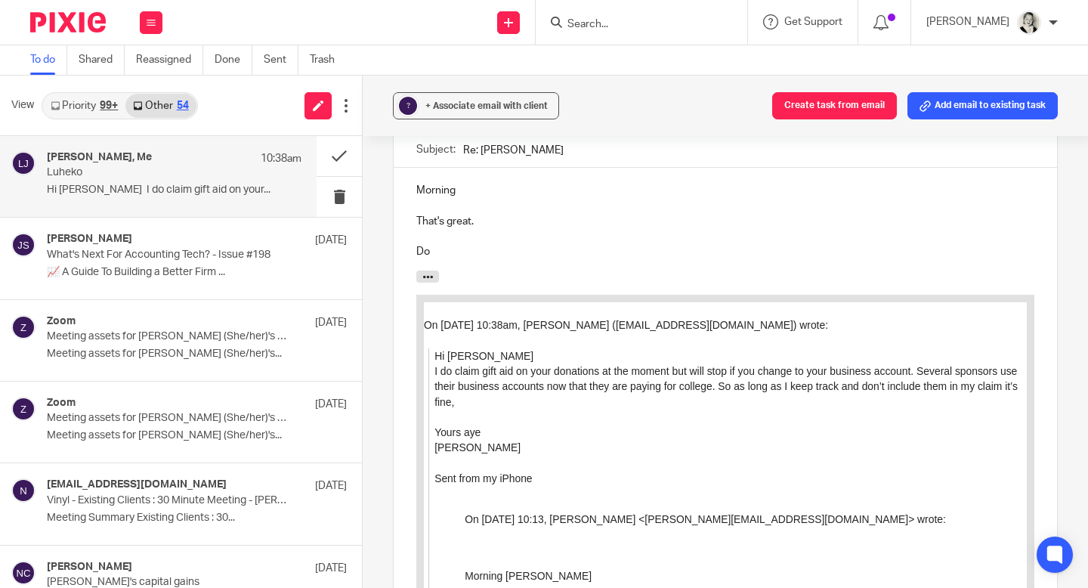
scroll to position [1278, 0]
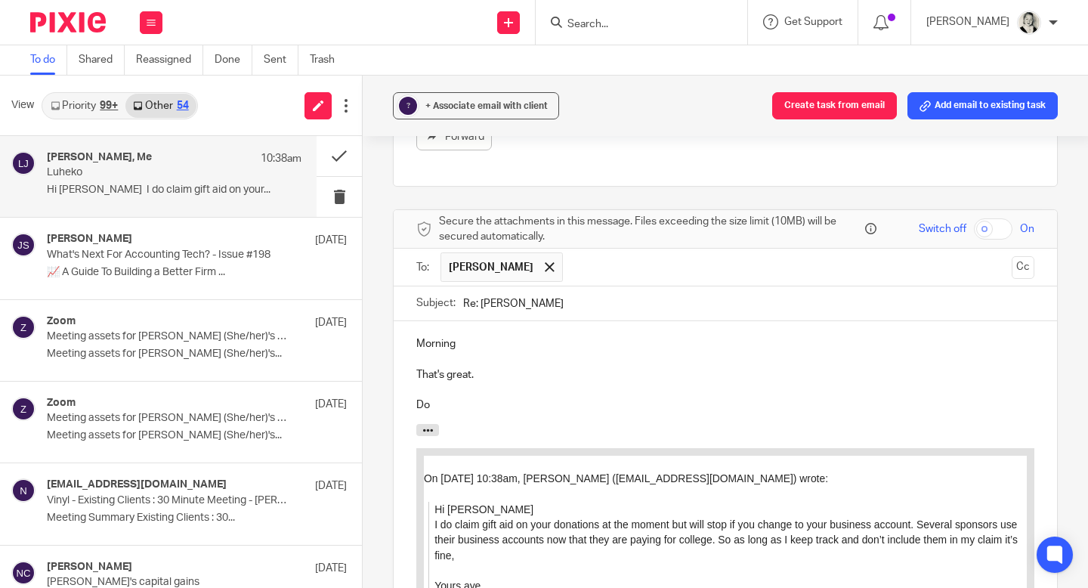
drag, startPoint x: 523, startPoint y: 427, endPoint x: 409, endPoint y: 425, distance: 114.1
click at [409, 424] on div "Morning That's great. Do" at bounding box center [726, 372] width 664 height 103
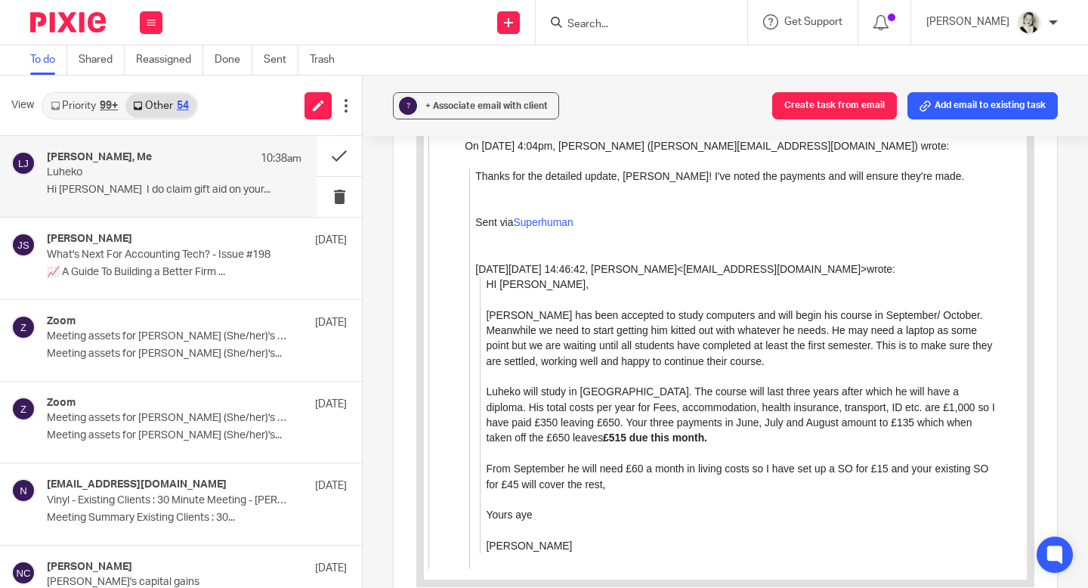
scroll to position [1256, 0]
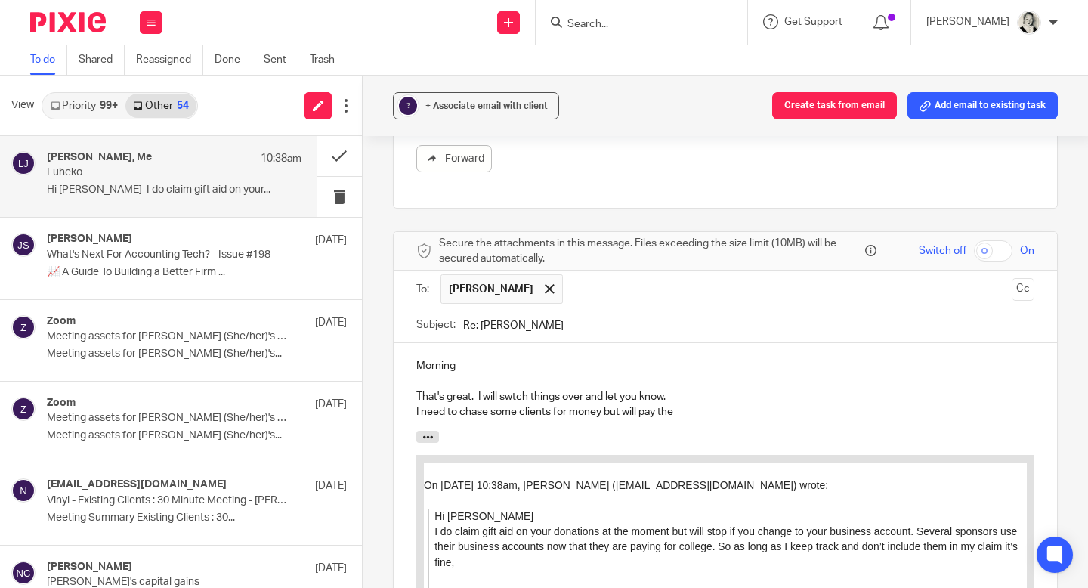
drag, startPoint x: 418, startPoint y: 427, endPoint x: 684, endPoint y: 428, distance: 266.0
click at [684, 419] on p "I need to chase some clients for money but will pay the" at bounding box center [725, 411] width 618 height 15
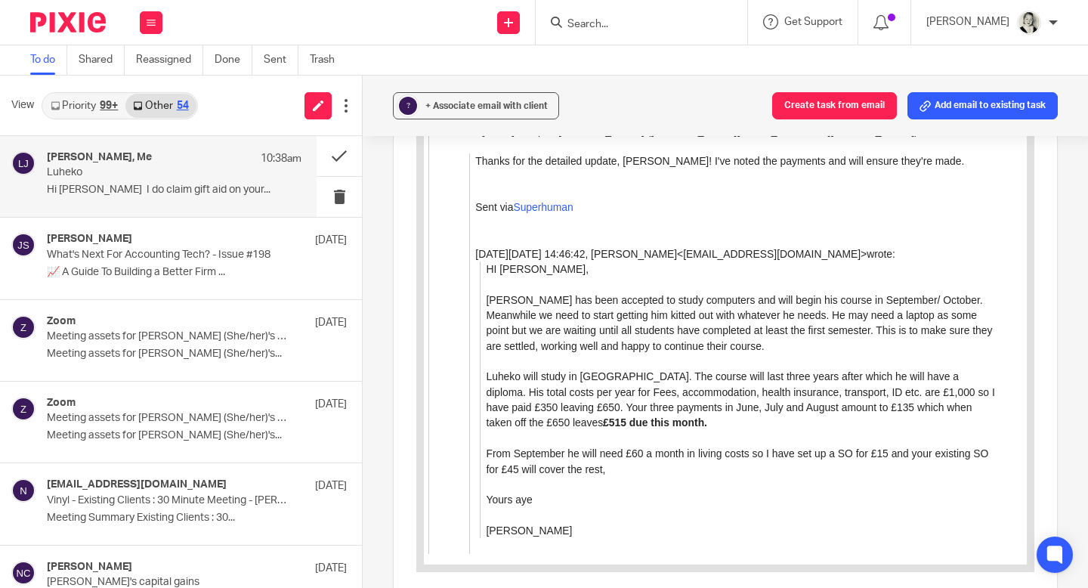
scroll to position [1268, 0]
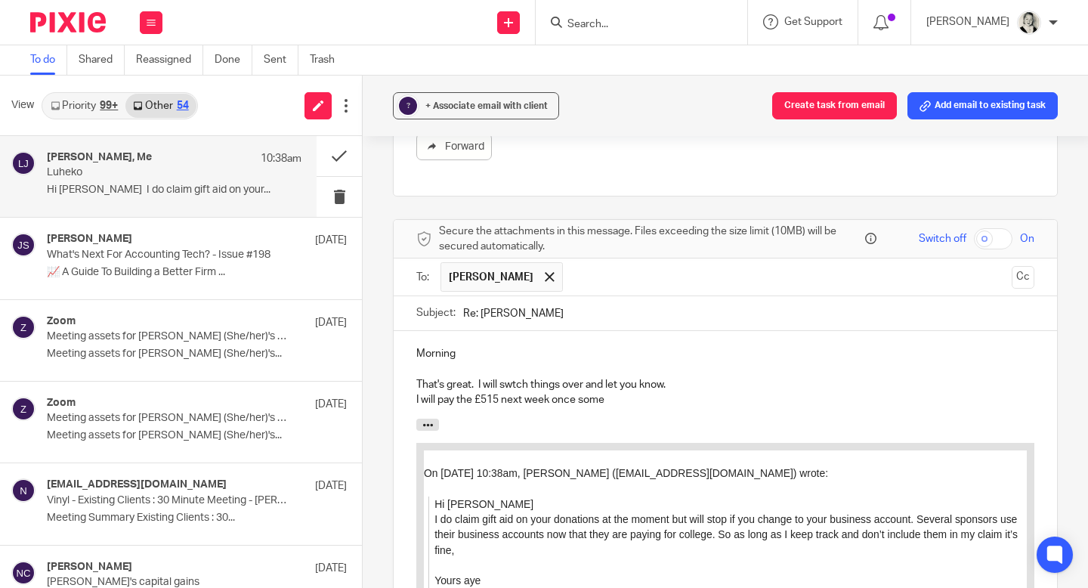
drag, startPoint x: 614, startPoint y: 420, endPoint x: 509, endPoint y: 421, distance: 105.8
click at [509, 407] on p "I will pay the £515 next week once some" at bounding box center [725, 399] width 618 height 15
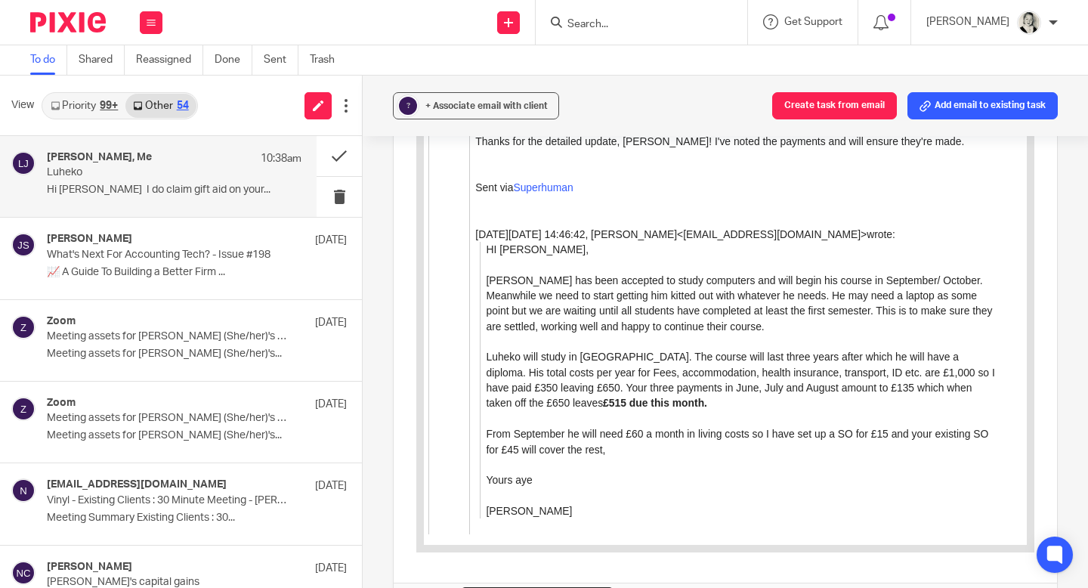
scroll to position [2356, 0]
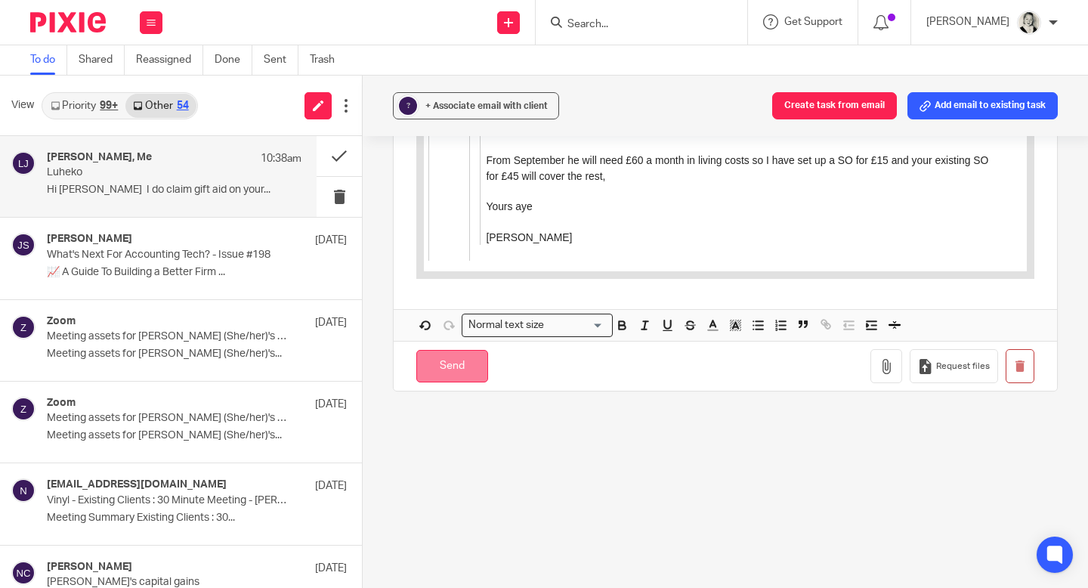
click at [447, 370] on input "Send" at bounding box center [452, 366] width 72 height 32
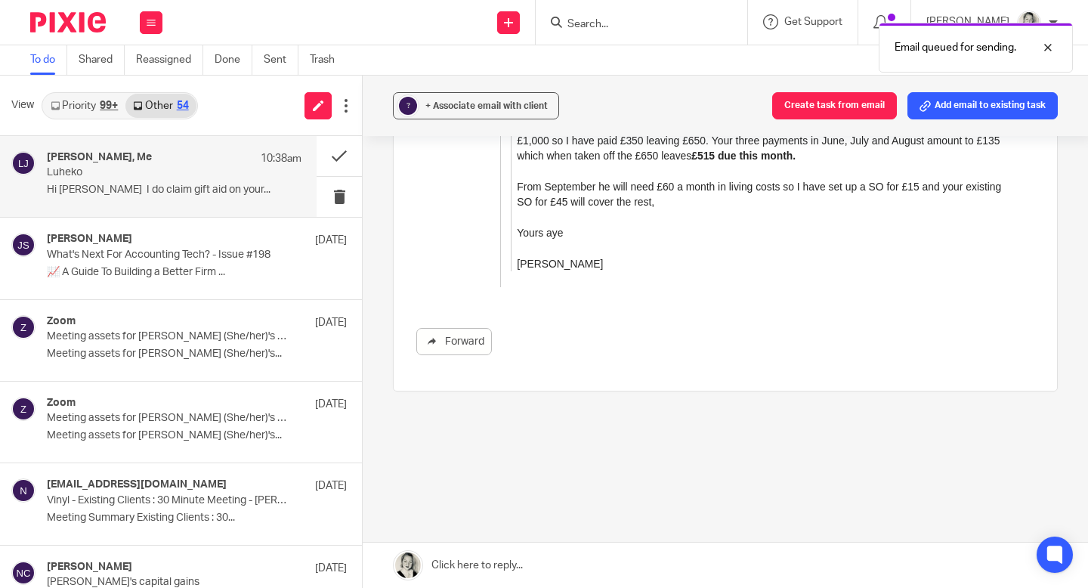
scroll to position [1091, 0]
click at [336, 157] on button at bounding box center [339, 156] width 45 height 40
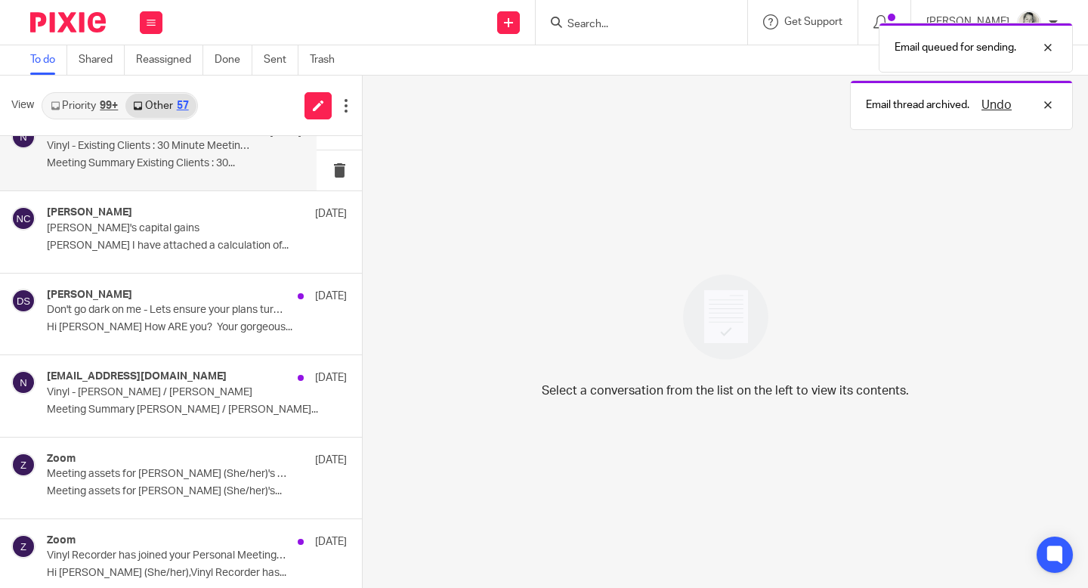
scroll to position [0, 0]
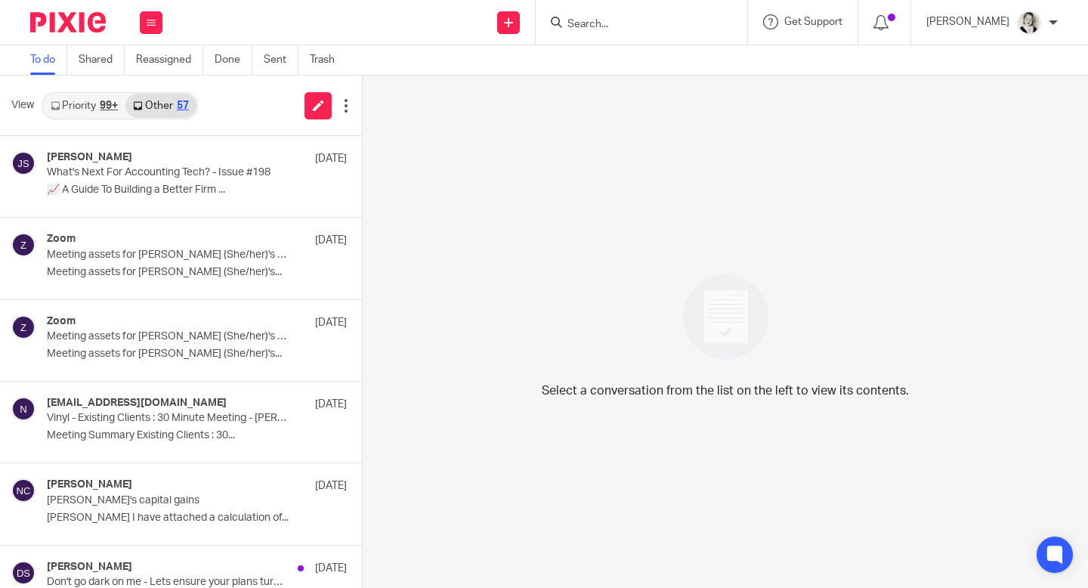
click at [101, 109] on div "99+" at bounding box center [109, 106] width 18 height 11
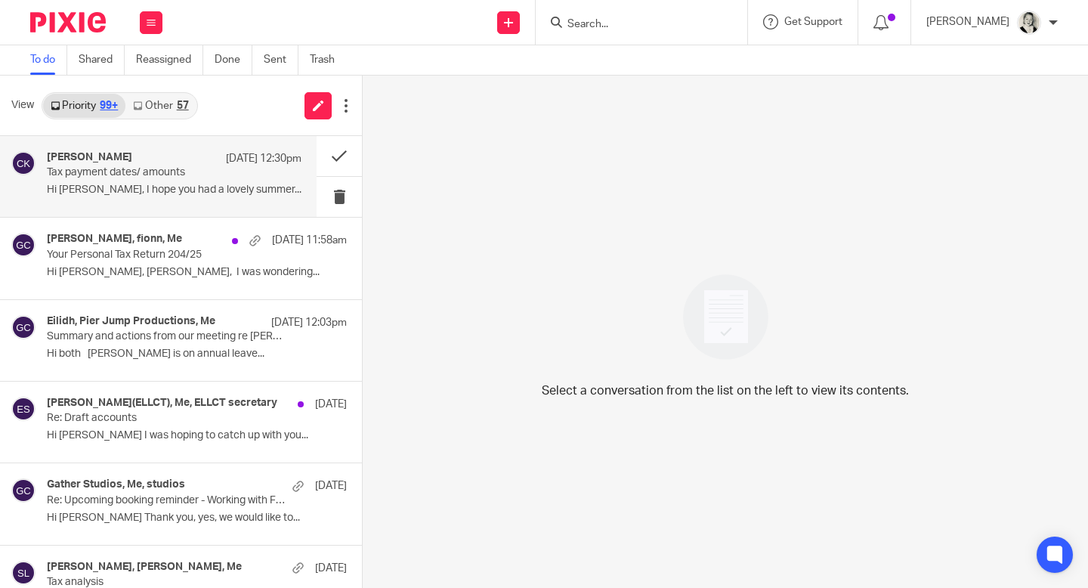
click at [135, 184] on p "Hi [PERSON_NAME], I hope you had a lovely summer..." at bounding box center [174, 190] width 255 height 13
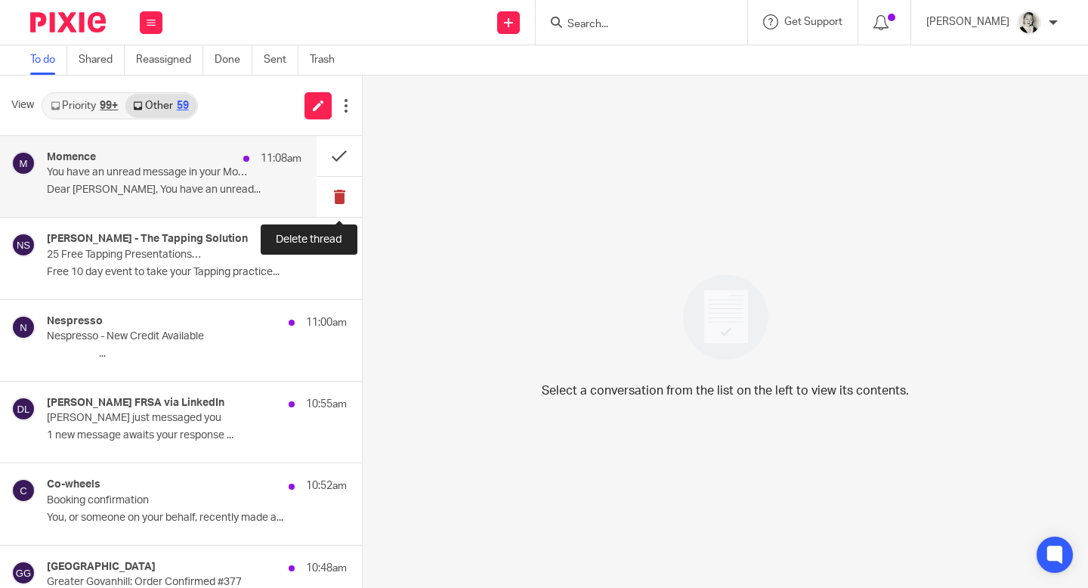
click at [341, 193] on button at bounding box center [339, 197] width 45 height 40
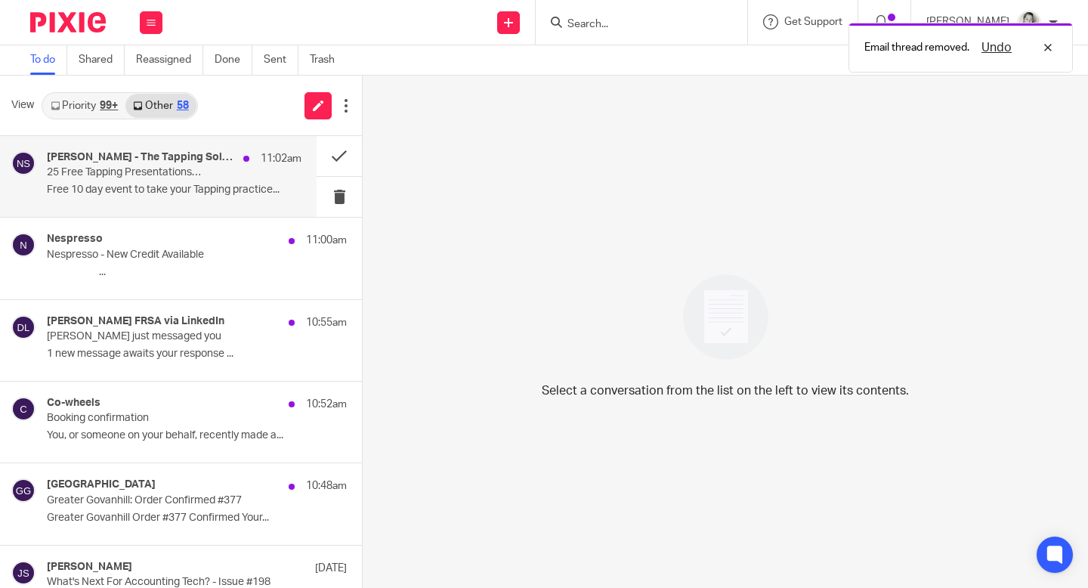
click at [232, 178] on p "25 Free Tapping Presentations…" at bounding box center [149, 172] width 204 height 13
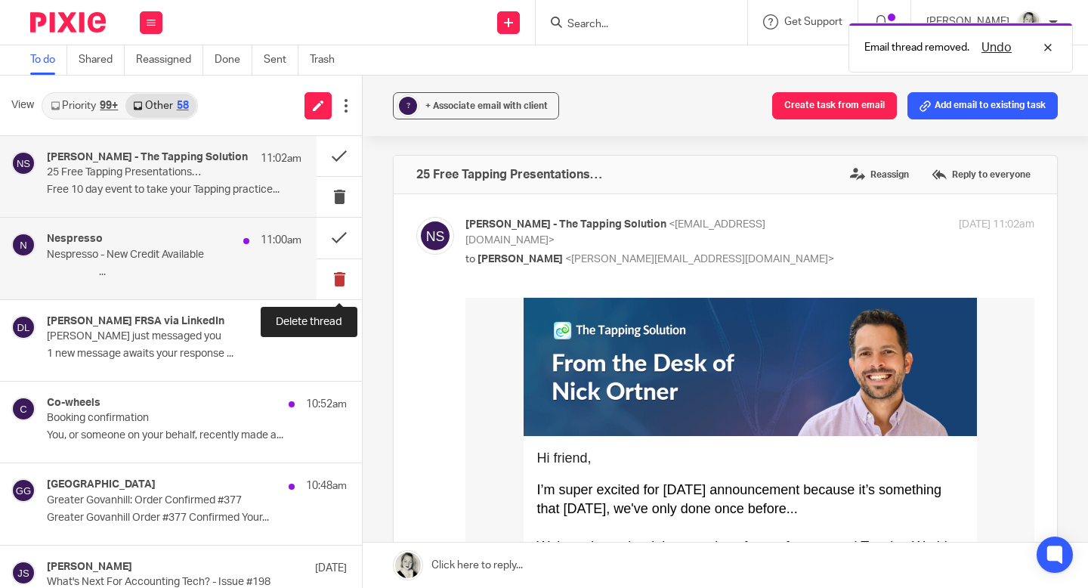
click at [345, 283] on button at bounding box center [339, 279] width 45 height 40
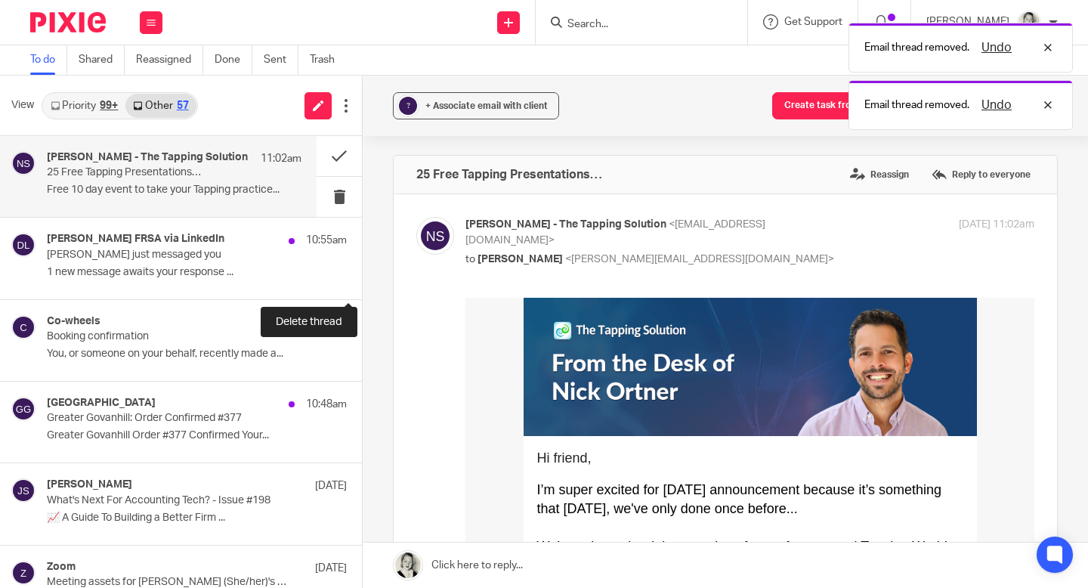
click at [362, 283] on button at bounding box center [368, 279] width 12 height 40
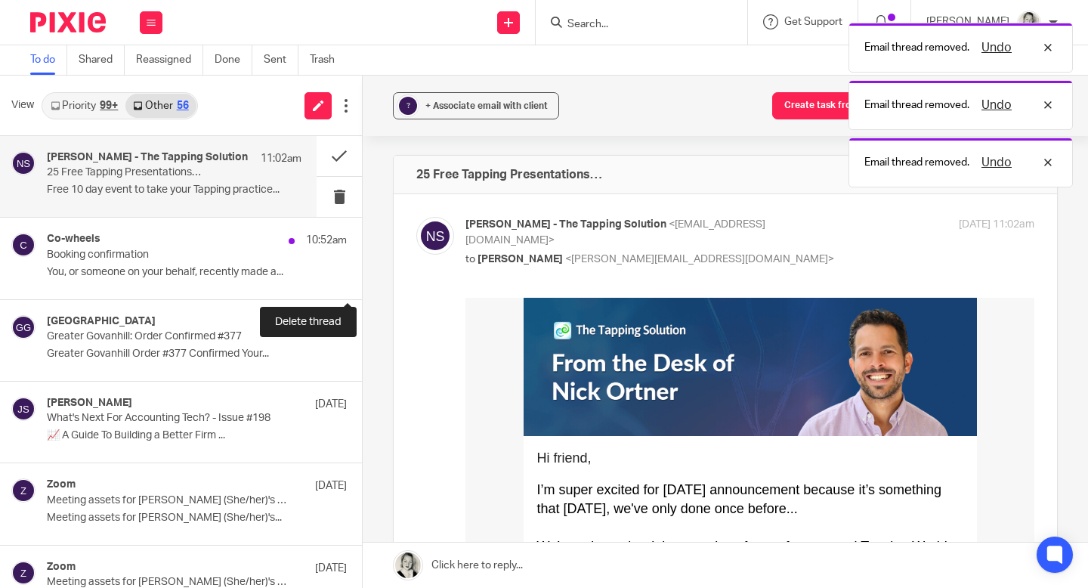
click at [362, 283] on button at bounding box center [368, 279] width 12 height 40
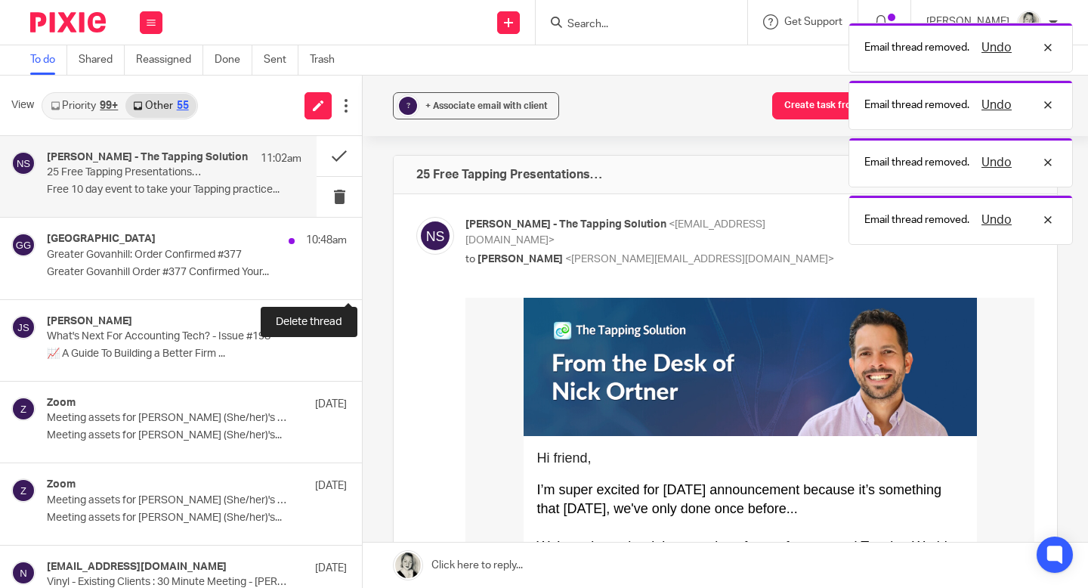
click at [362, 283] on button at bounding box center [368, 279] width 12 height 40
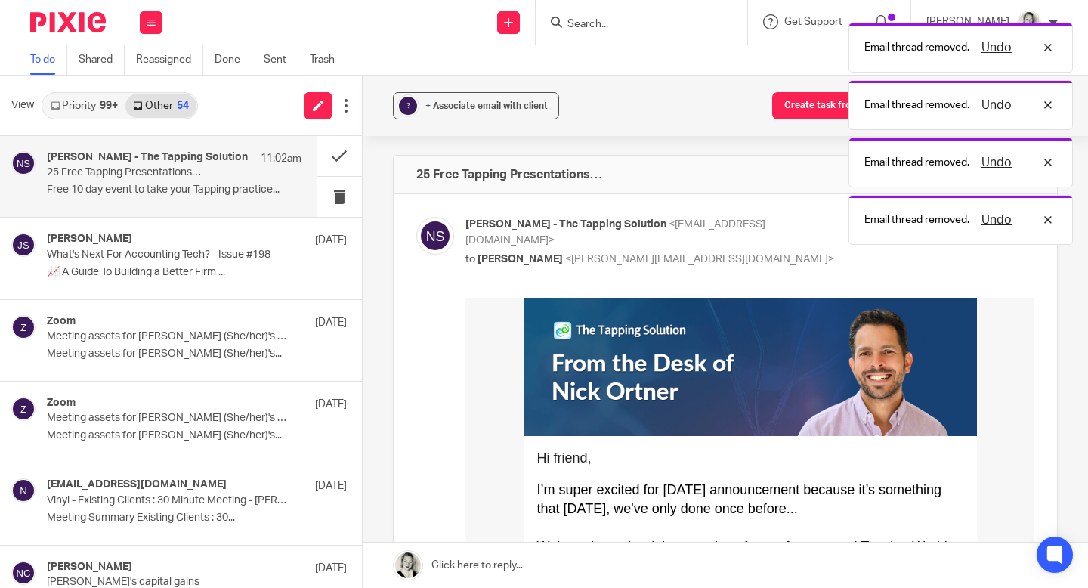
click at [151, 187] on p "Free 10 day event to take your Tapping practice..." at bounding box center [174, 190] width 255 height 13
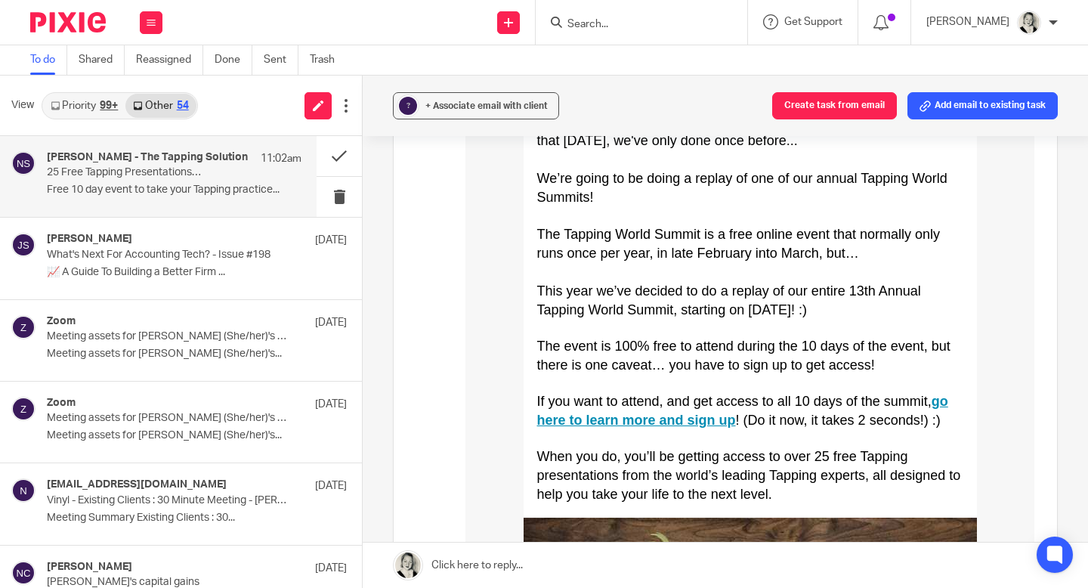
scroll to position [441, 0]
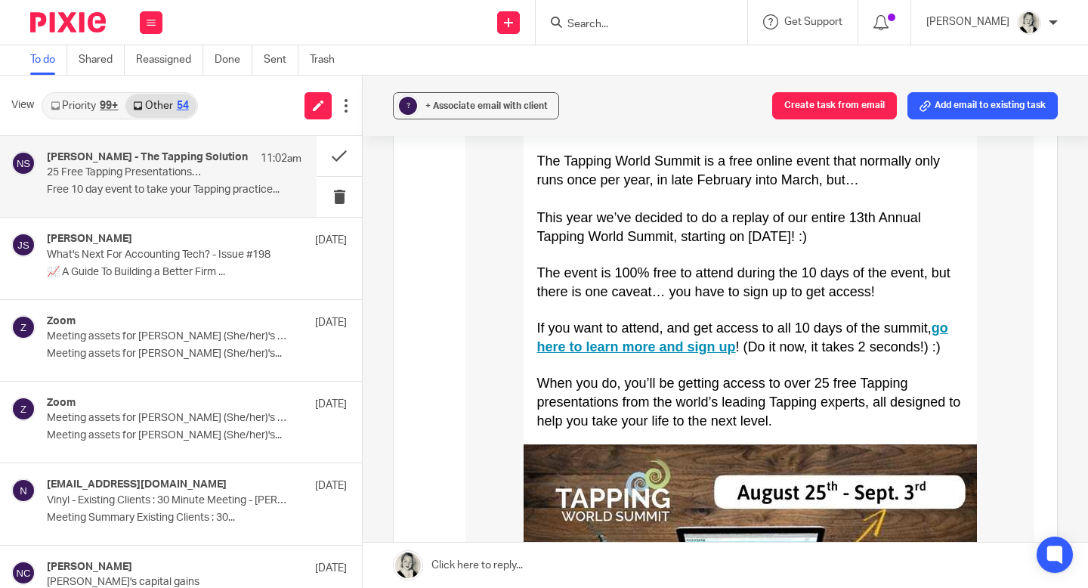
click at [606, 351] on link "go here to learn more and sign up" at bounding box center [742, 337] width 411 height 34
click at [336, 141] on button at bounding box center [339, 156] width 45 height 40
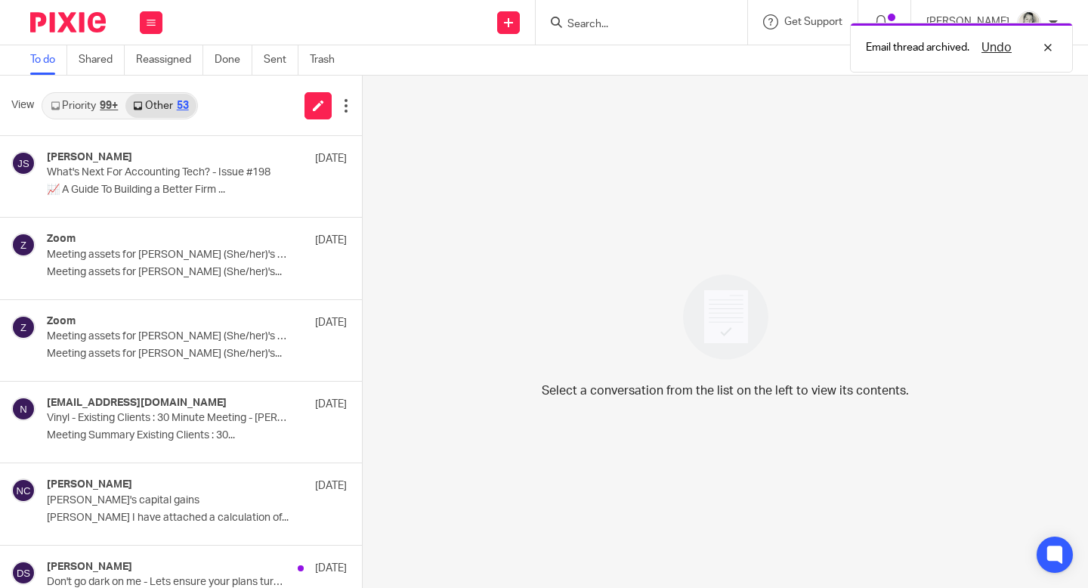
click at [103, 96] on link "Priority 99+" at bounding box center [84, 106] width 82 height 24
